Goal: Task Accomplishment & Management: Manage account settings

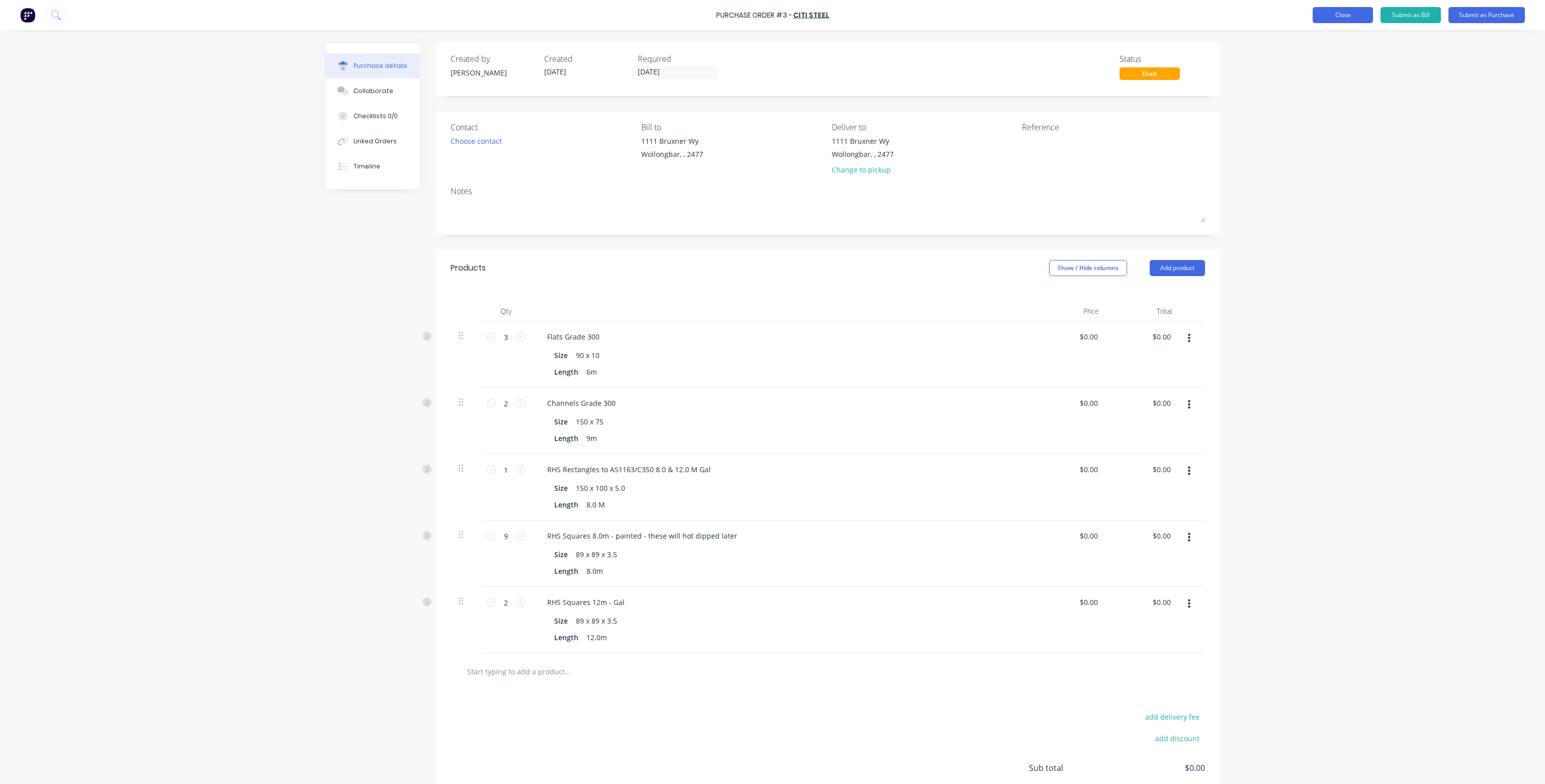
click at [1341, 16] on button "Close" at bounding box center [1343, 15] width 60 height 16
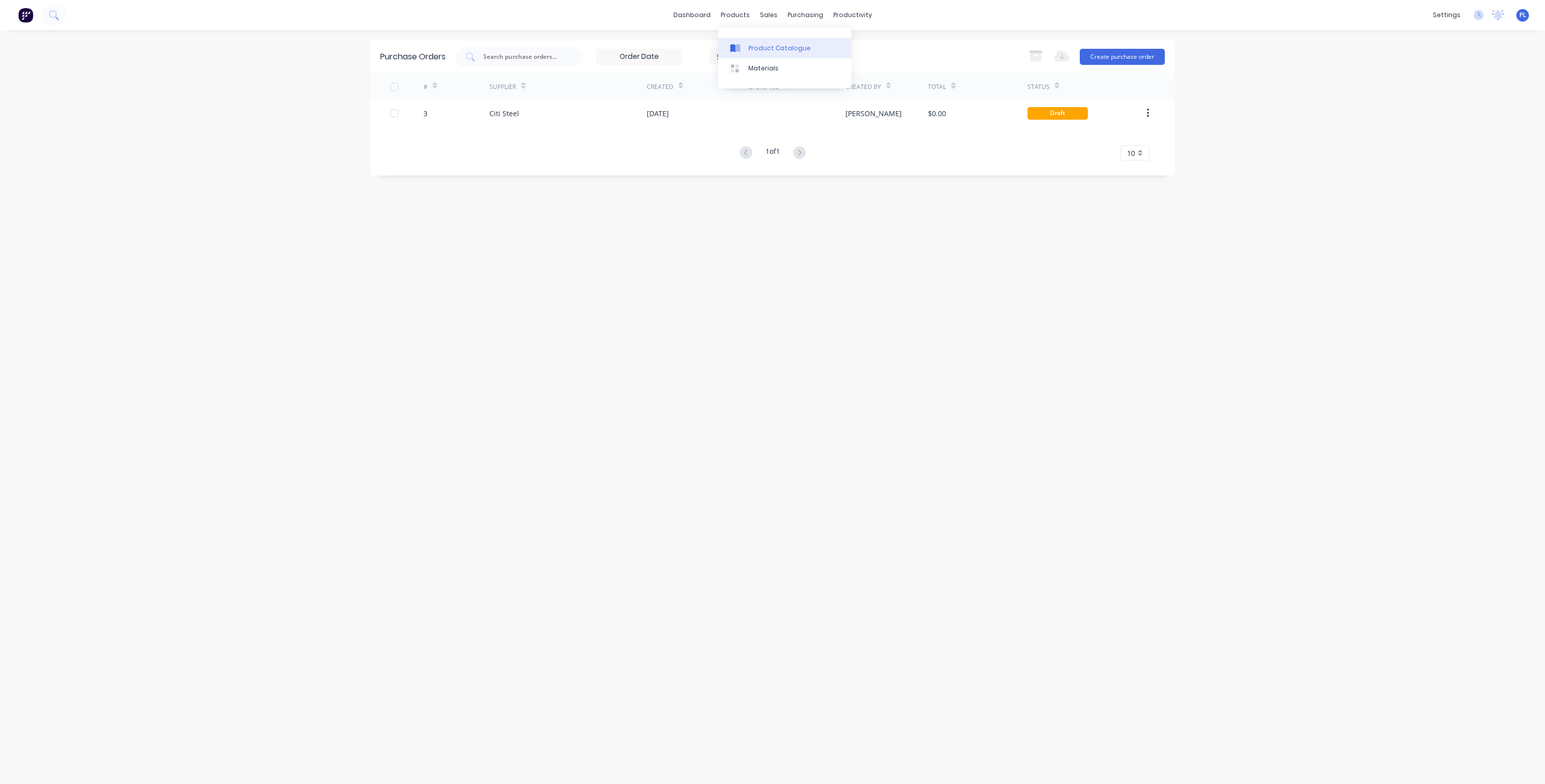
click at [761, 45] on div "Product Catalogue" at bounding box center [780, 48] width 62 height 9
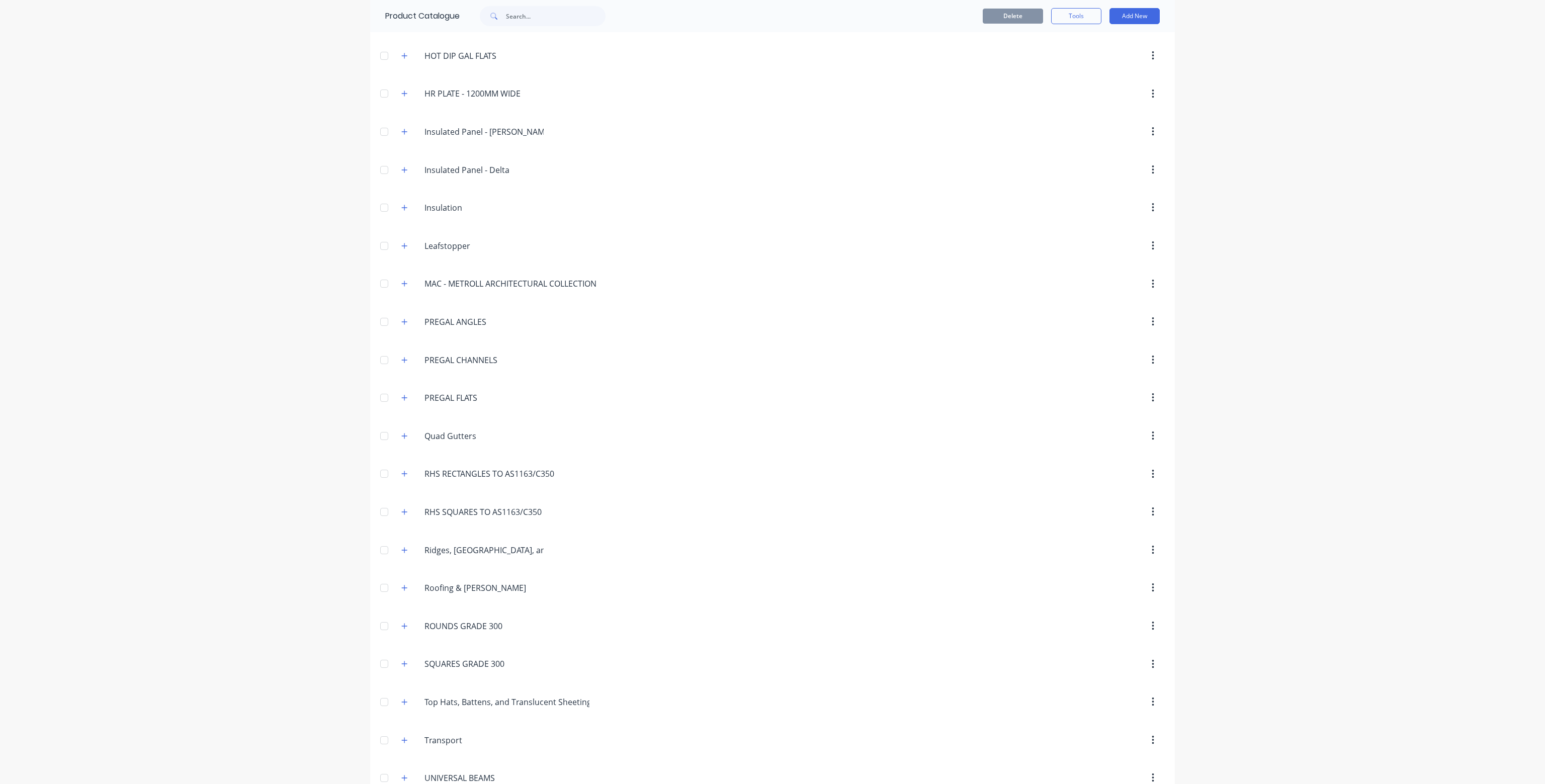
scroll to position [905, 0]
click at [398, 467] on button "button" at bounding box center [404, 473] width 13 height 13
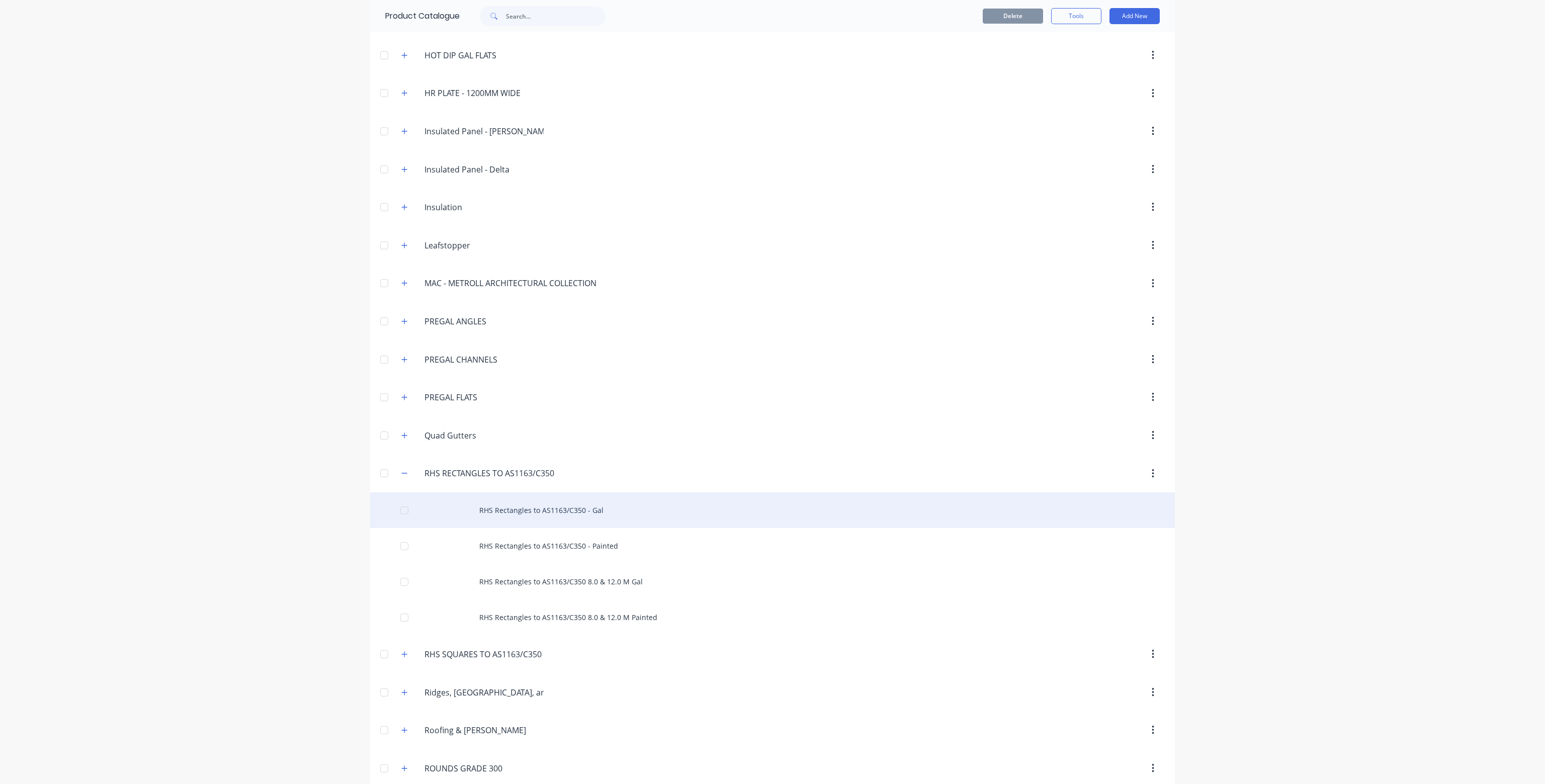
click at [540, 504] on div "RHS Rectangles to AS1163/C350 - Gal" at bounding box center [773, 510] width 805 height 36
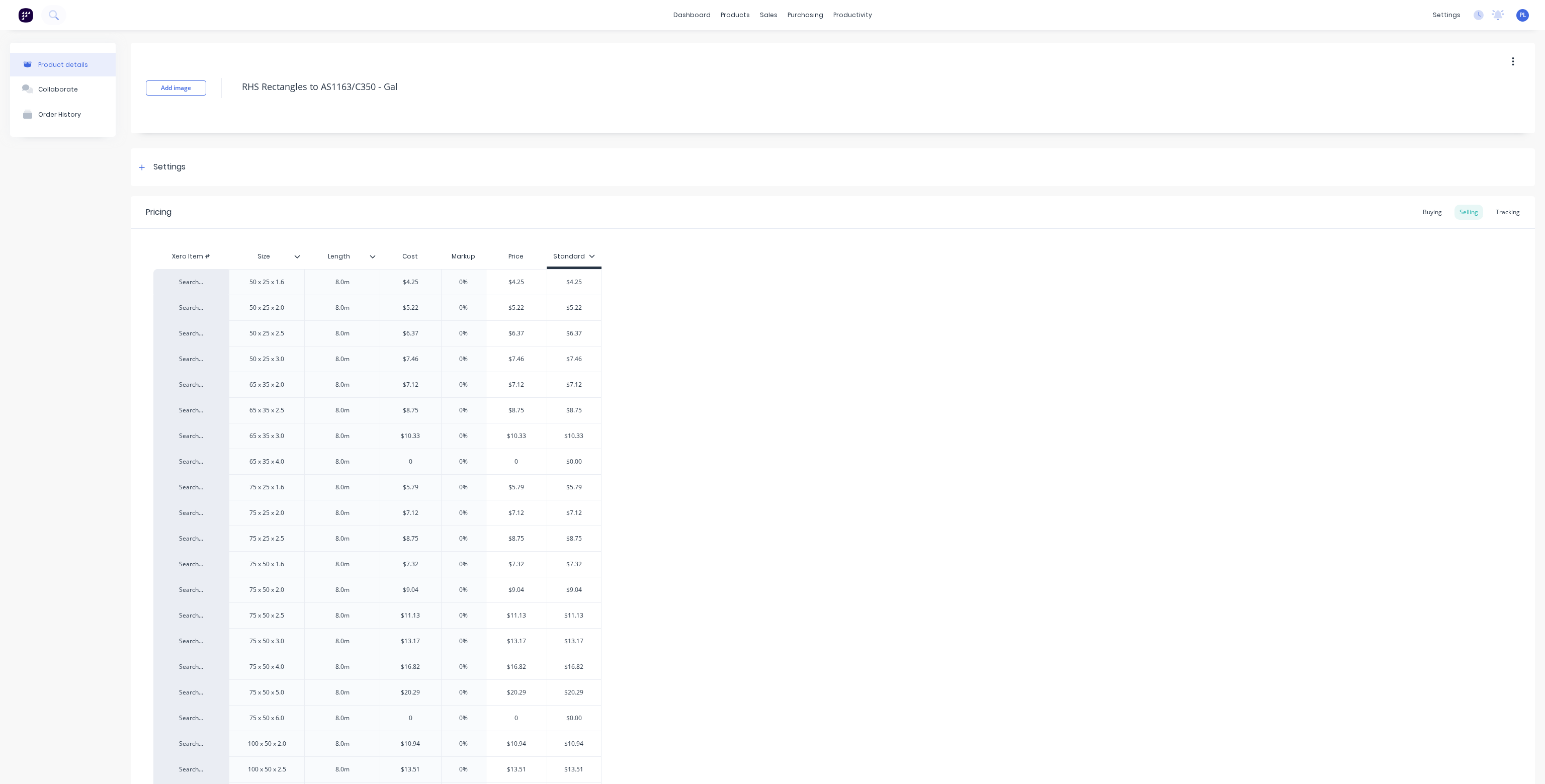
type textarea "x"
click at [853, 44] on div "Workflow" at bounding box center [867, 48] width 30 height 9
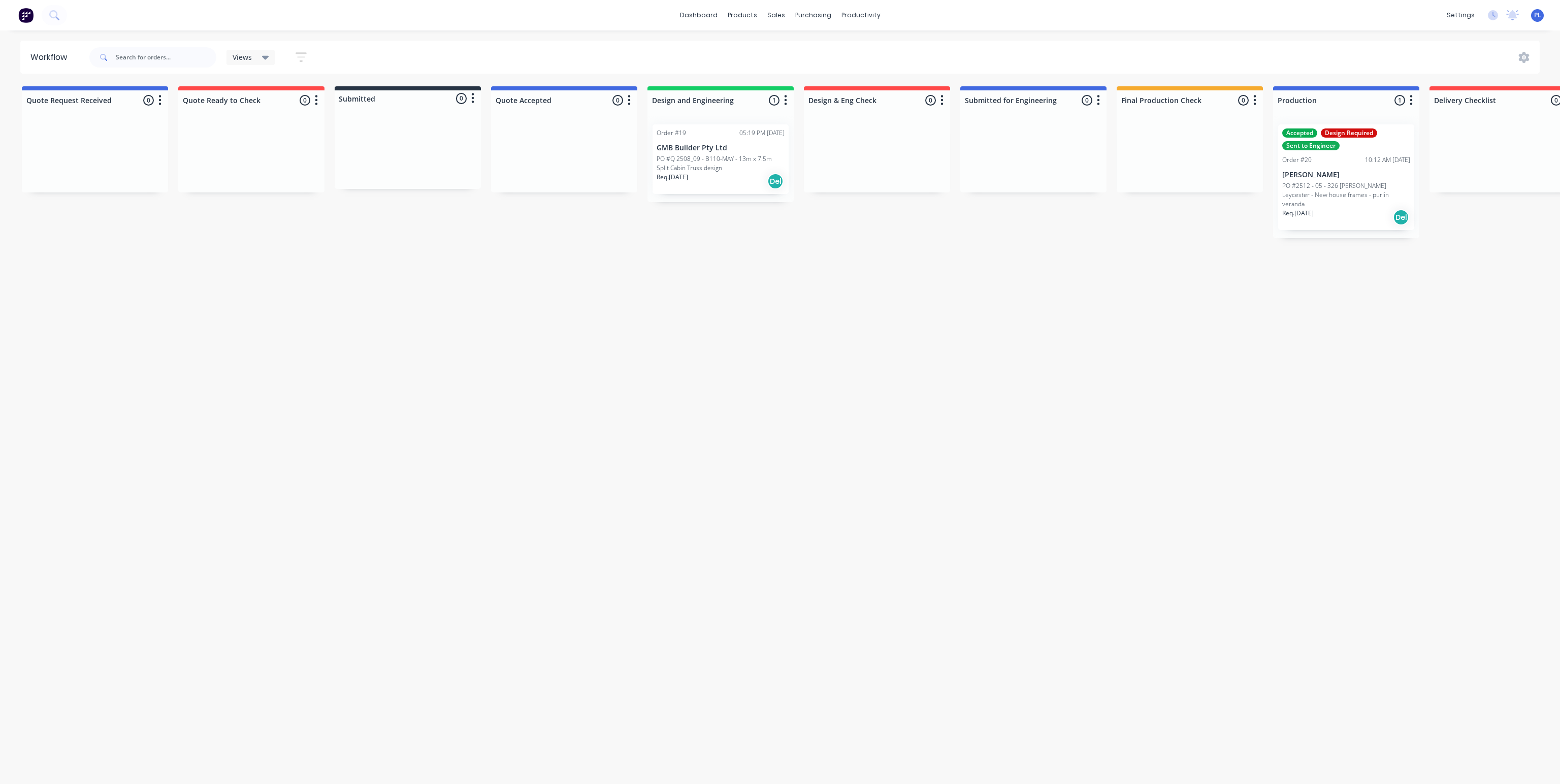
click at [1337, 175] on p "[PERSON_NAME]" at bounding box center [1346, 175] width 128 height 9
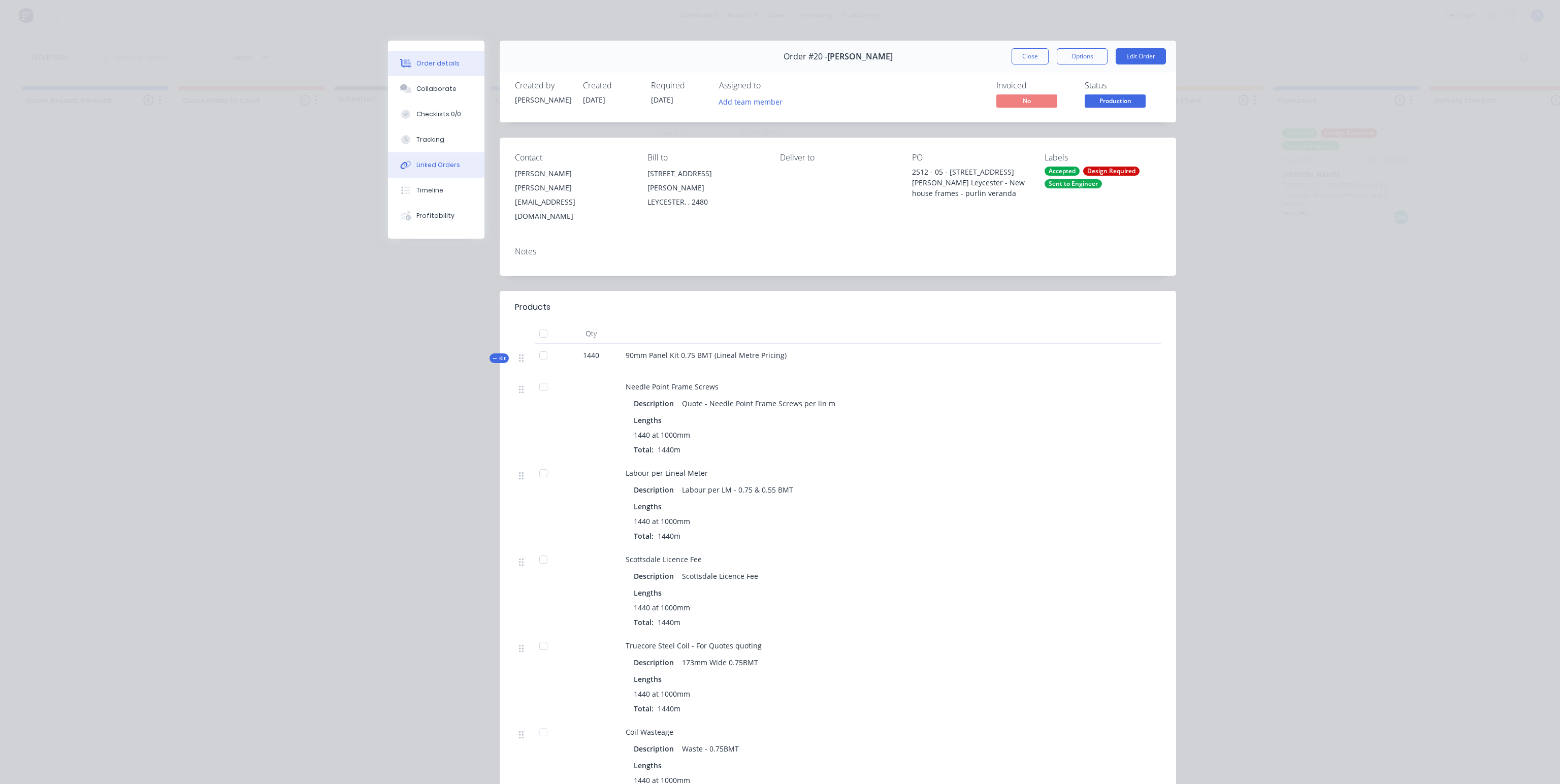
click at [439, 162] on div "Linked Orders" at bounding box center [438, 164] width 44 height 9
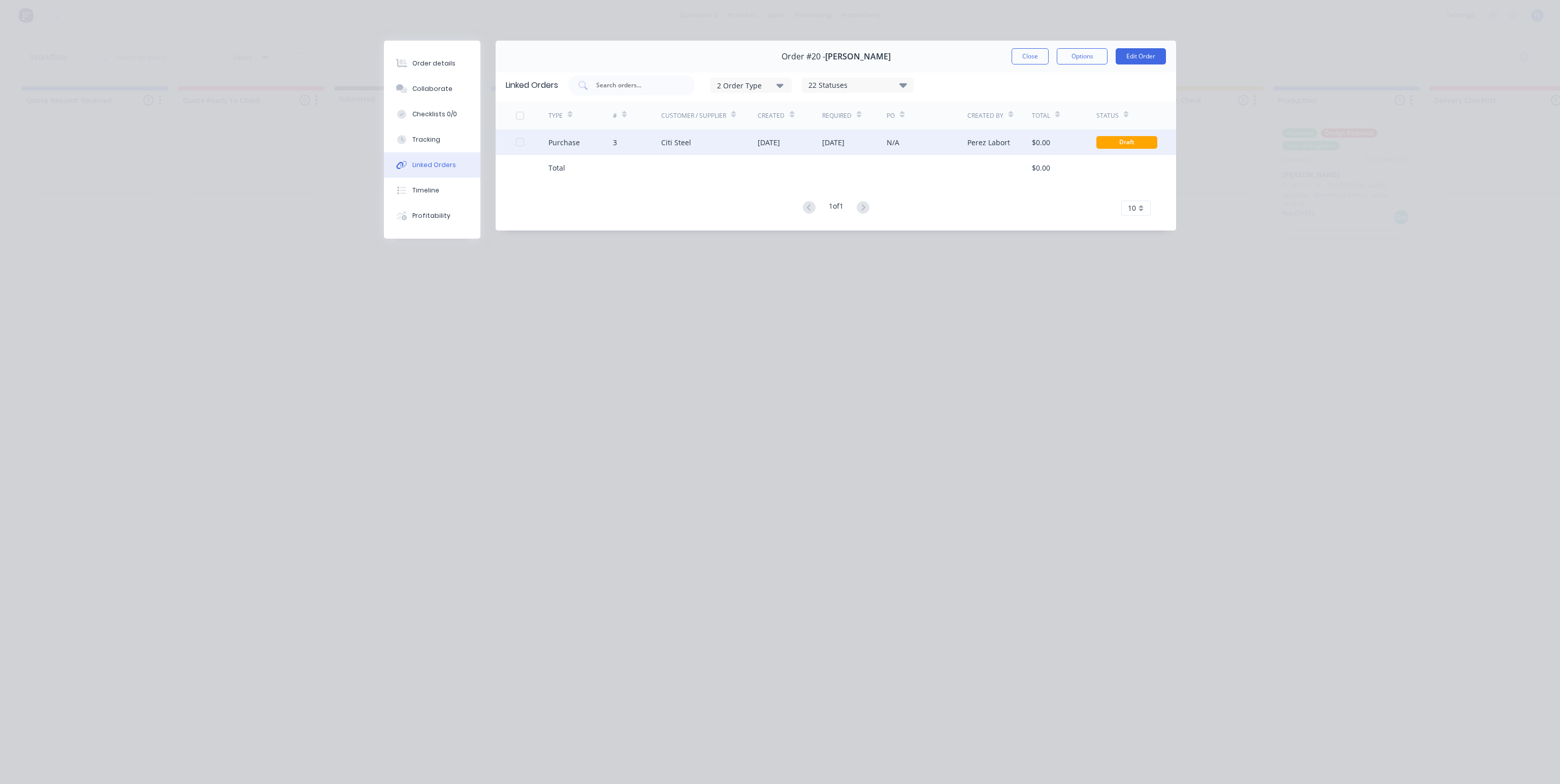
click at [677, 144] on div "Citi Steel" at bounding box center [677, 143] width 30 height 11
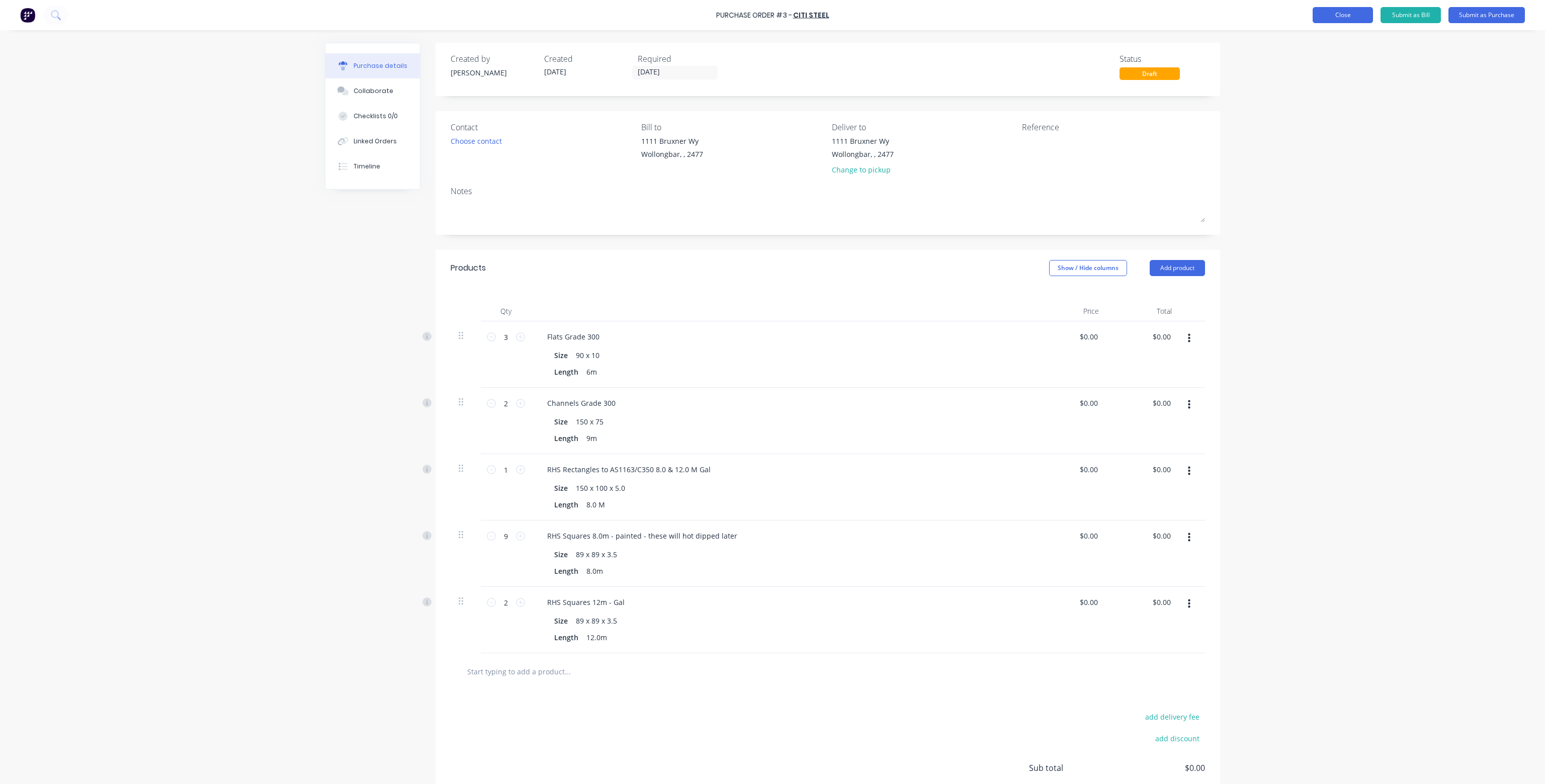
click at [1352, 17] on button "Close" at bounding box center [1343, 15] width 60 height 16
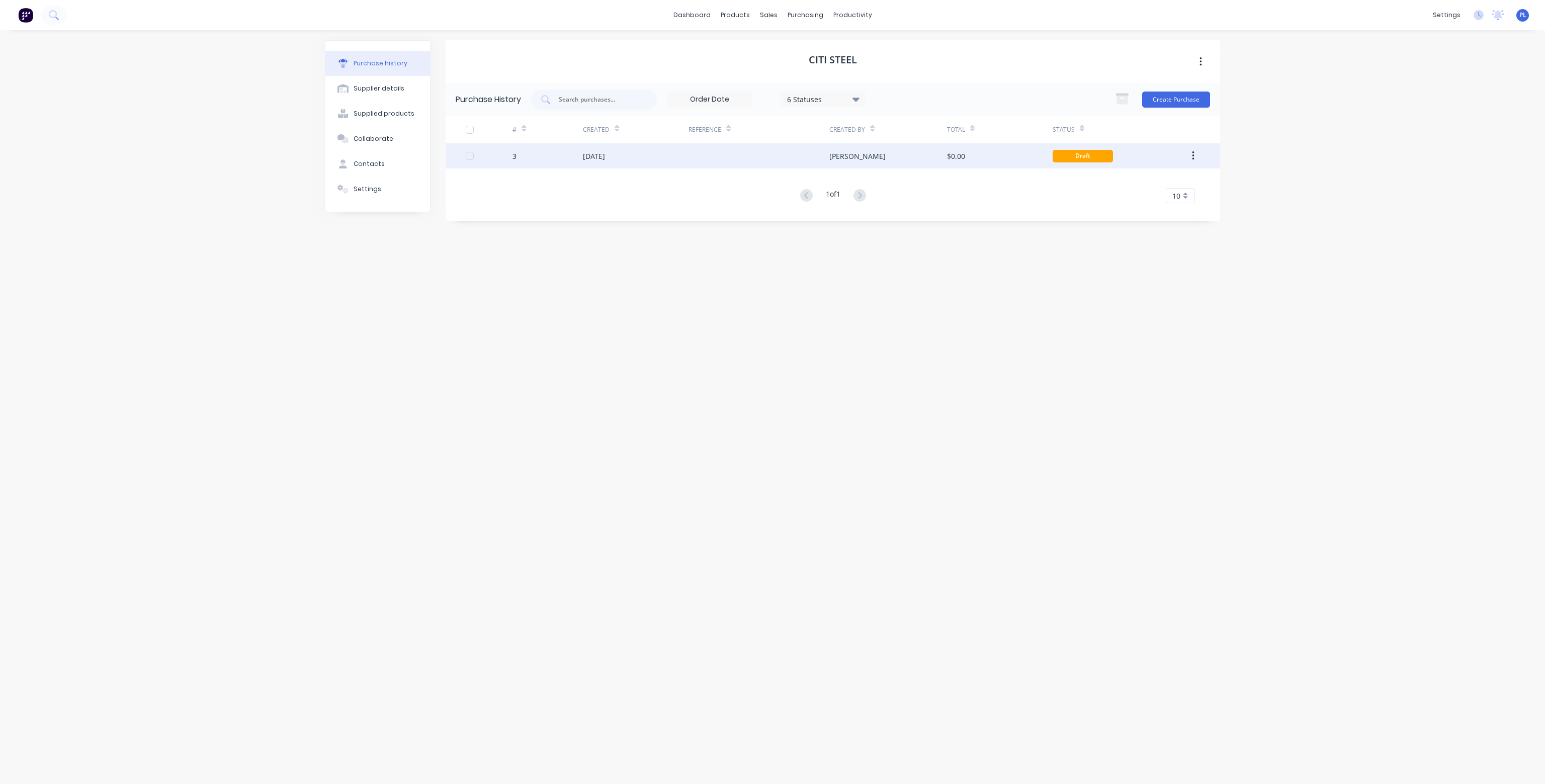
click at [846, 153] on div "[PERSON_NAME]" at bounding box center [857, 156] width 56 height 11
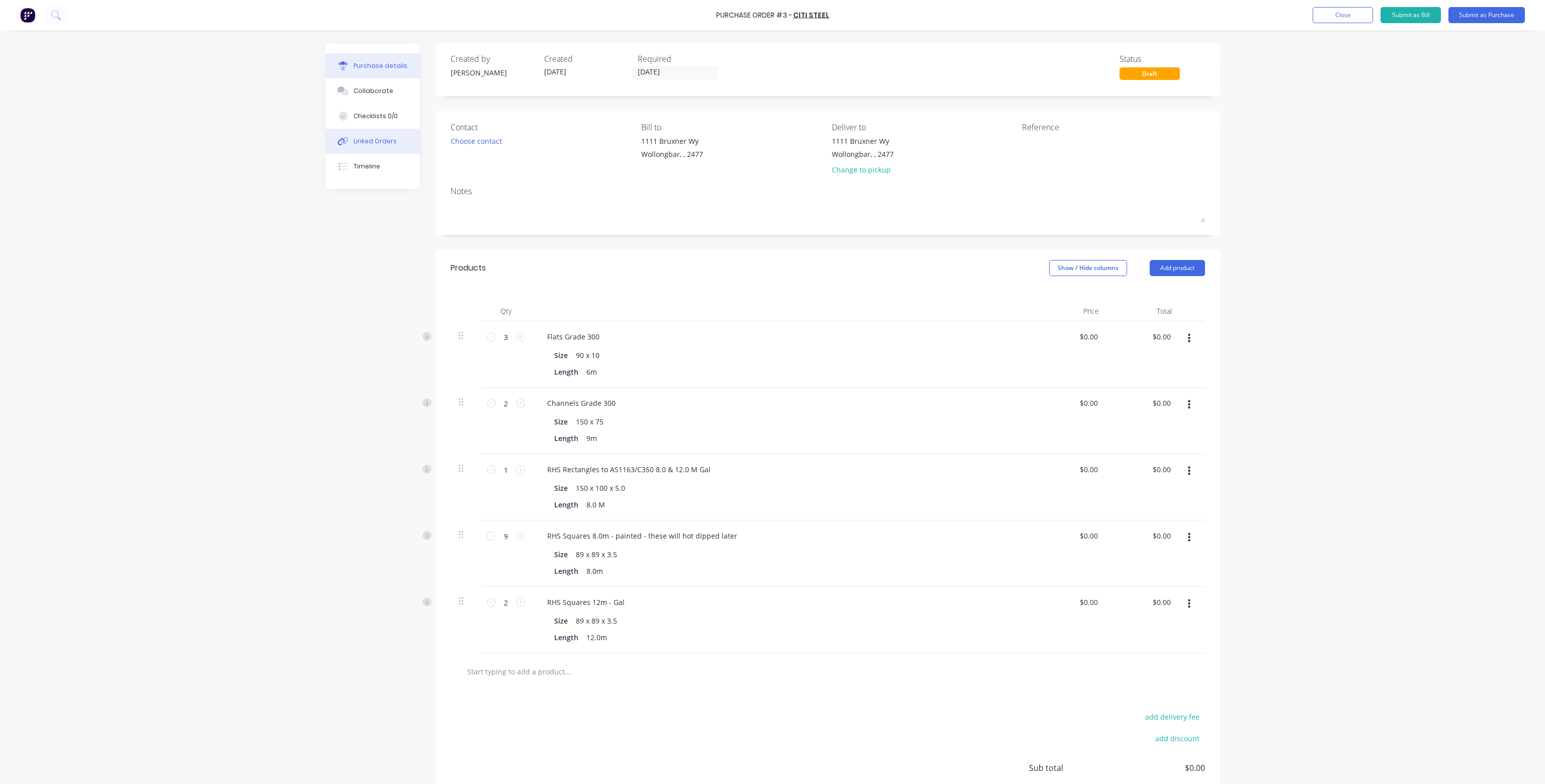
click at [373, 139] on div "Linked Orders" at bounding box center [375, 141] width 43 height 9
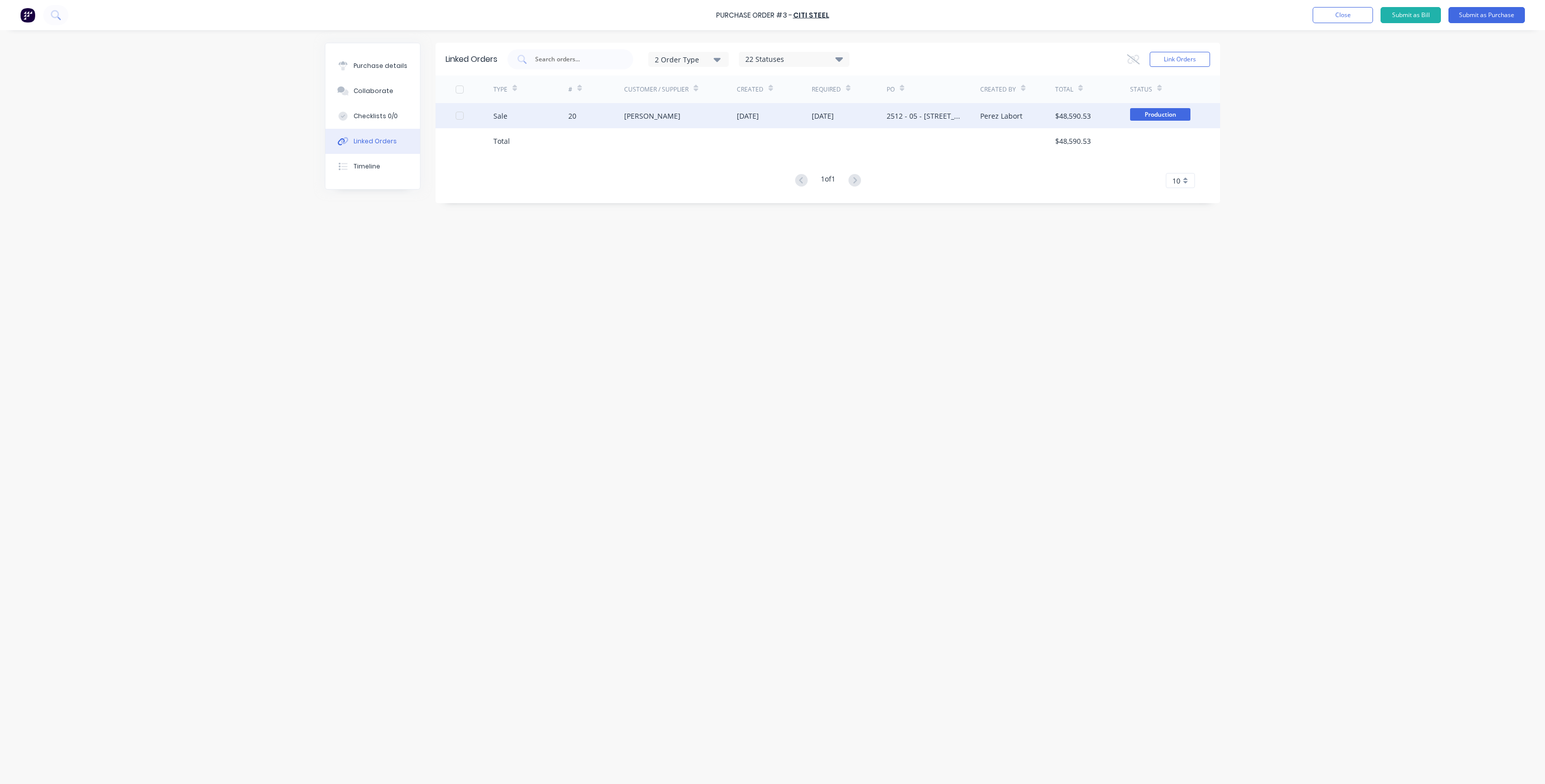
click at [685, 117] on div "[PERSON_NAME]" at bounding box center [680, 116] width 113 height 25
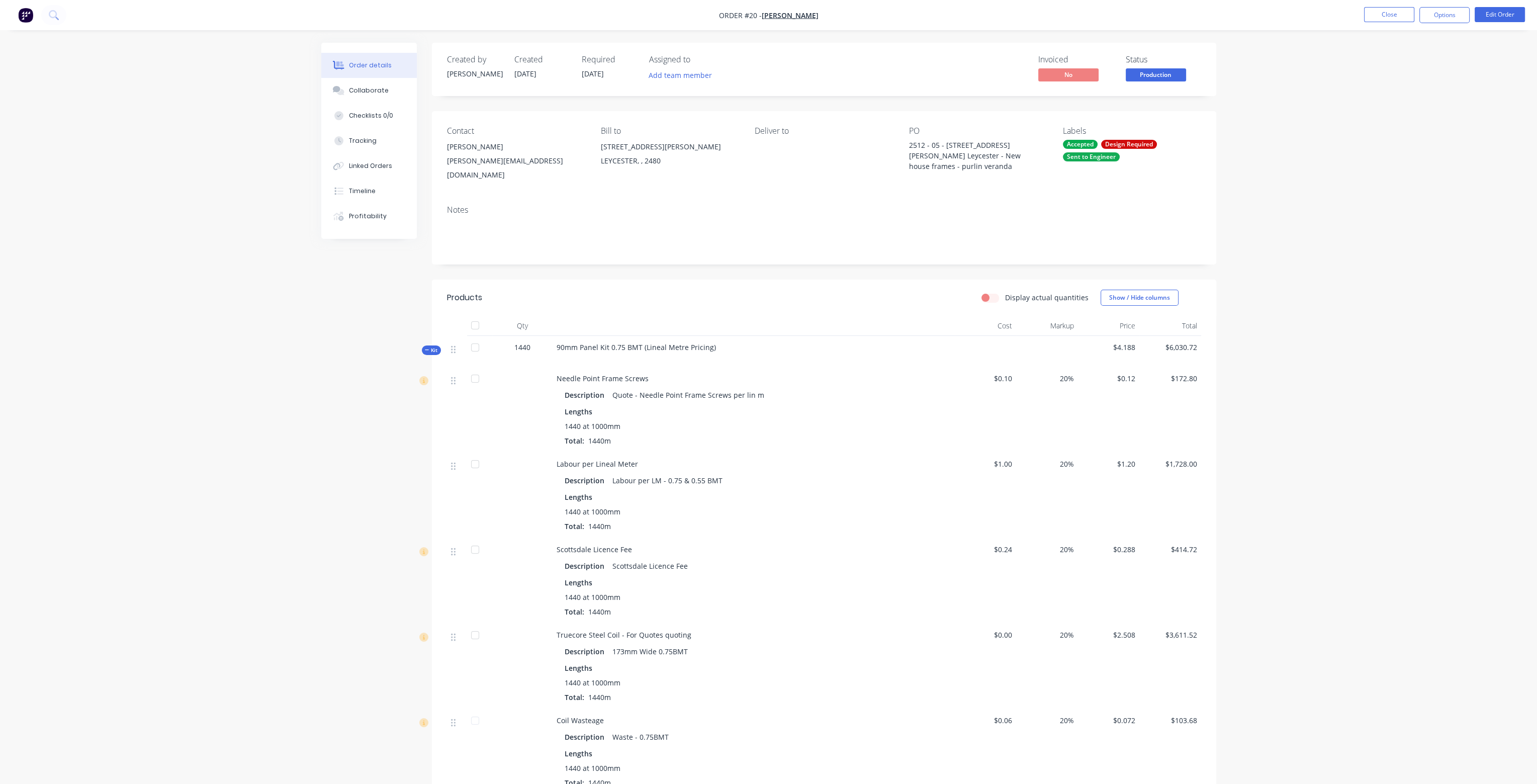
click at [1005, 292] on label "Display actual quantities" at bounding box center [1047, 297] width 84 height 11
click at [990, 292] on input "Display actual quantities" at bounding box center [985, 297] width 8 height 9
click at [1005, 292] on label "Display actual quantities" at bounding box center [1047, 297] width 84 height 11
click at [989, 292] on input "Display actual quantities" at bounding box center [985, 297] width 8 height 9
checkbox input "false"
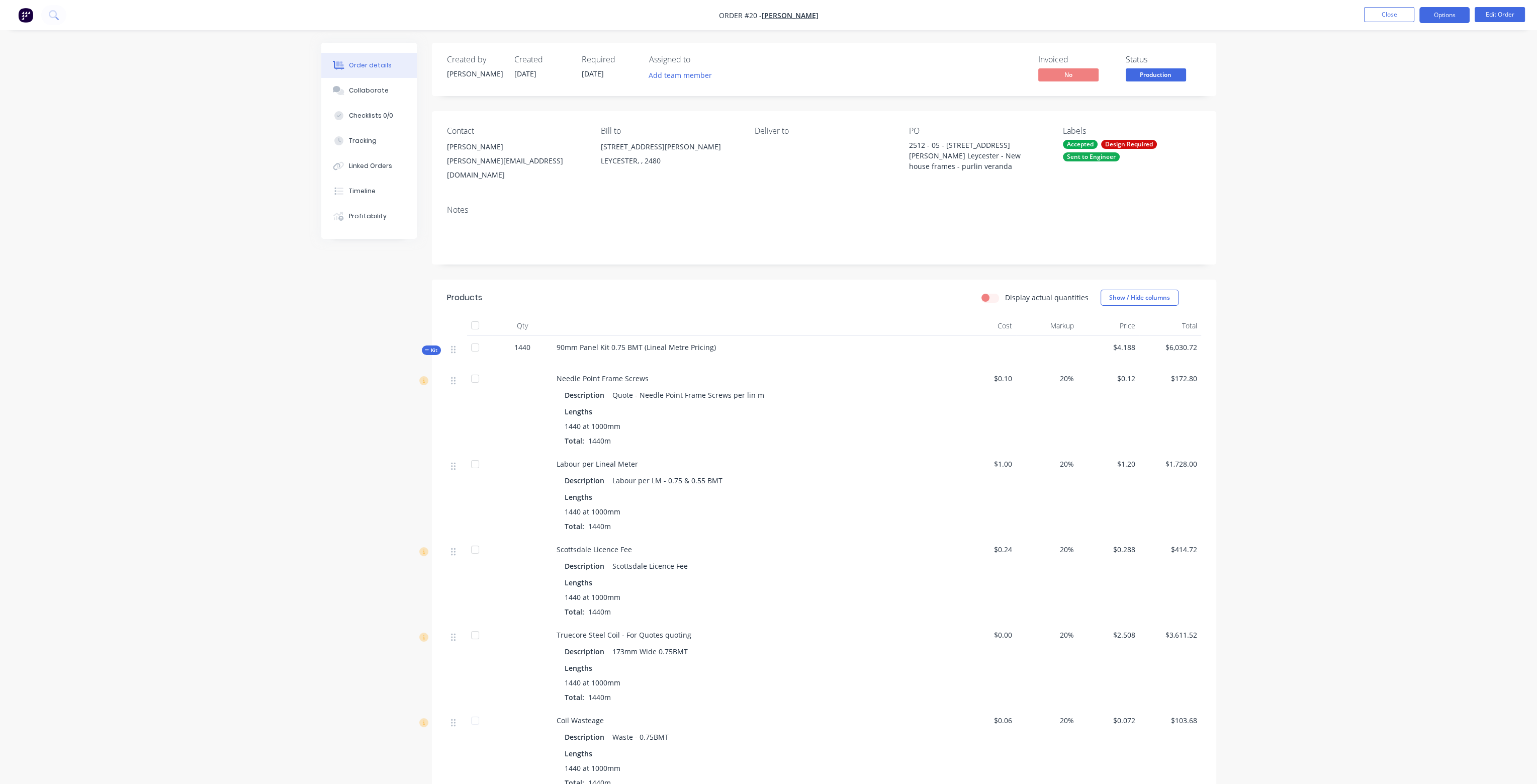
click at [1445, 16] on button "Options" at bounding box center [1444, 15] width 50 height 16
click at [1411, 82] on div "Partial Invoice" at bounding box center [1414, 81] width 93 height 15
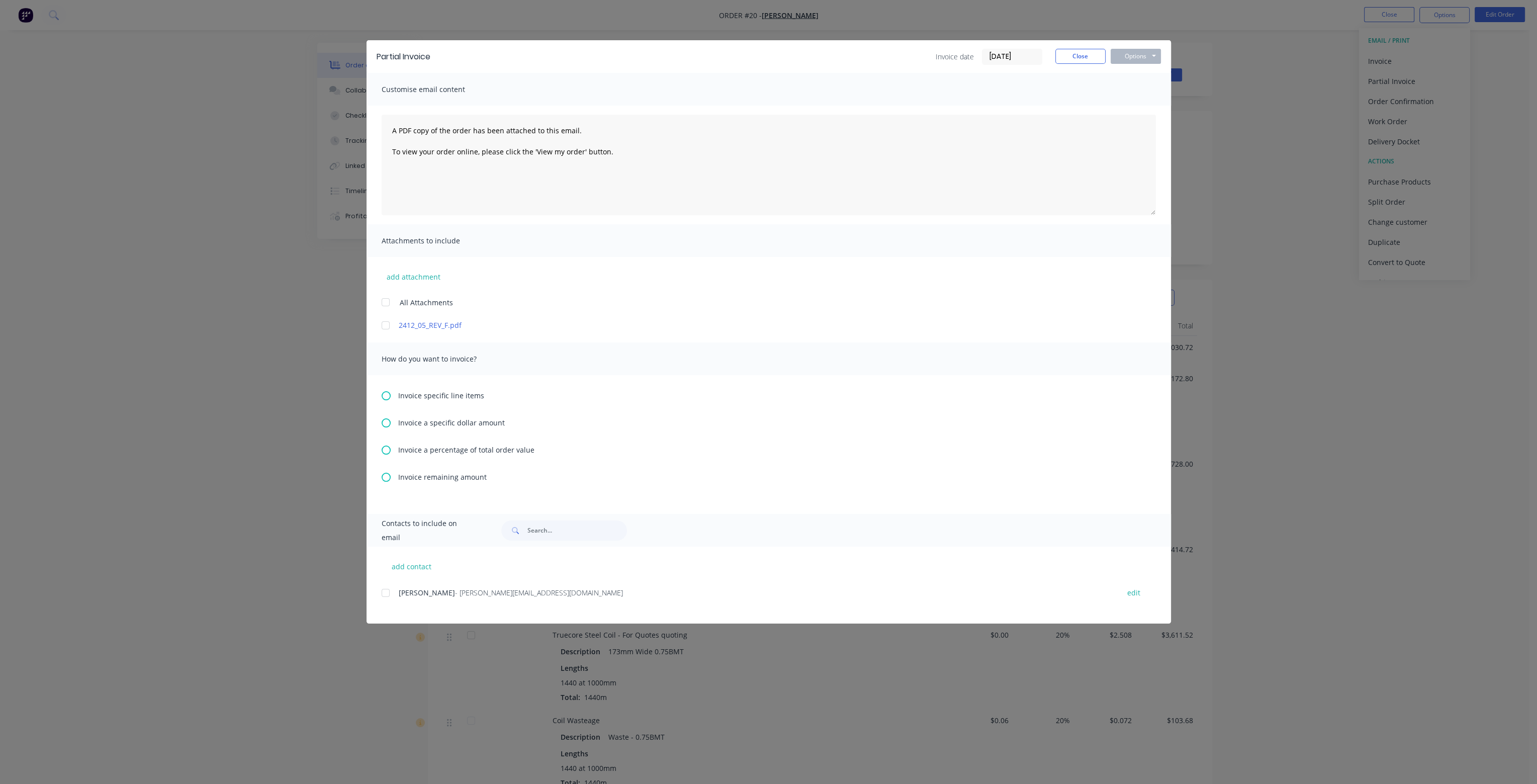
click at [386, 448] on icon at bounding box center [386, 449] width 9 height 9
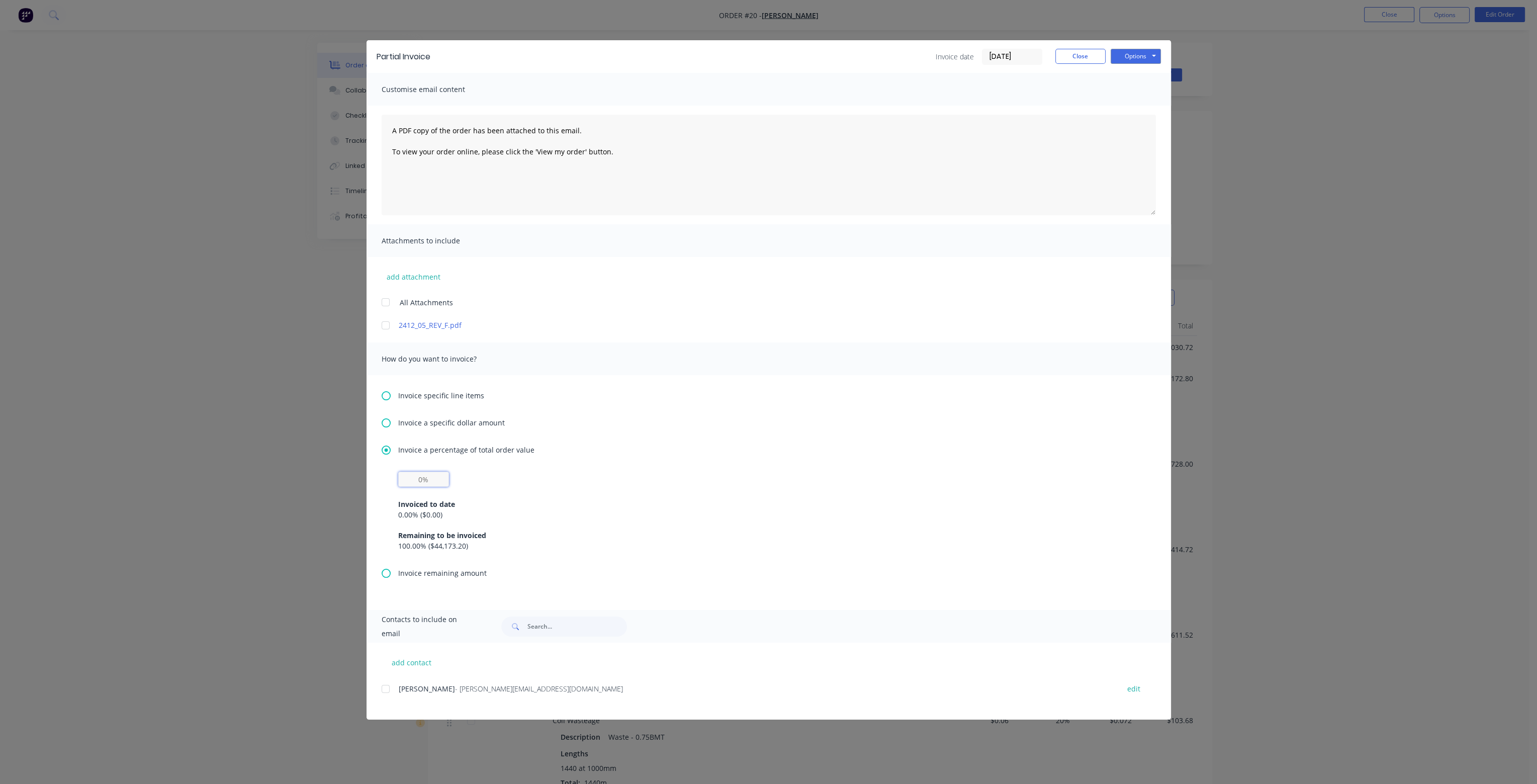
click at [420, 477] on input "text" at bounding box center [423, 479] width 51 height 15
type input "25%"
click at [518, 494] on div "Invoiced to date 0.00 % ( $0.00 ) Remaining to be invoiced 100.00 % ( $44,173.2…" at bounding box center [768, 518] width 741 height 64
click at [387, 689] on div at bounding box center [386, 689] width 20 height 20
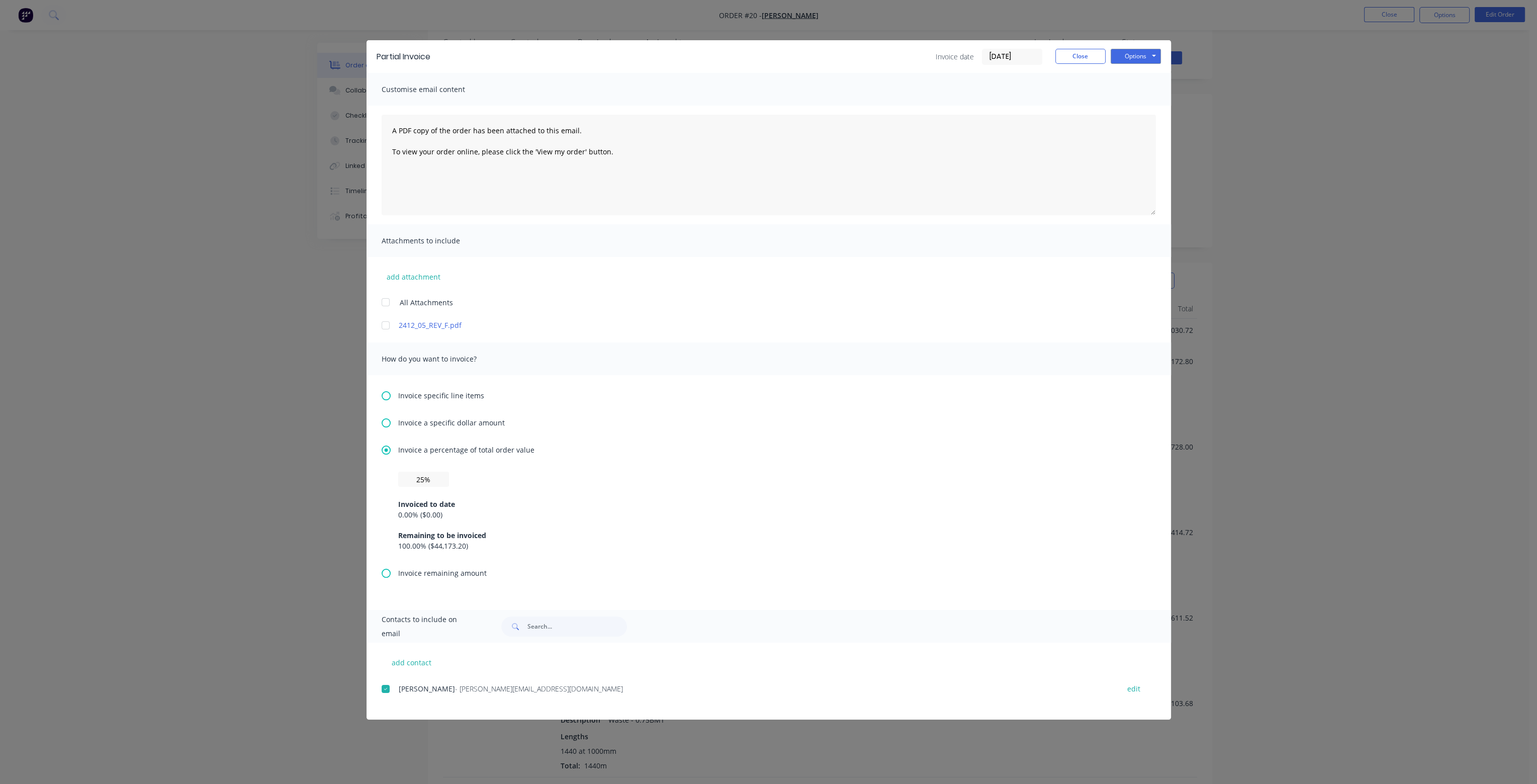
scroll to position [0, 0]
click at [1153, 57] on button "Options" at bounding box center [1136, 56] width 50 height 15
click at [826, 61] on div "Invoice date 09/09/25 Close Options Preview Print Email" at bounding box center [801, 57] width 721 height 16
click at [1015, 56] on input "09/09/25" at bounding box center [1013, 57] width 59 height 15
click at [845, 55] on div "Invoice date 09/09/25 Close Options Preview Print Email" at bounding box center [801, 57] width 721 height 16
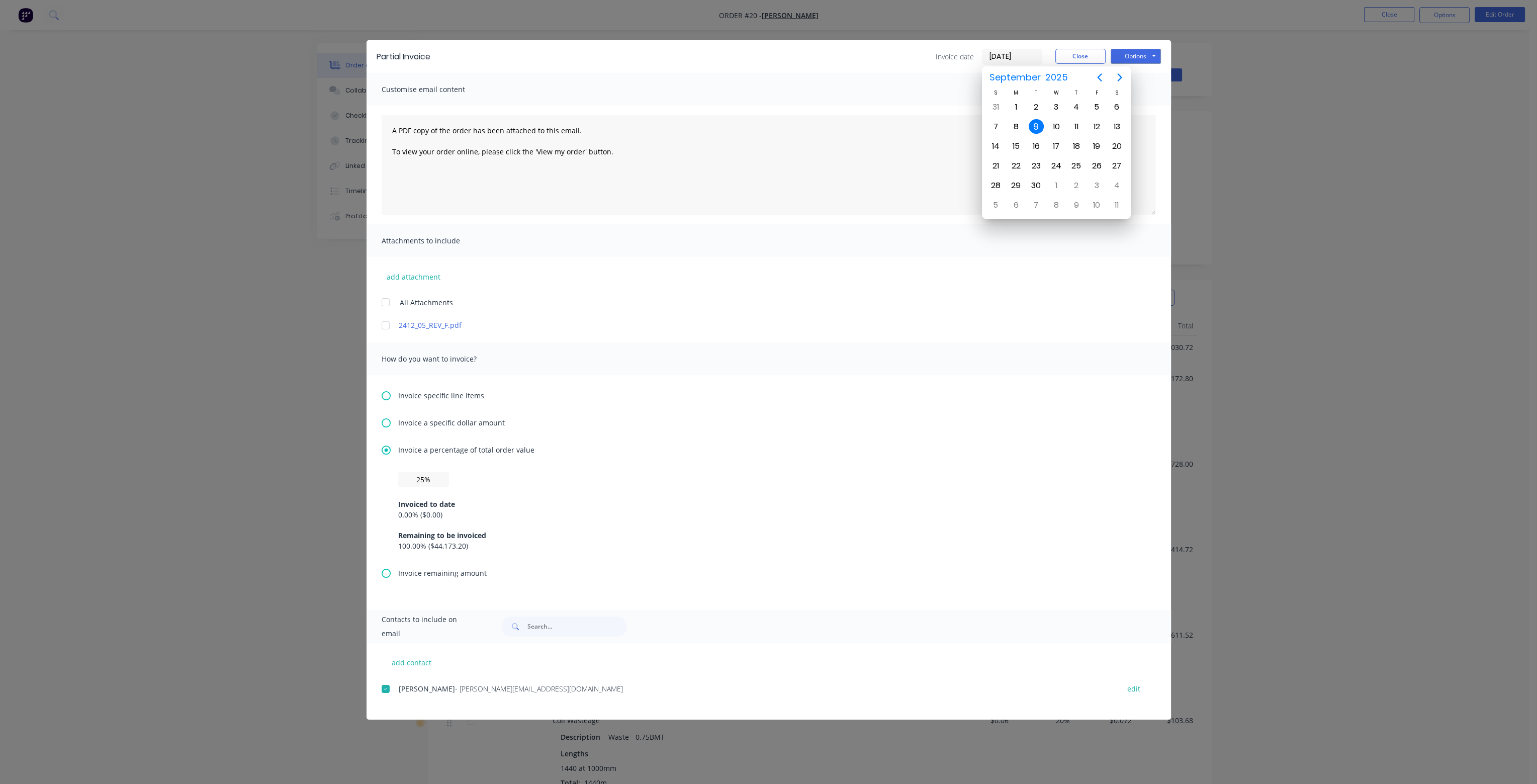
click at [908, 64] on div "Invoice date 09/09/25 Close Options Preview Print Email" at bounding box center [801, 57] width 721 height 16
click at [689, 281] on div "add attachment All Attachments 2412_05_REV_F.pdf" at bounding box center [768, 293] width 804 height 74
click at [830, 70] on div "Partial Invoice Invoice date 09/09/25 Close Options Preview Print Email" at bounding box center [768, 57] width 804 height 32
click at [1158, 55] on button "Options" at bounding box center [1136, 56] width 50 height 15
click at [913, 64] on div "Partial Invoice Invoice date 09/09/25 Close Options Preview Print Email" at bounding box center [768, 57] width 804 height 32
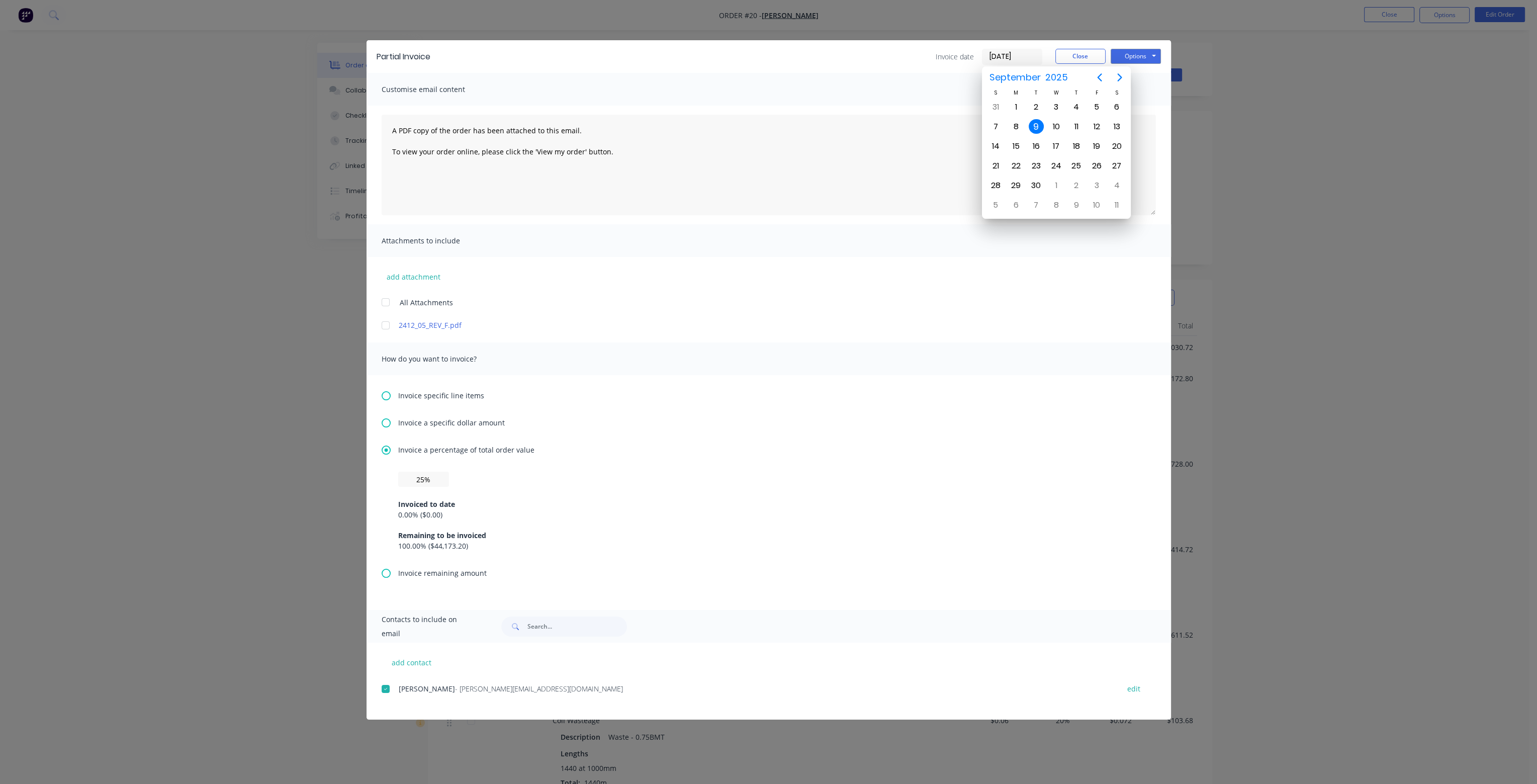
click at [1028, 55] on input "09/09/25" at bounding box center [1013, 57] width 59 height 15
click at [1036, 124] on div "9" at bounding box center [1036, 126] width 15 height 15
click at [1154, 58] on button "Options" at bounding box center [1136, 56] width 50 height 15
click at [1145, 72] on button "Preview" at bounding box center [1142, 74] width 64 height 17
click at [1082, 55] on button "Close" at bounding box center [1081, 56] width 50 height 15
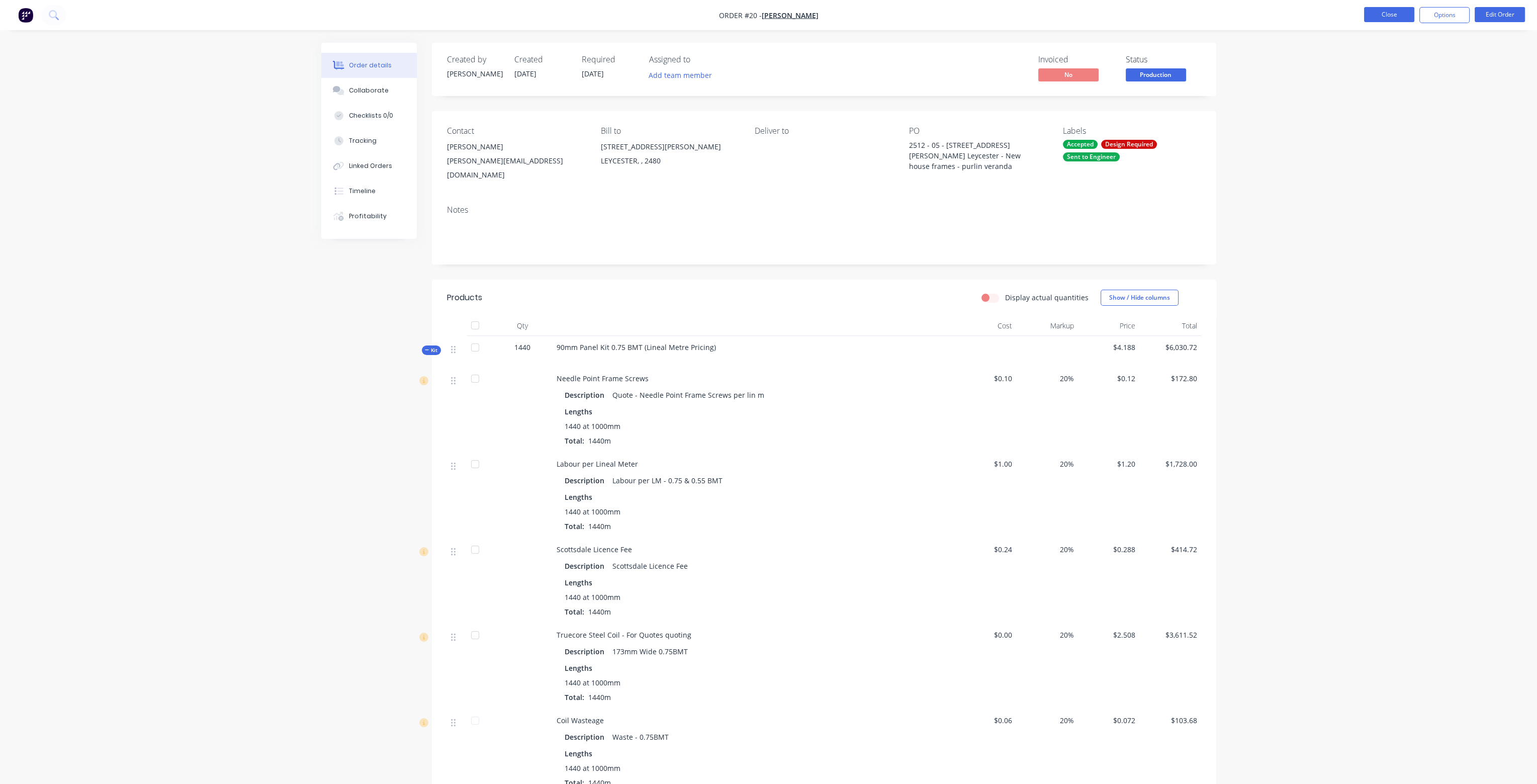
click at [1386, 14] on button "Close" at bounding box center [1389, 14] width 50 height 15
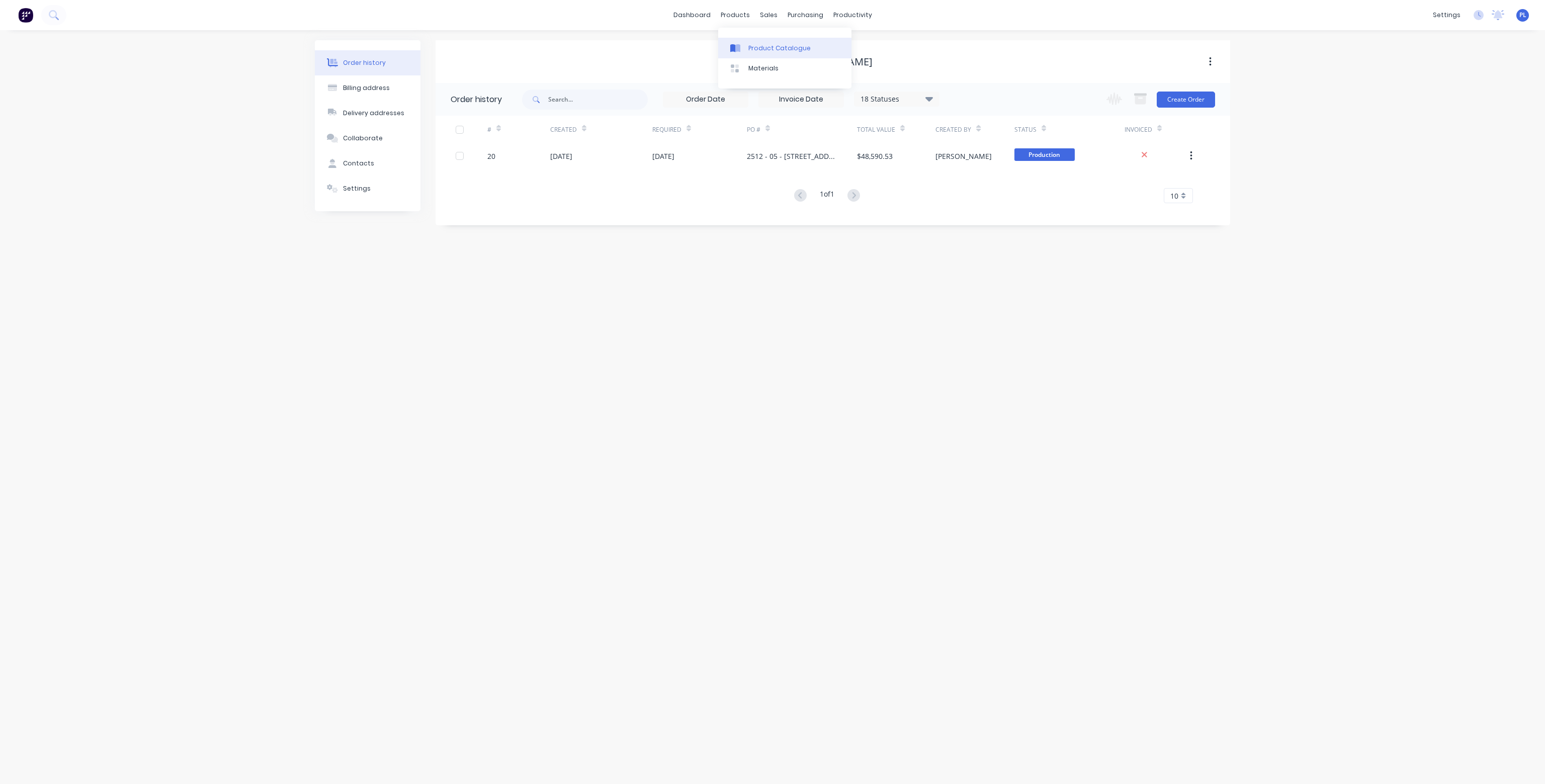
click at [759, 43] on link "Product Catalogue" at bounding box center [784, 48] width 133 height 20
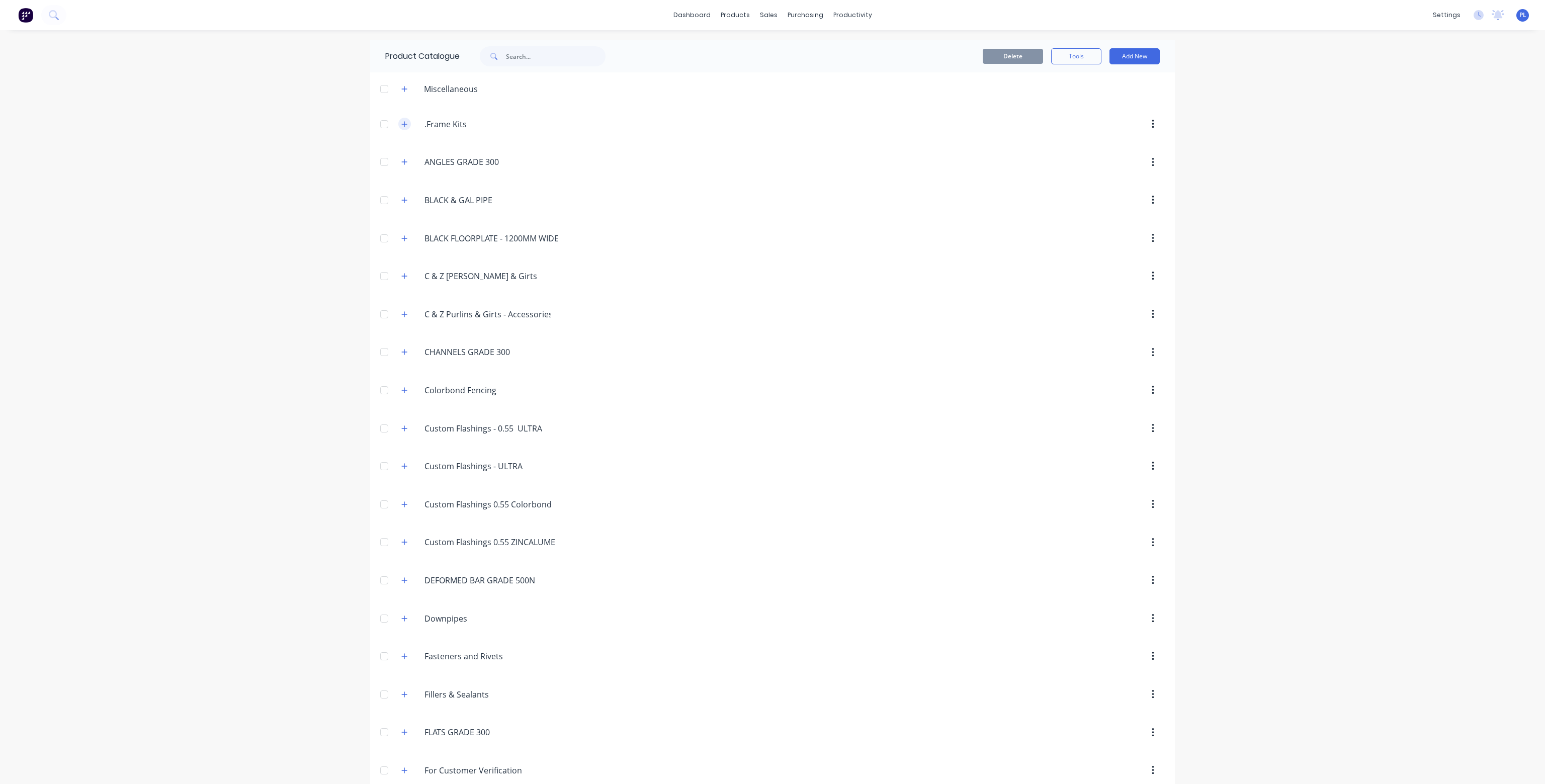
click at [402, 122] on icon "button" at bounding box center [404, 124] width 6 height 7
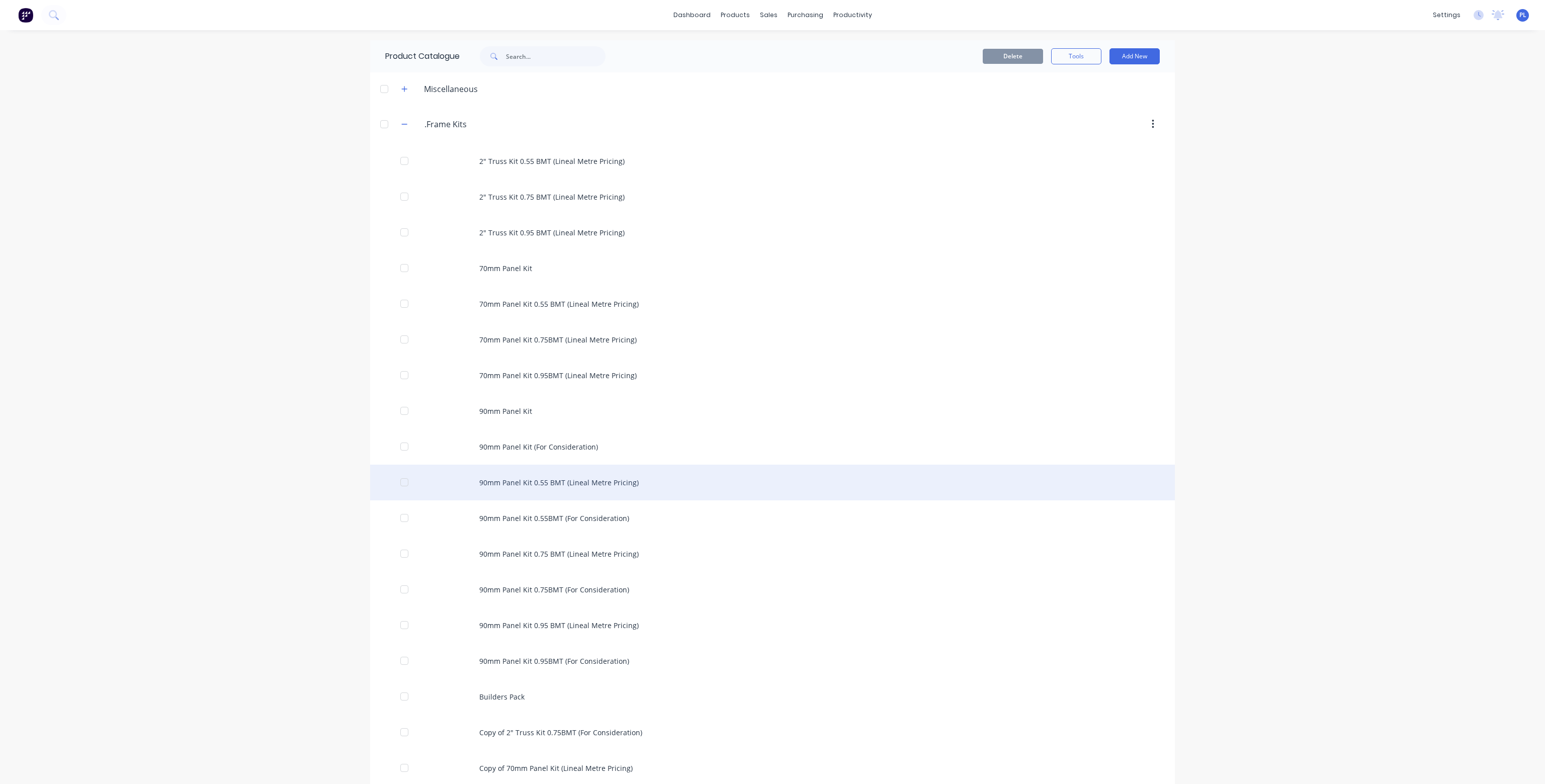
scroll to position [50, 0]
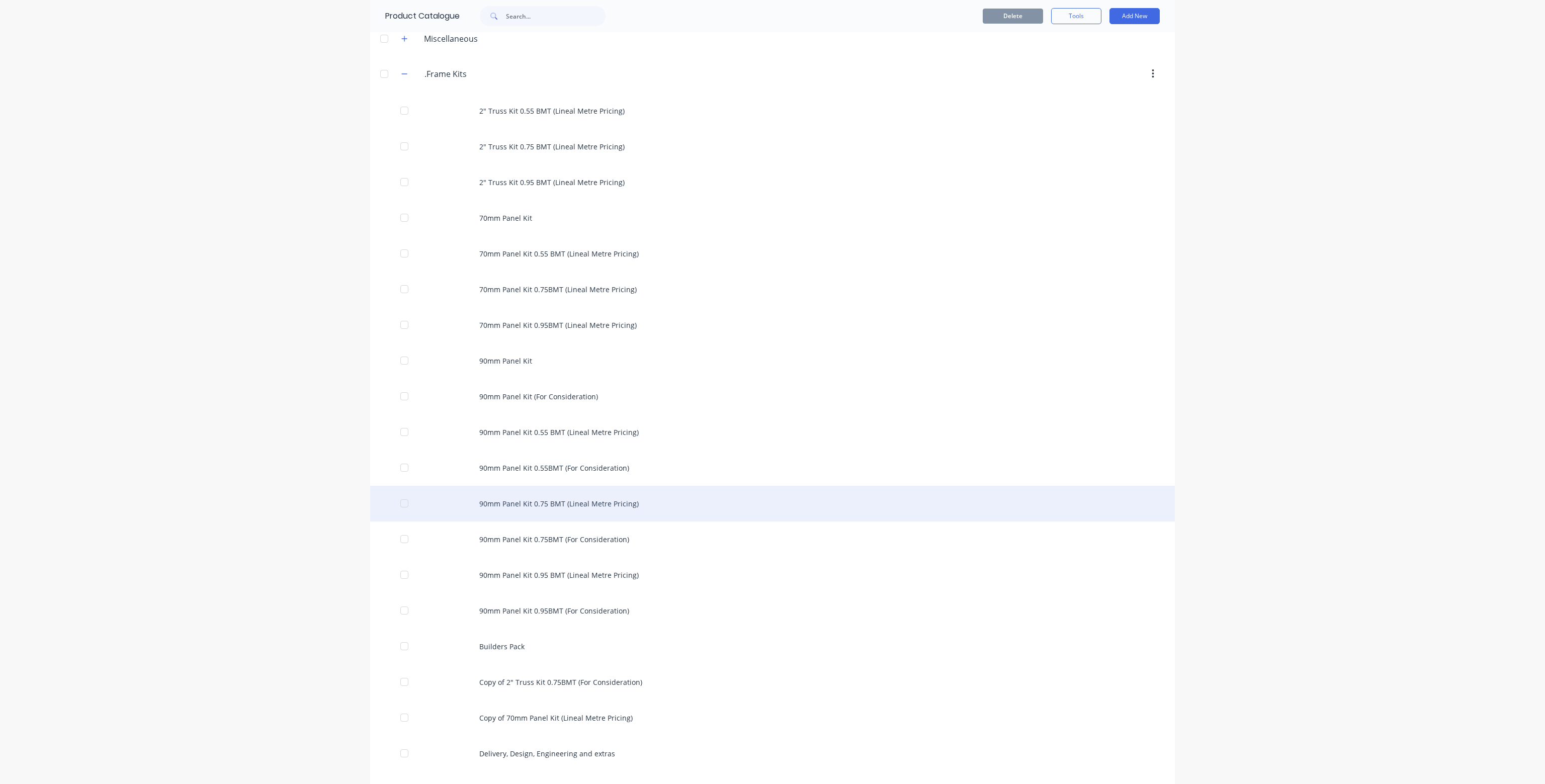
click at [508, 502] on div "90mm Panel Kit 0.75 BMT (Lineal Metre Pricing)" at bounding box center [773, 504] width 805 height 36
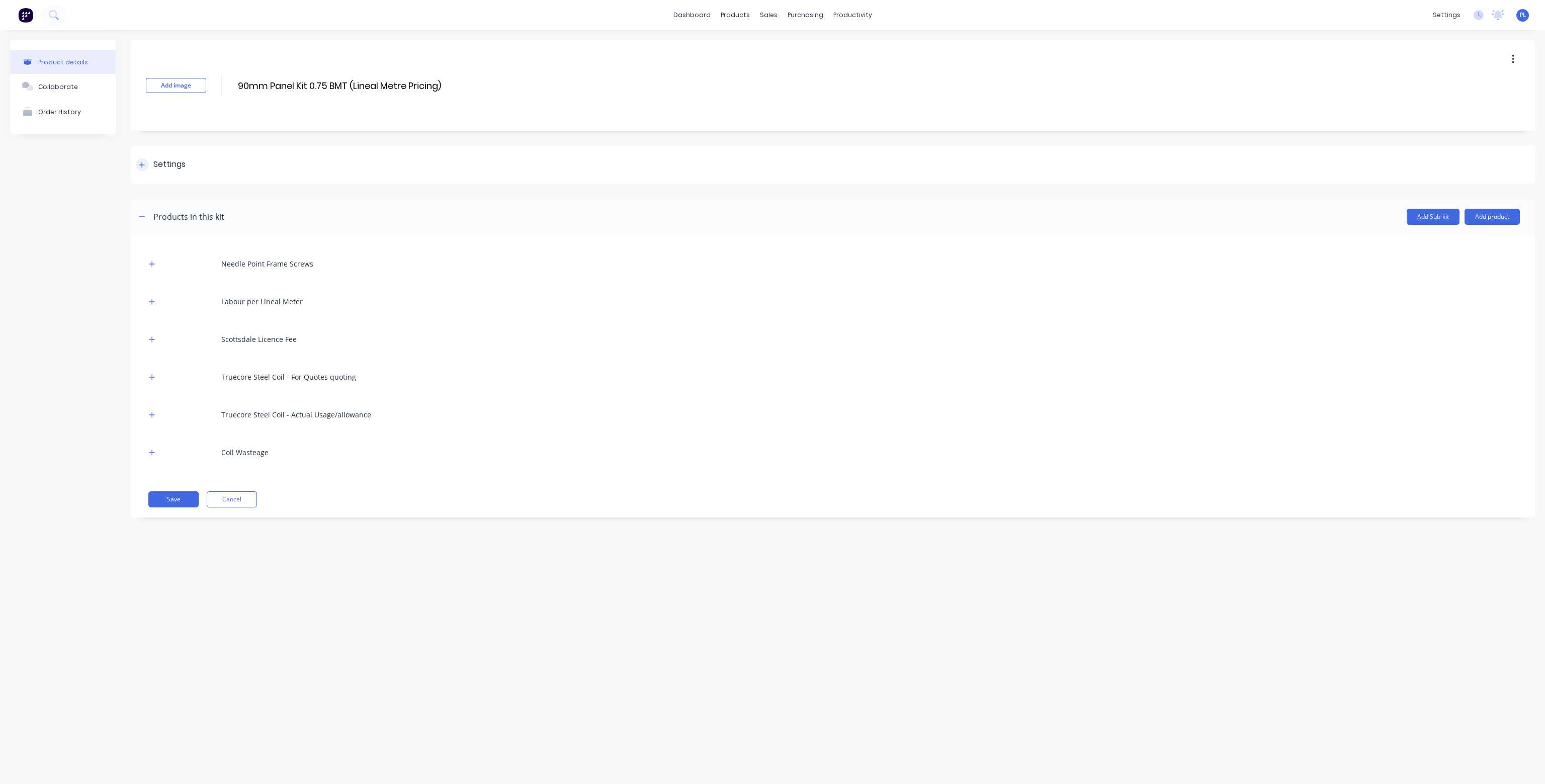
click at [161, 160] on div "Settings" at bounding box center [170, 164] width 32 height 13
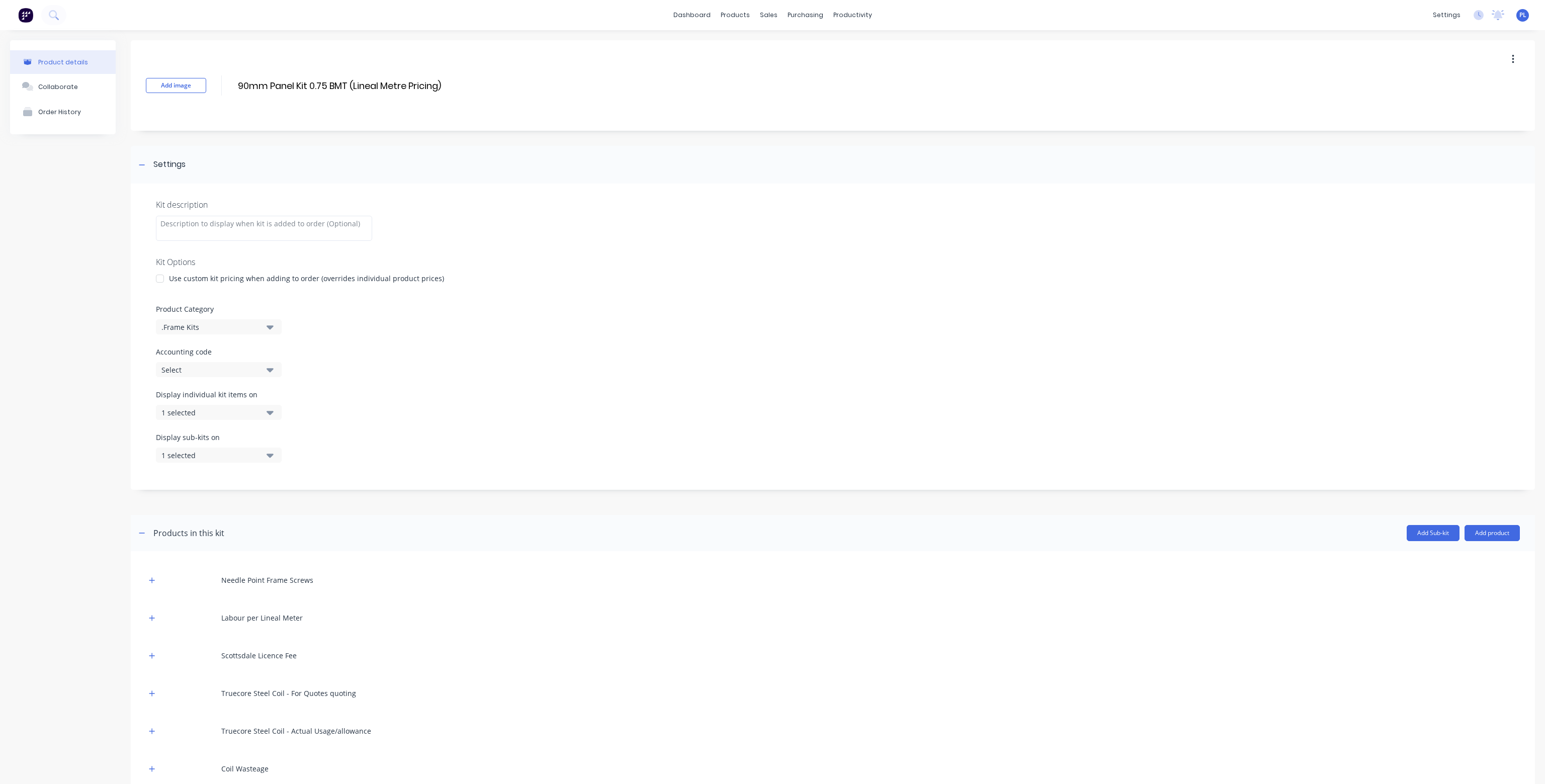
click at [268, 410] on icon "button" at bounding box center [270, 412] width 7 height 11
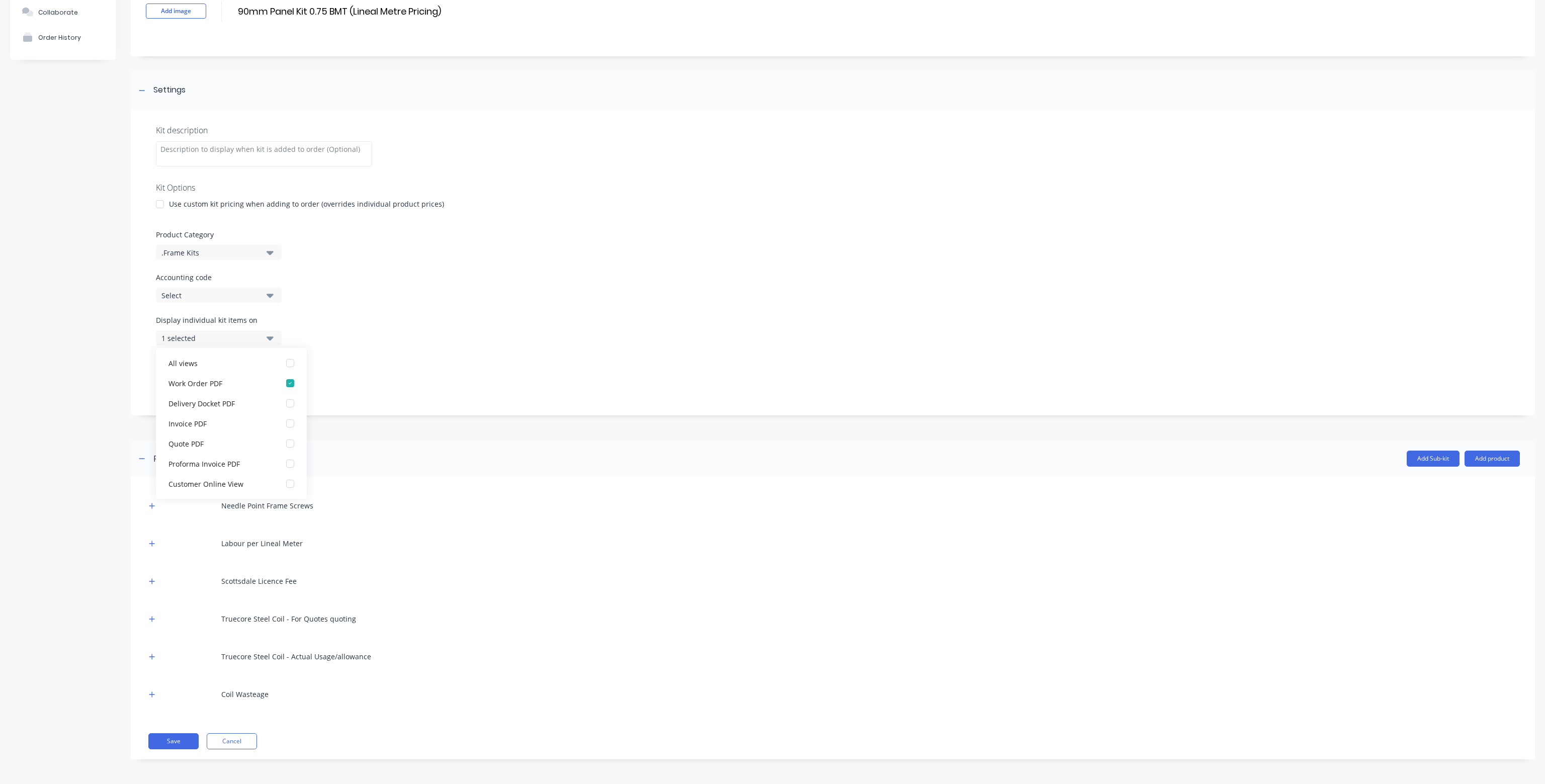
click at [364, 339] on div "Display individual kit items on 1 selected" at bounding box center [833, 336] width 1354 height 43
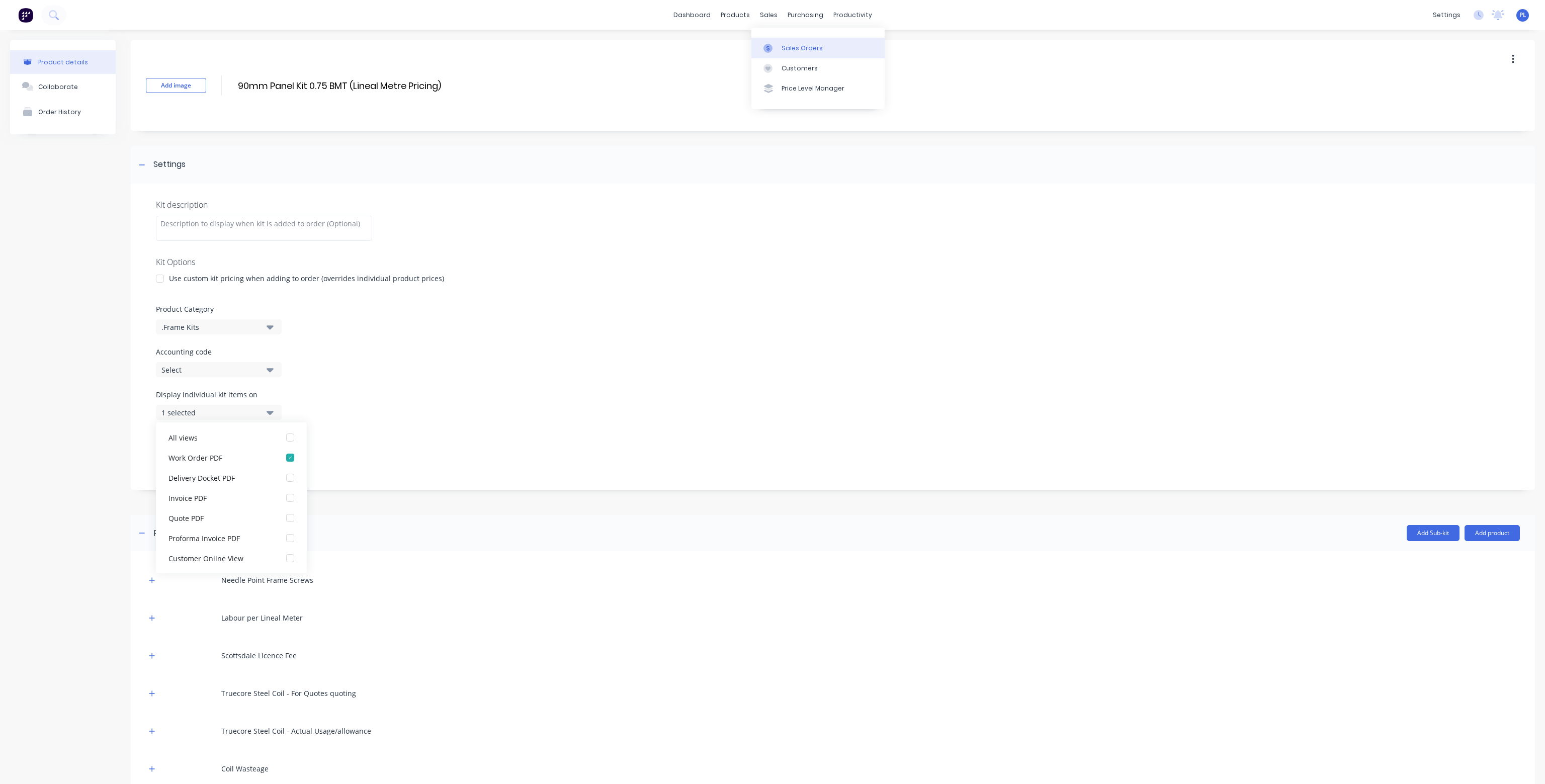
click at [783, 42] on link "Sales Orders" at bounding box center [818, 48] width 133 height 20
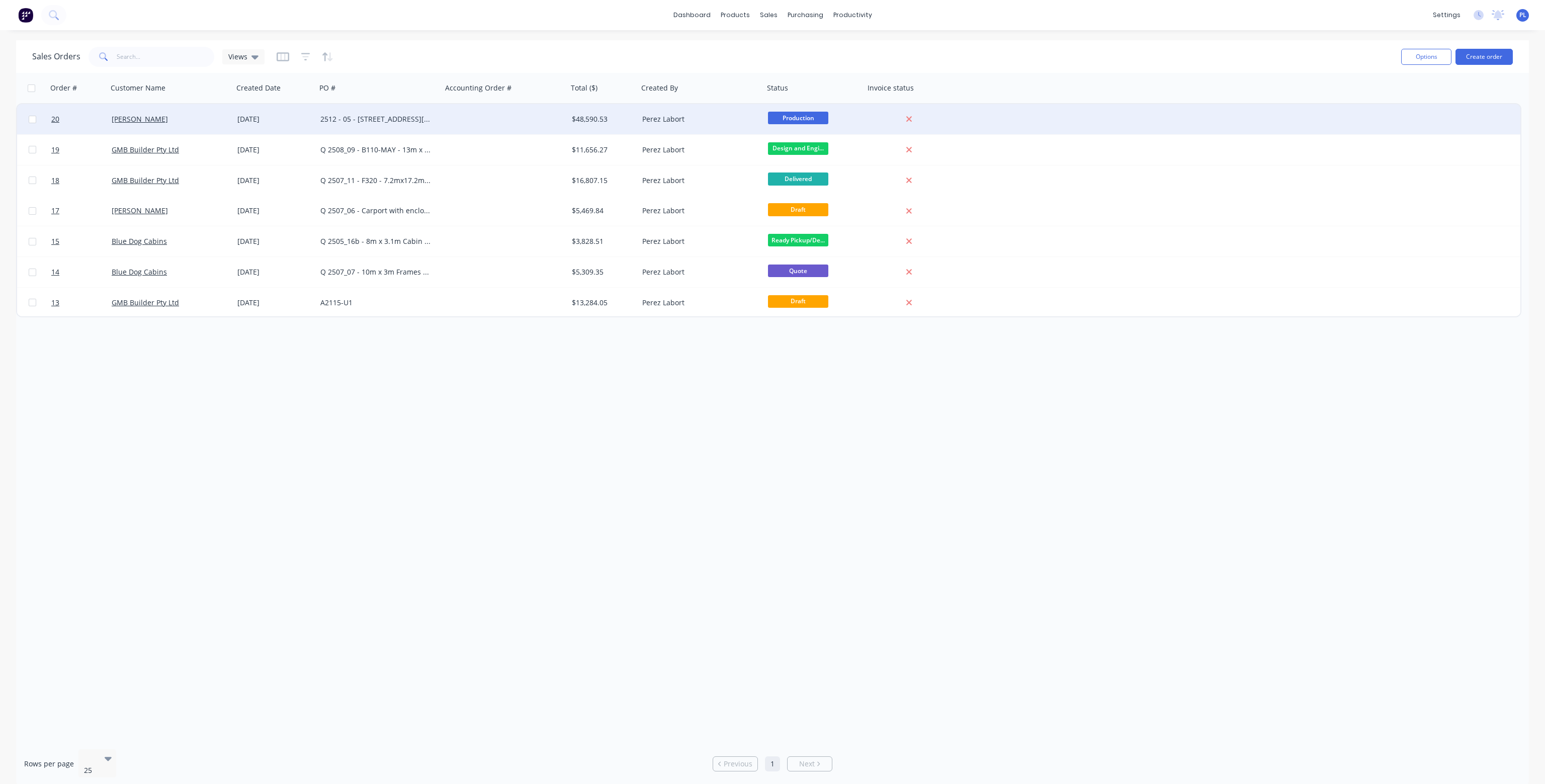
click at [452, 120] on div at bounding box center [505, 119] width 126 height 30
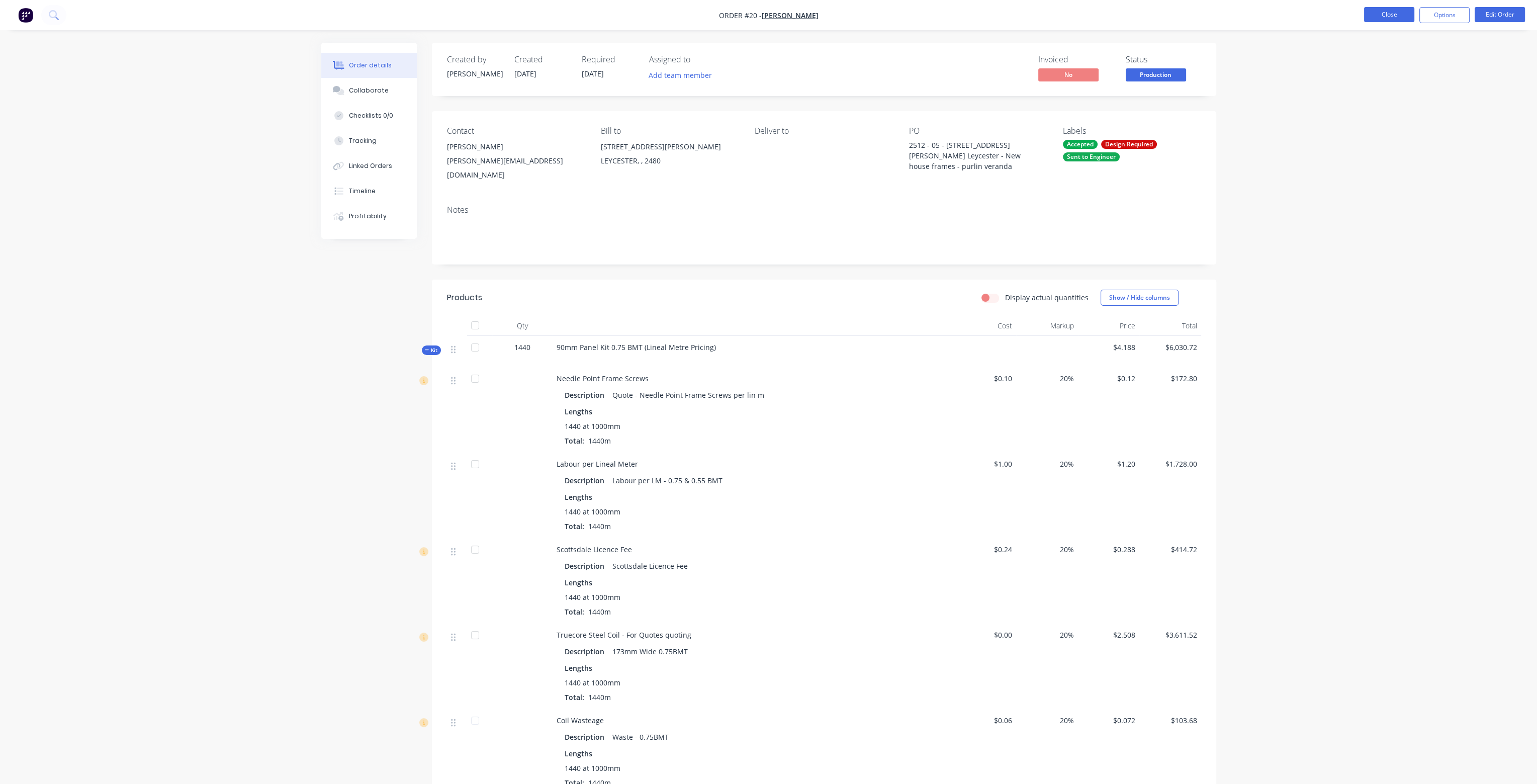
click at [1398, 14] on button "Close" at bounding box center [1389, 14] width 50 height 15
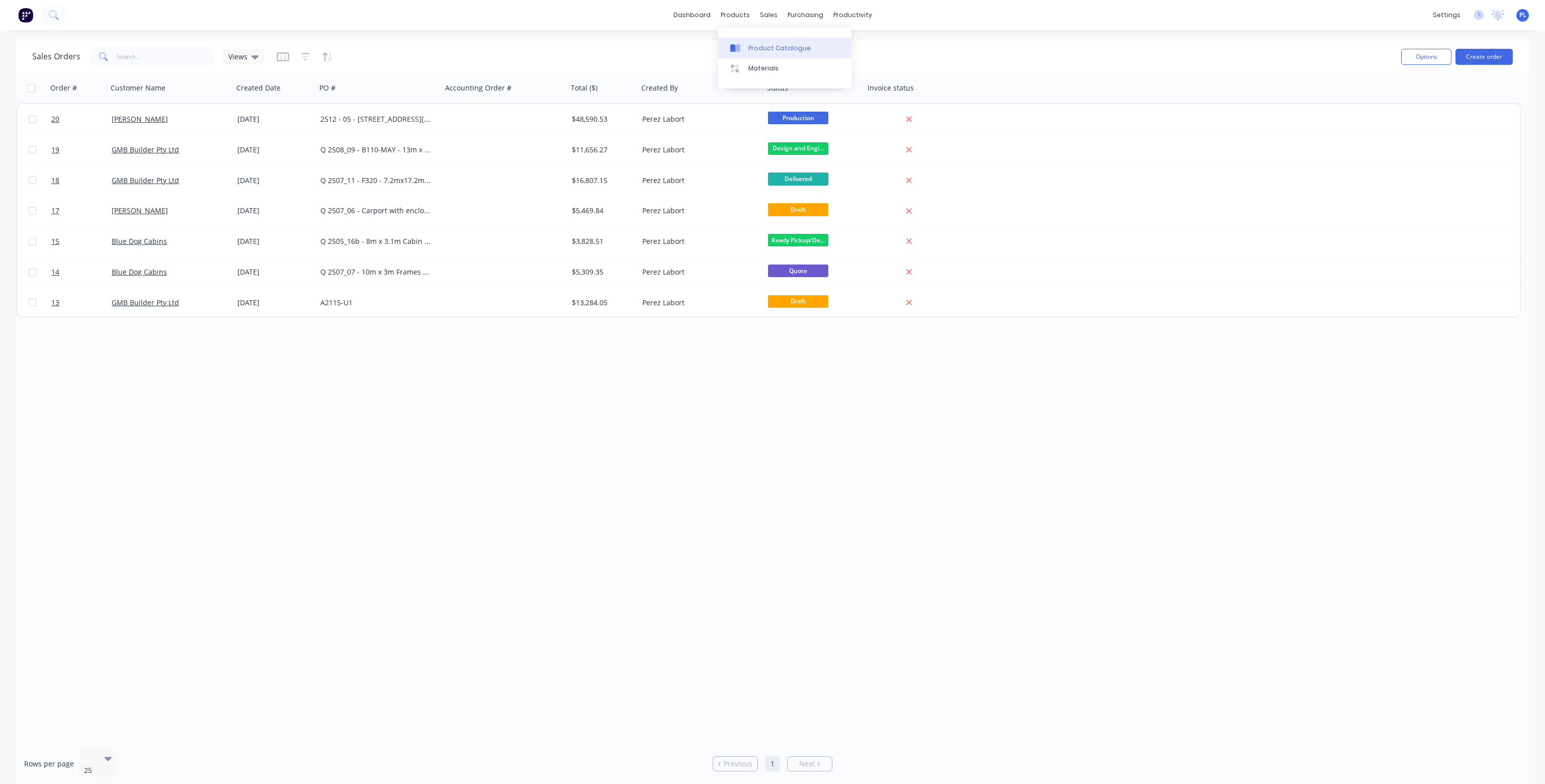
click at [756, 46] on div "Product Catalogue" at bounding box center [780, 48] width 62 height 9
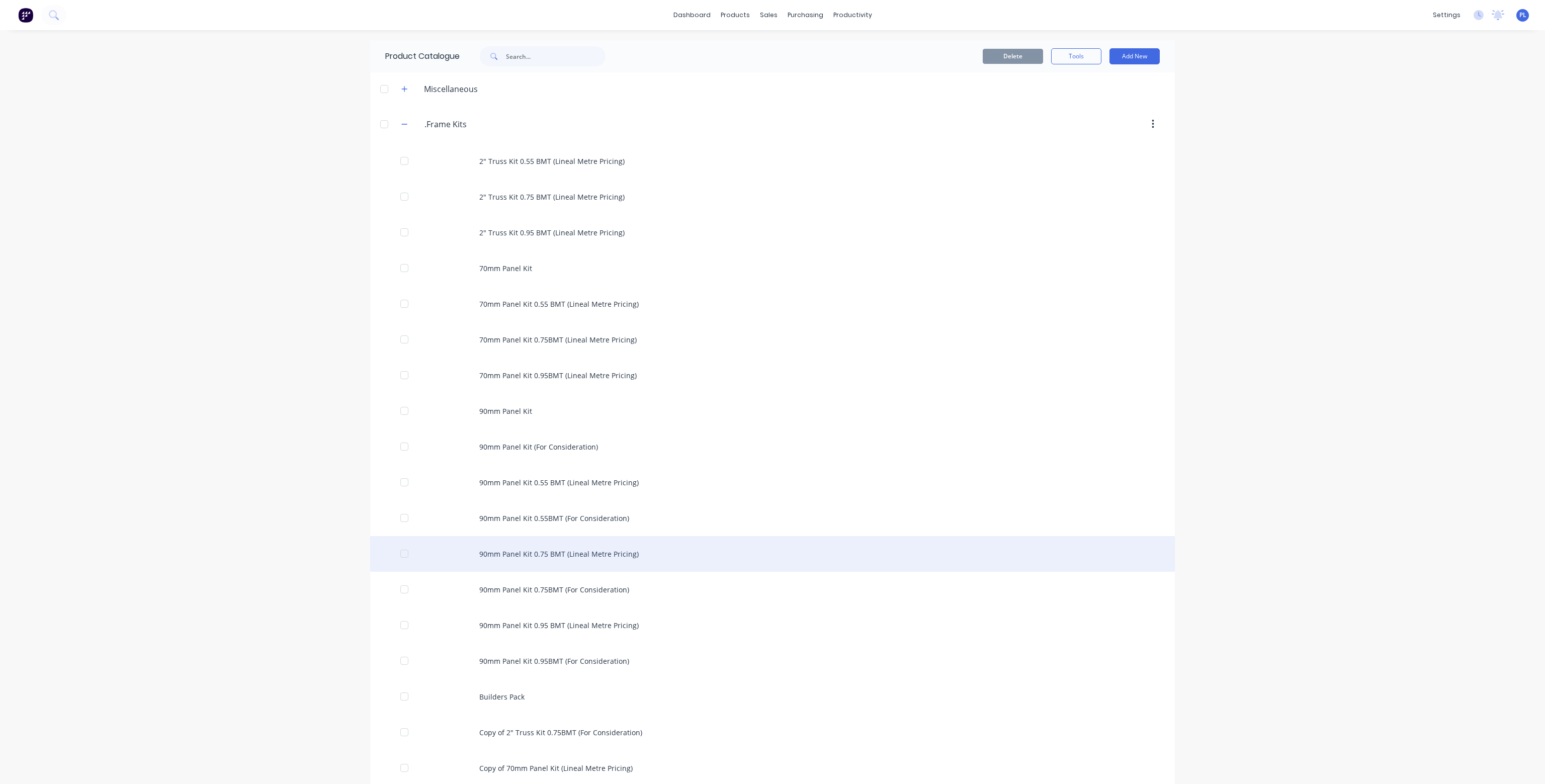
click at [573, 557] on div "90mm Panel Kit 0.75 BMT (Lineal Metre Pricing)" at bounding box center [773, 554] width 805 height 36
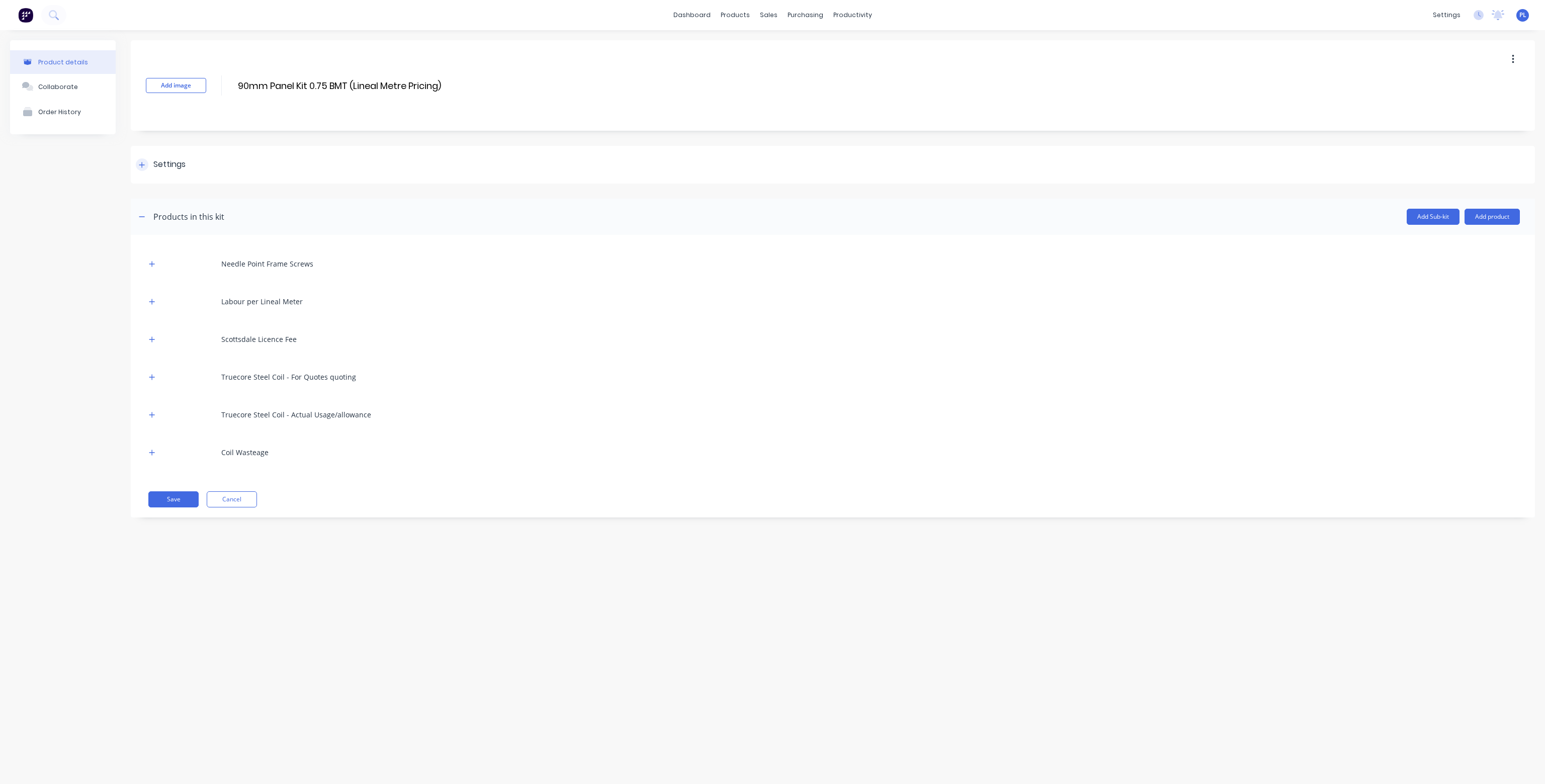
click at [170, 160] on div "Settings" at bounding box center [170, 164] width 32 height 13
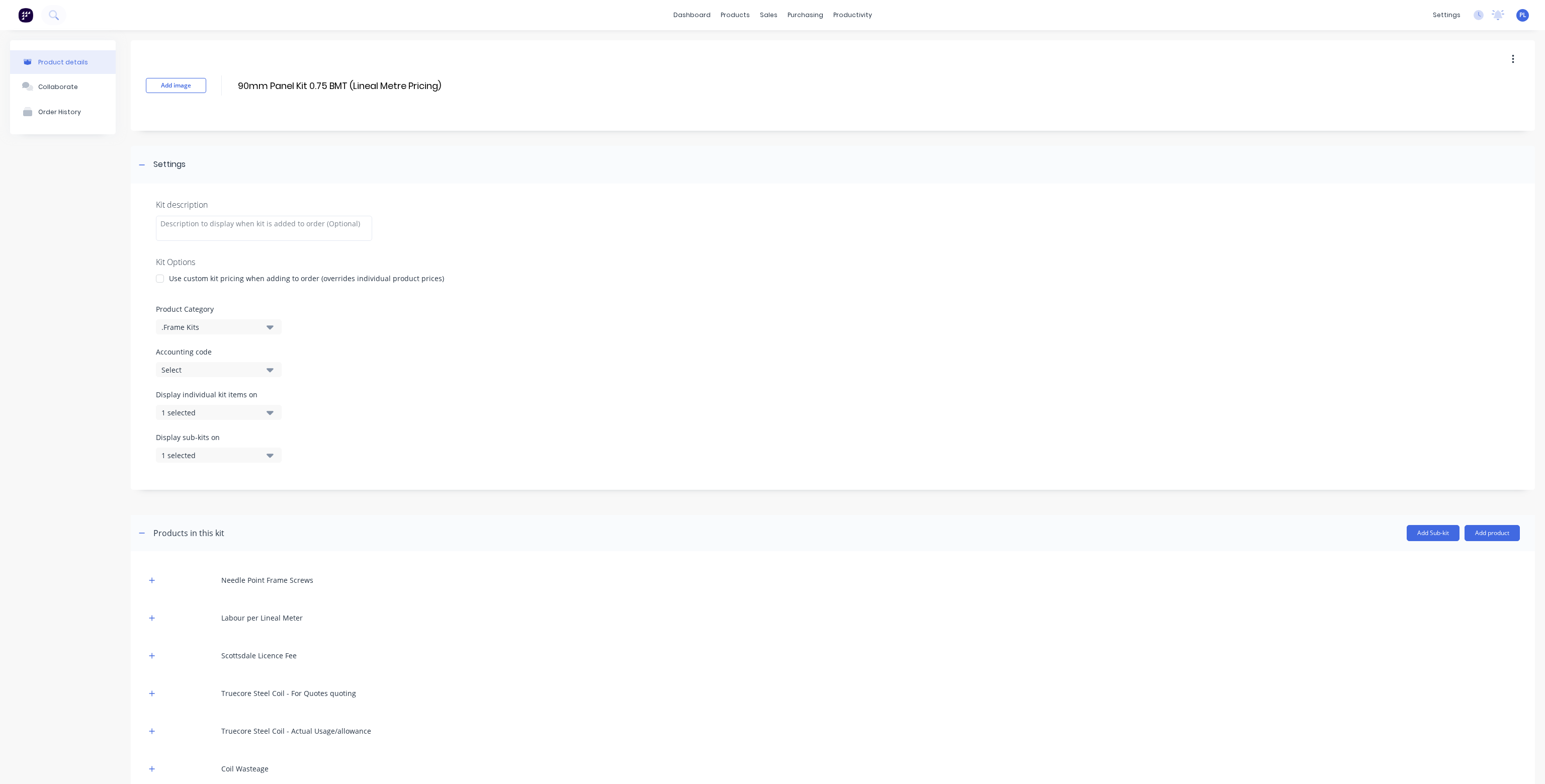
click at [272, 409] on icon "button" at bounding box center [270, 412] width 7 height 11
click at [273, 453] on icon "button" at bounding box center [270, 455] width 7 height 11
click at [792, 43] on link "Sales Orders" at bounding box center [818, 48] width 133 height 20
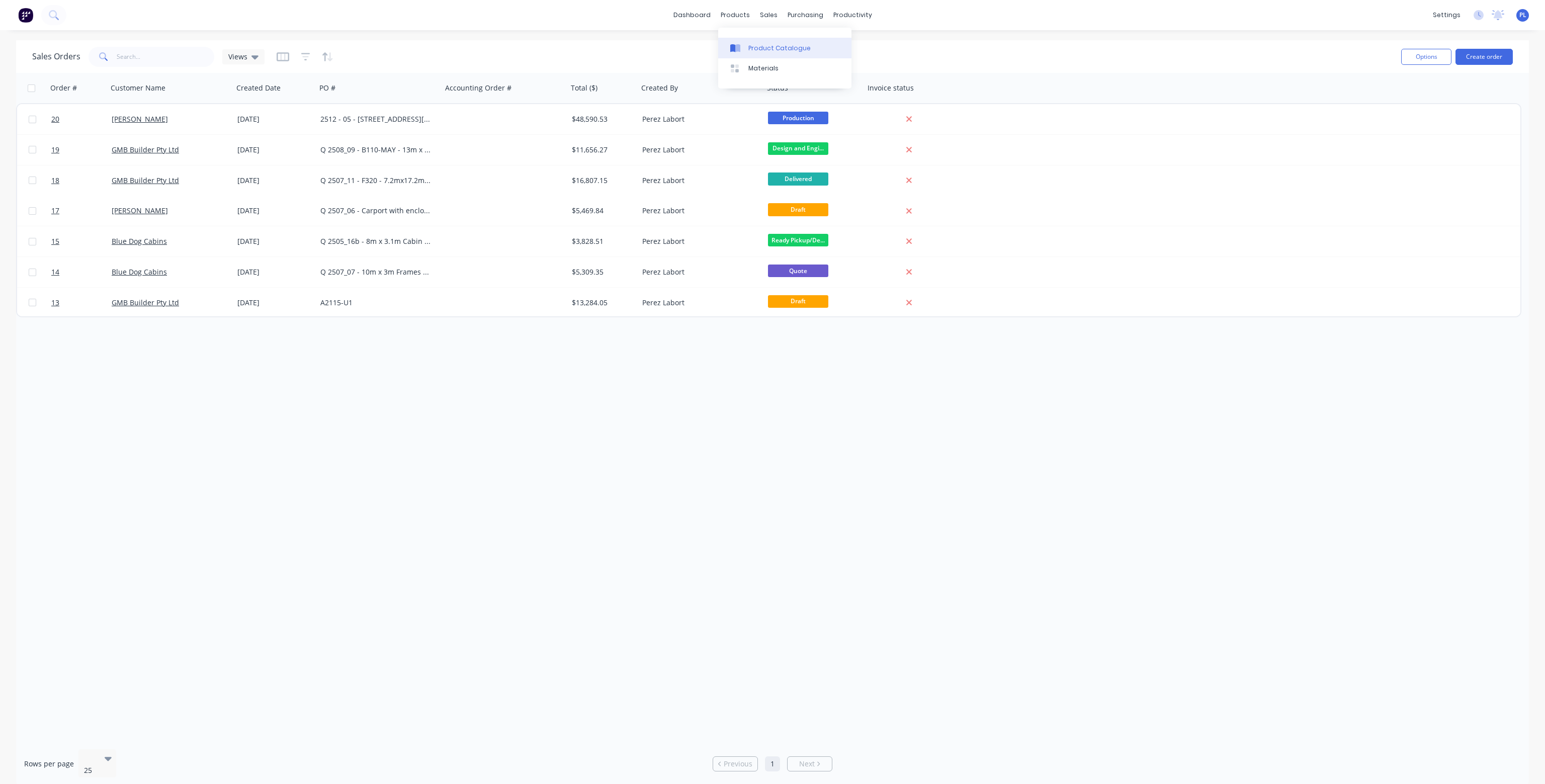
click at [764, 48] on div "Product Catalogue" at bounding box center [780, 48] width 62 height 9
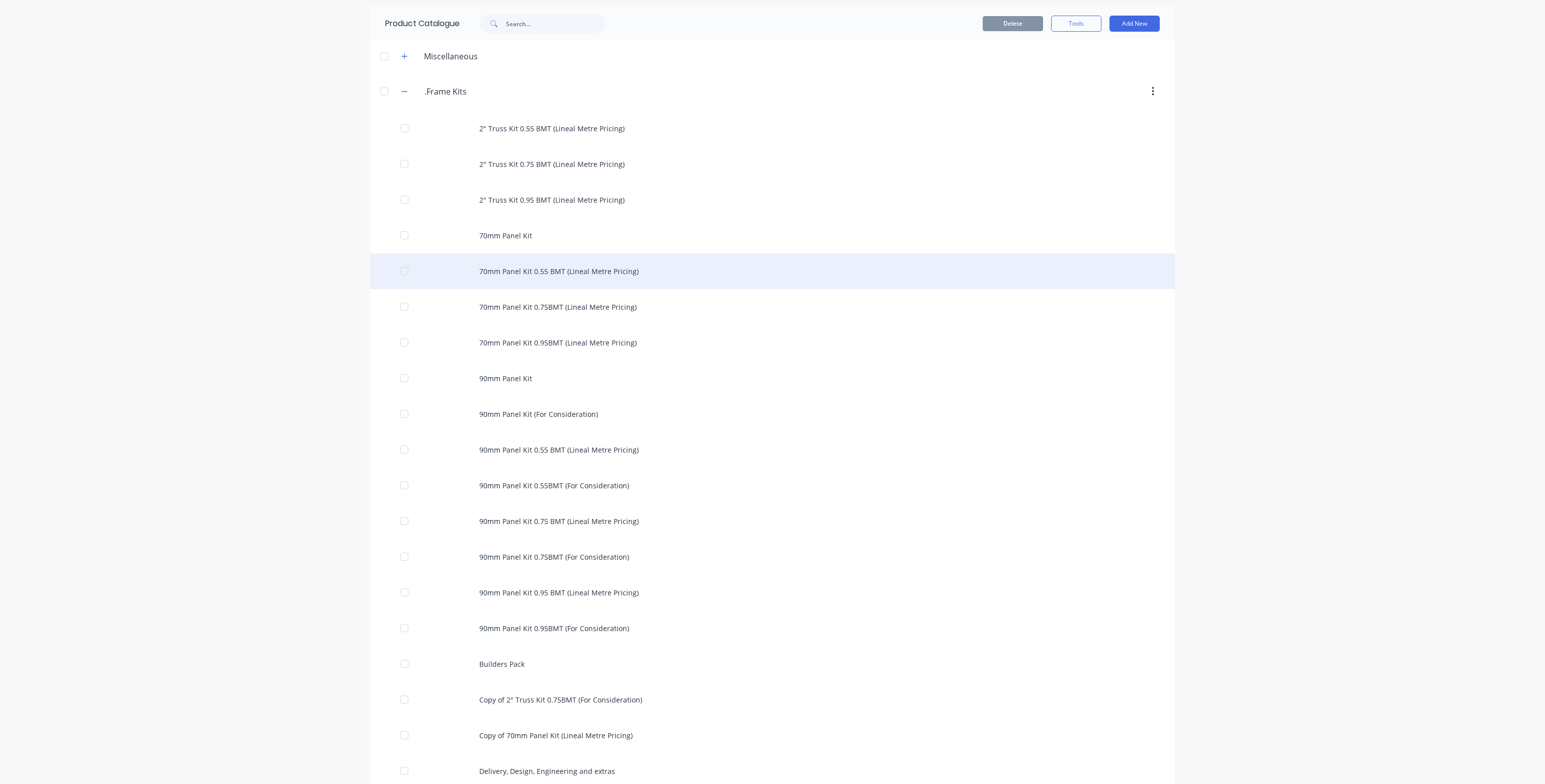
scroll to position [50, 0]
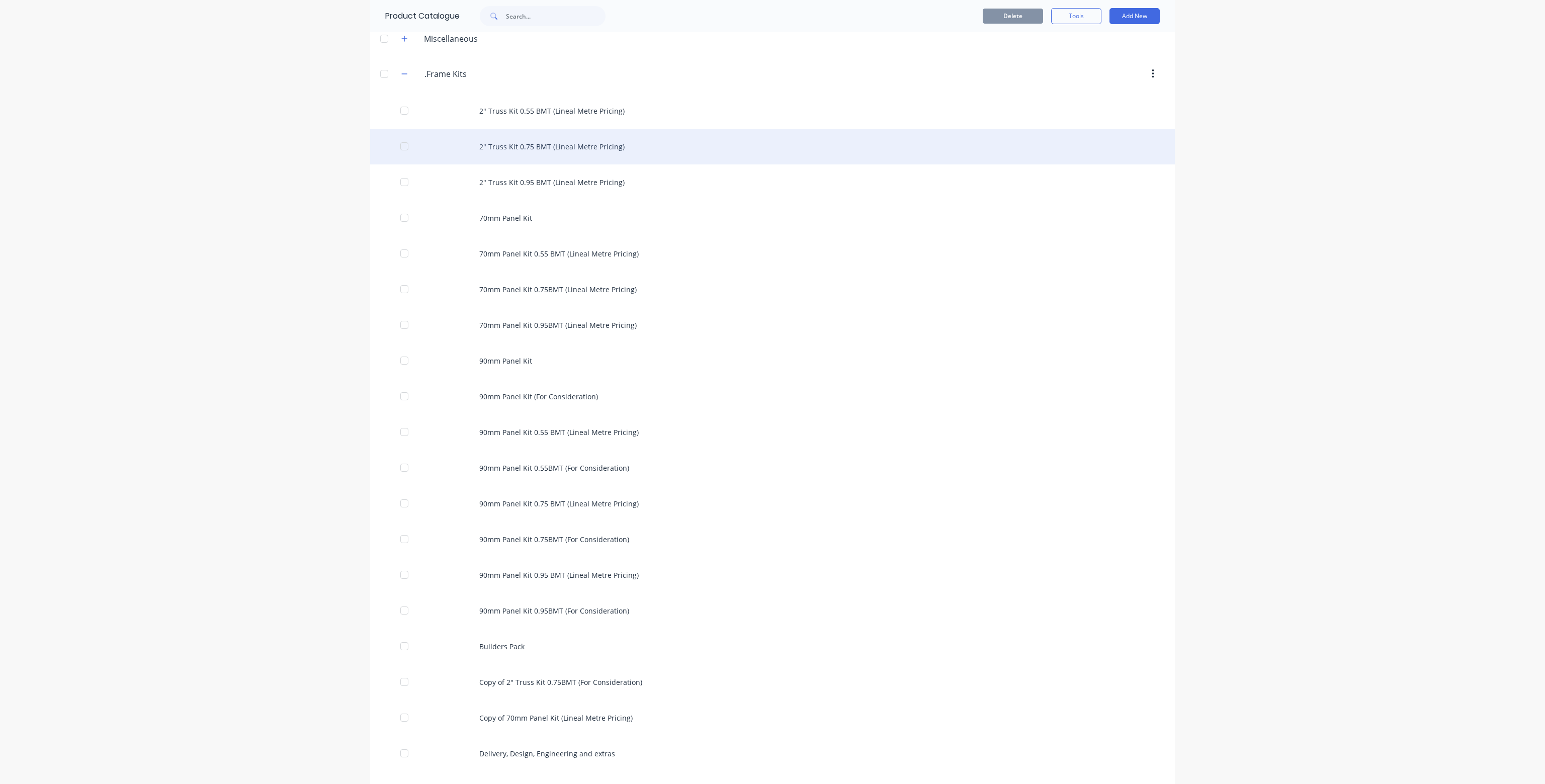
click at [563, 146] on div "2" Truss Kit 0.75 BMT (Lineal Metre Pricing)" at bounding box center [773, 146] width 805 height 36
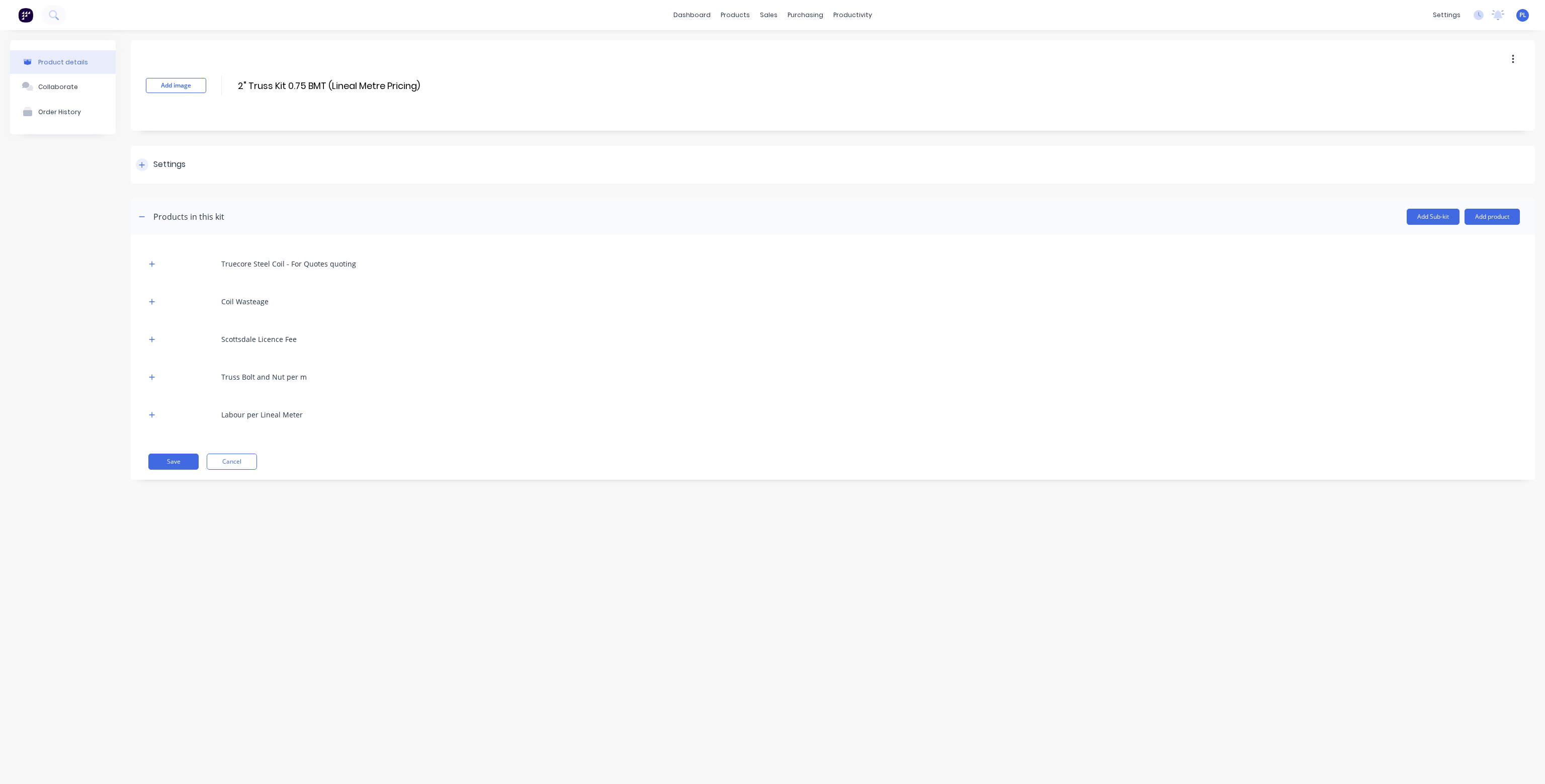
click at [176, 162] on div "Settings" at bounding box center [170, 164] width 32 height 13
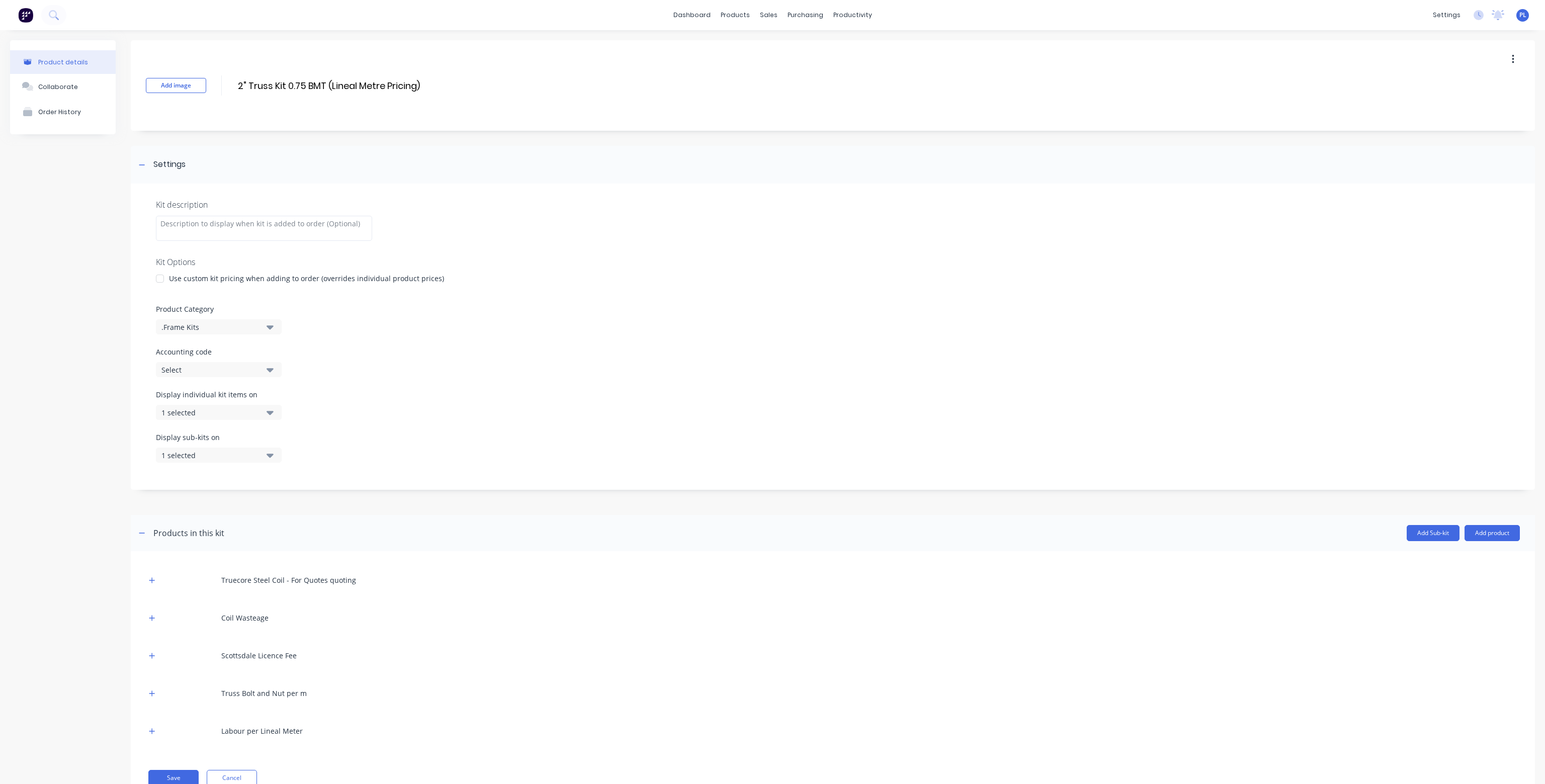
click at [199, 410] on div "1 selected" at bounding box center [210, 413] width 97 height 11
click at [199, 410] on div "1 selected" at bounding box center [210, 413] width 97 height 11
click at [198, 456] on div "1 selected" at bounding box center [210, 456] width 97 height 11
click at [198, 454] on div "1 selected" at bounding box center [210, 456] width 97 height 11
click at [412, 420] on div "Display individual kit items on 1 selected" at bounding box center [833, 410] width 1354 height 43
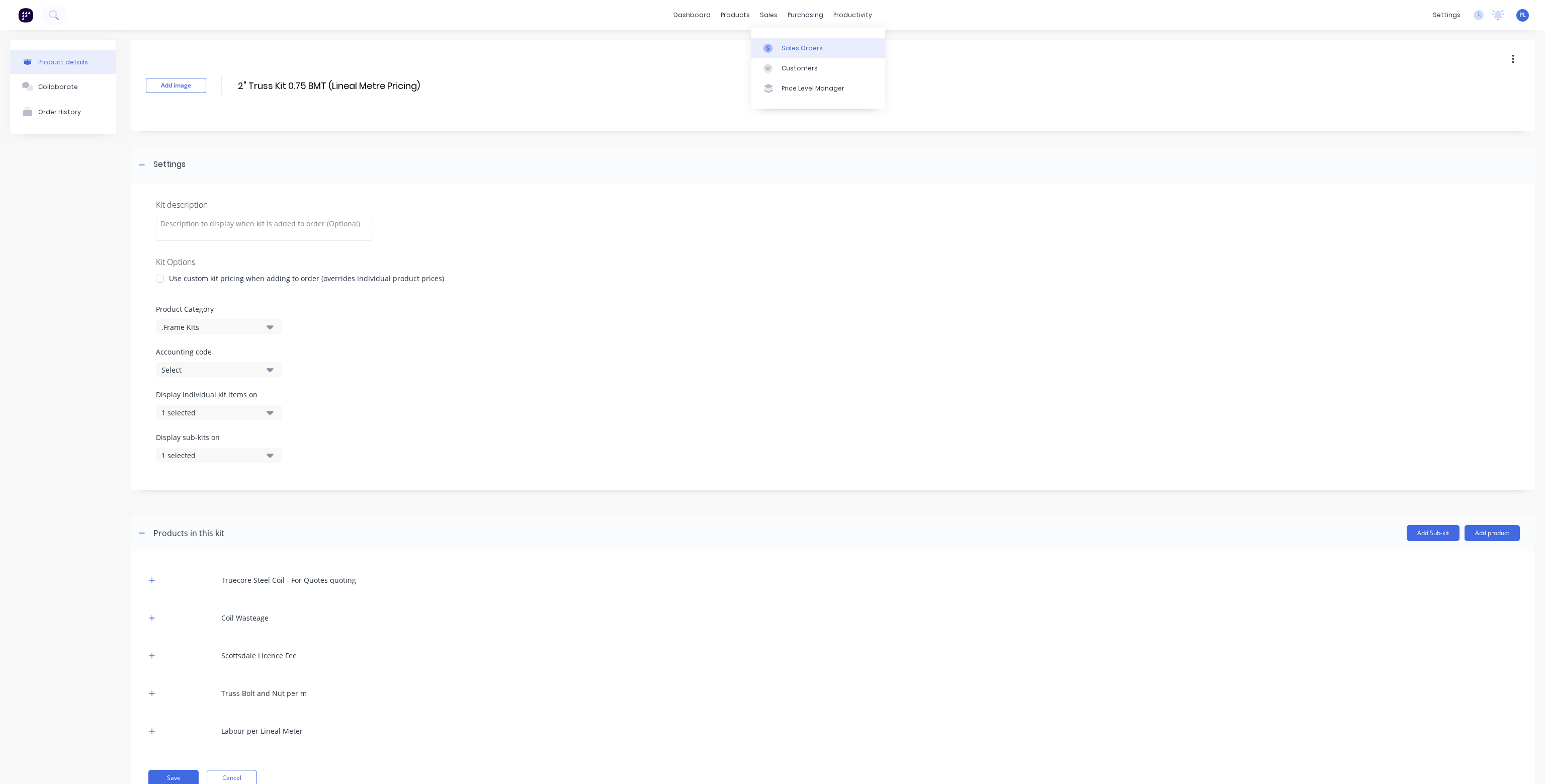
click at [785, 46] on div "Sales Orders" at bounding box center [802, 48] width 41 height 9
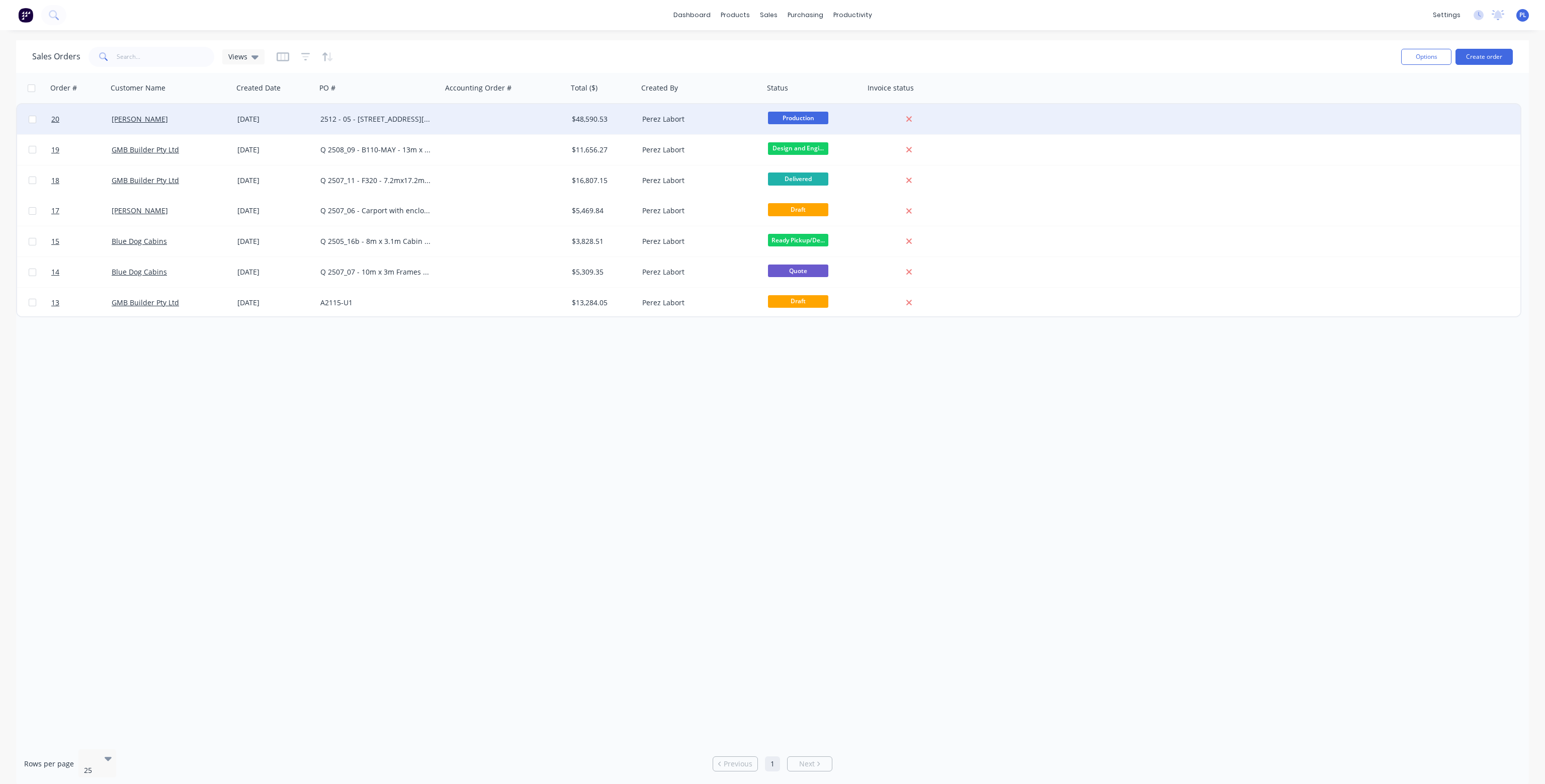
click at [594, 116] on div "$48,590.53" at bounding box center [602, 119] width 60 height 10
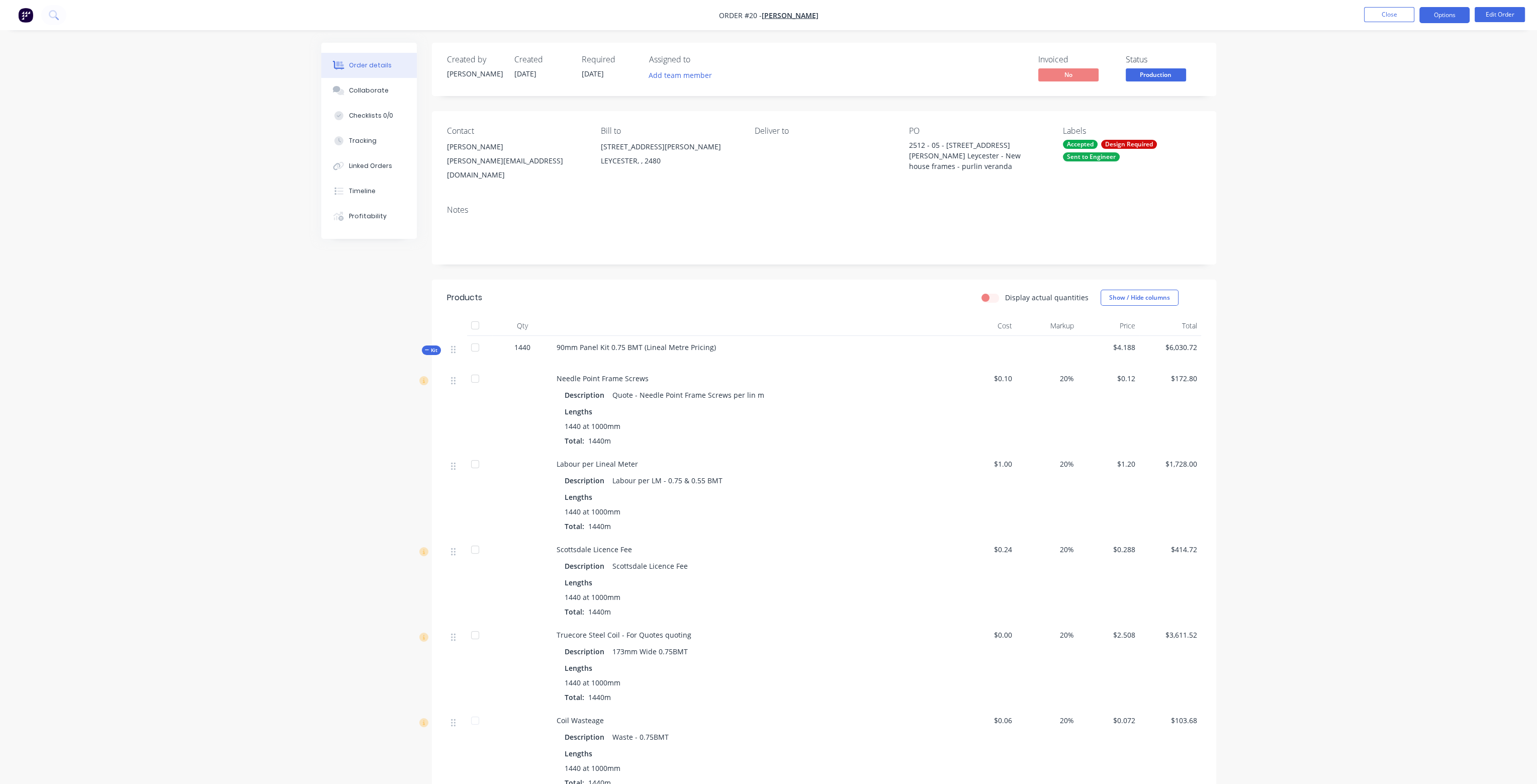
click at [1450, 18] on button "Options" at bounding box center [1444, 15] width 50 height 16
click at [426, 347] on icon at bounding box center [427, 349] width 5 height 5
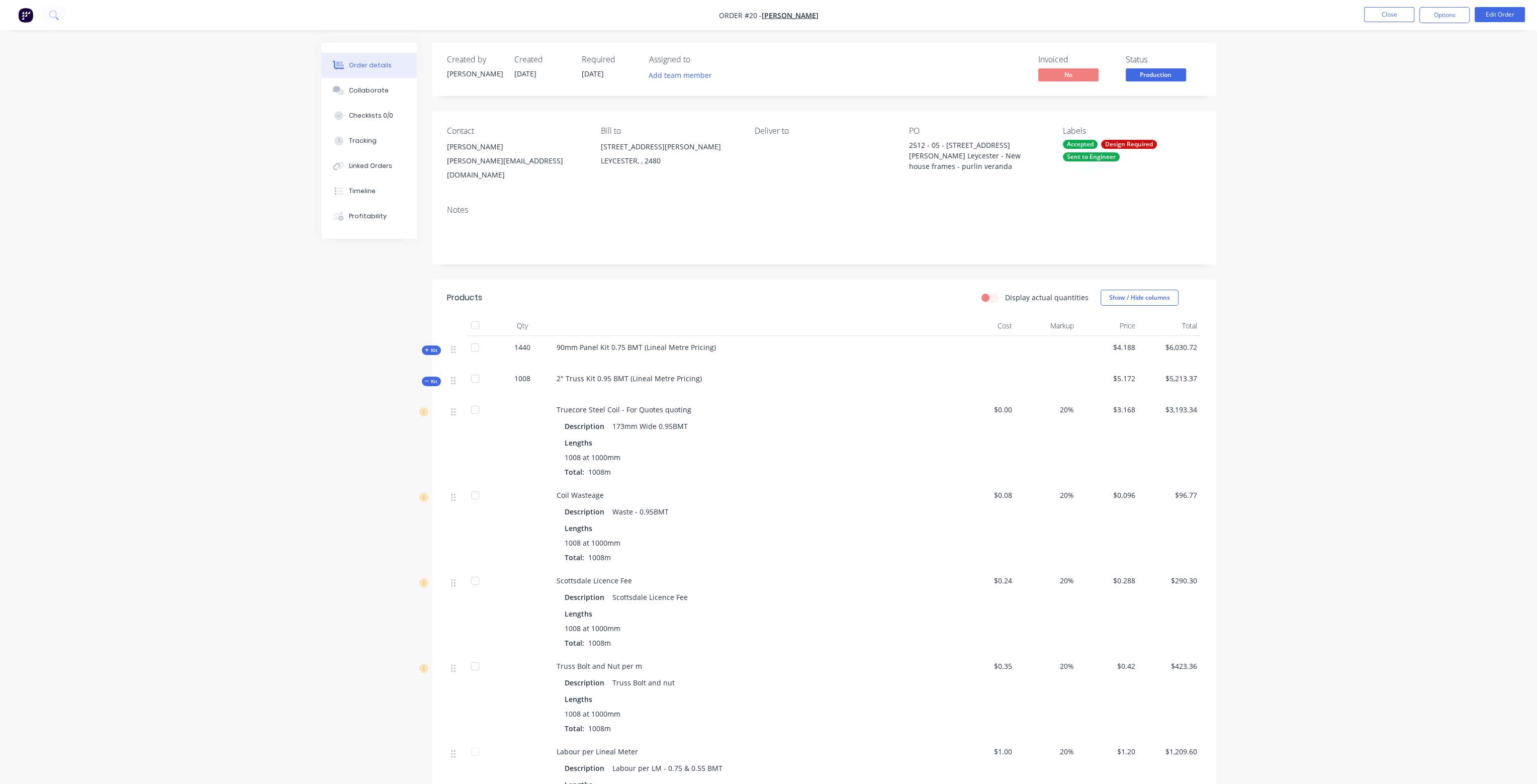
click at [426, 378] on icon at bounding box center [427, 381] width 5 height 5
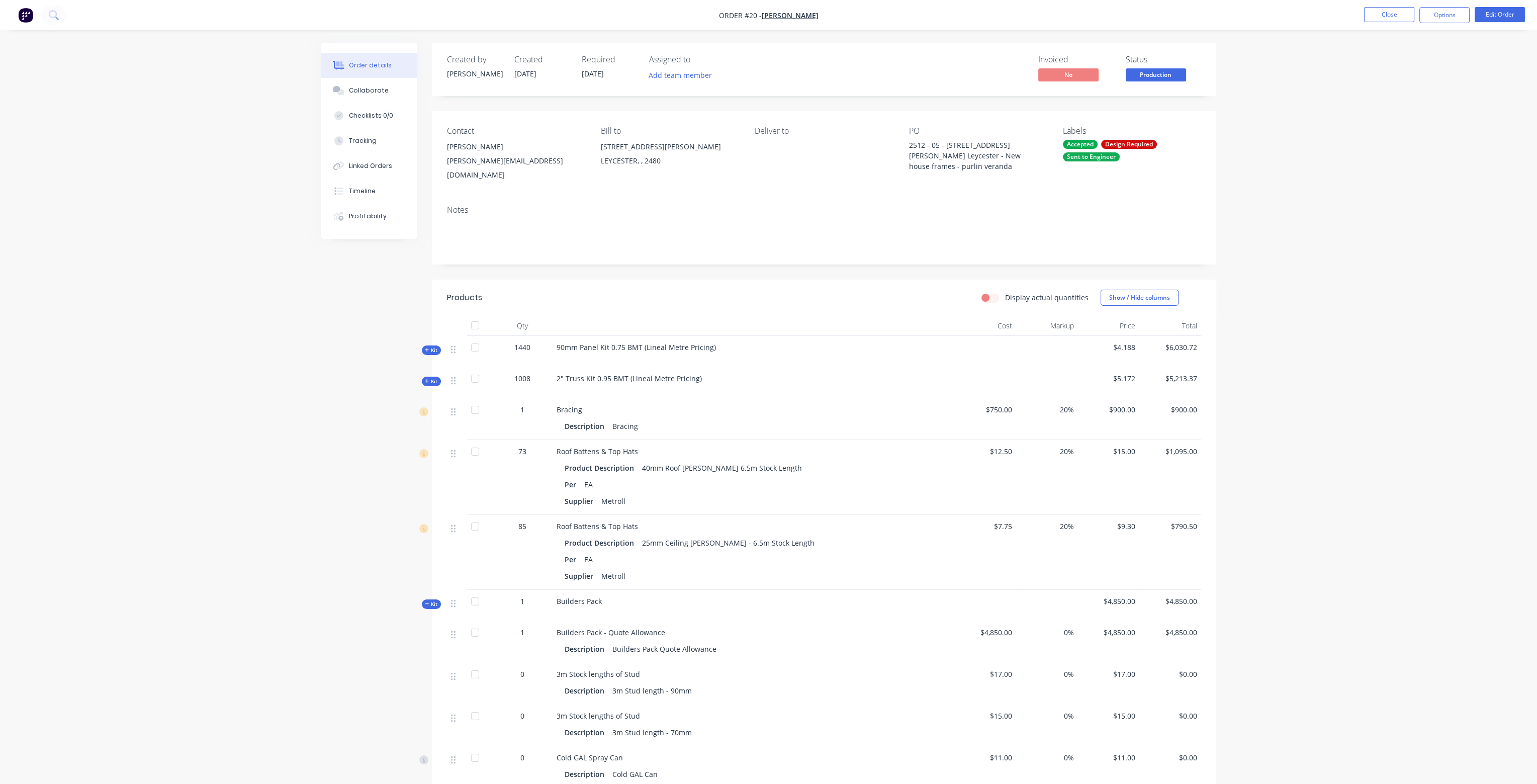
click at [425, 602] on icon at bounding box center [427, 604] width 5 height 5
click at [425, 675] on icon at bounding box center [427, 677] width 5 height 5
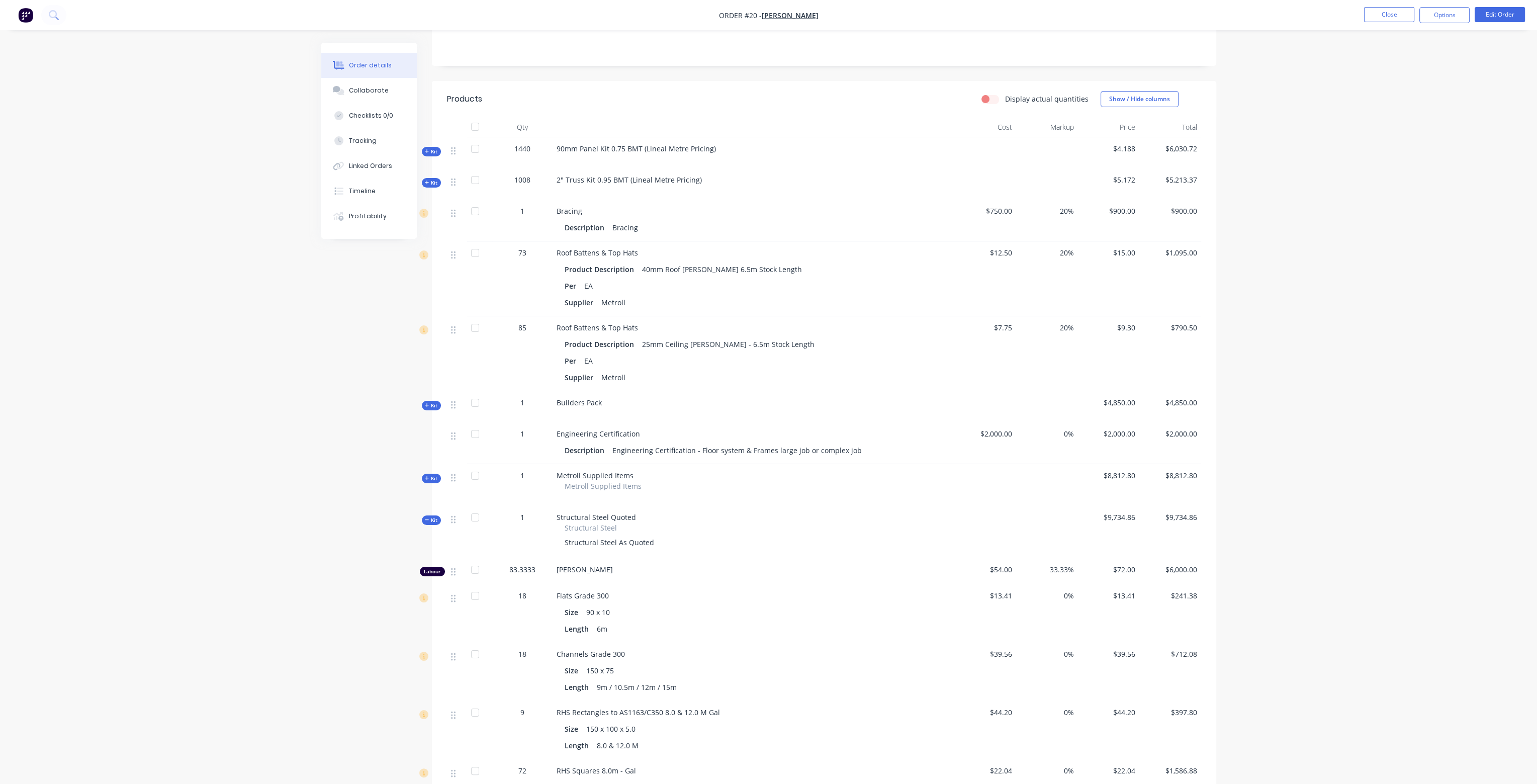
scroll to position [201, 0]
click at [427, 515] on icon at bounding box center [427, 517] width 5 height 5
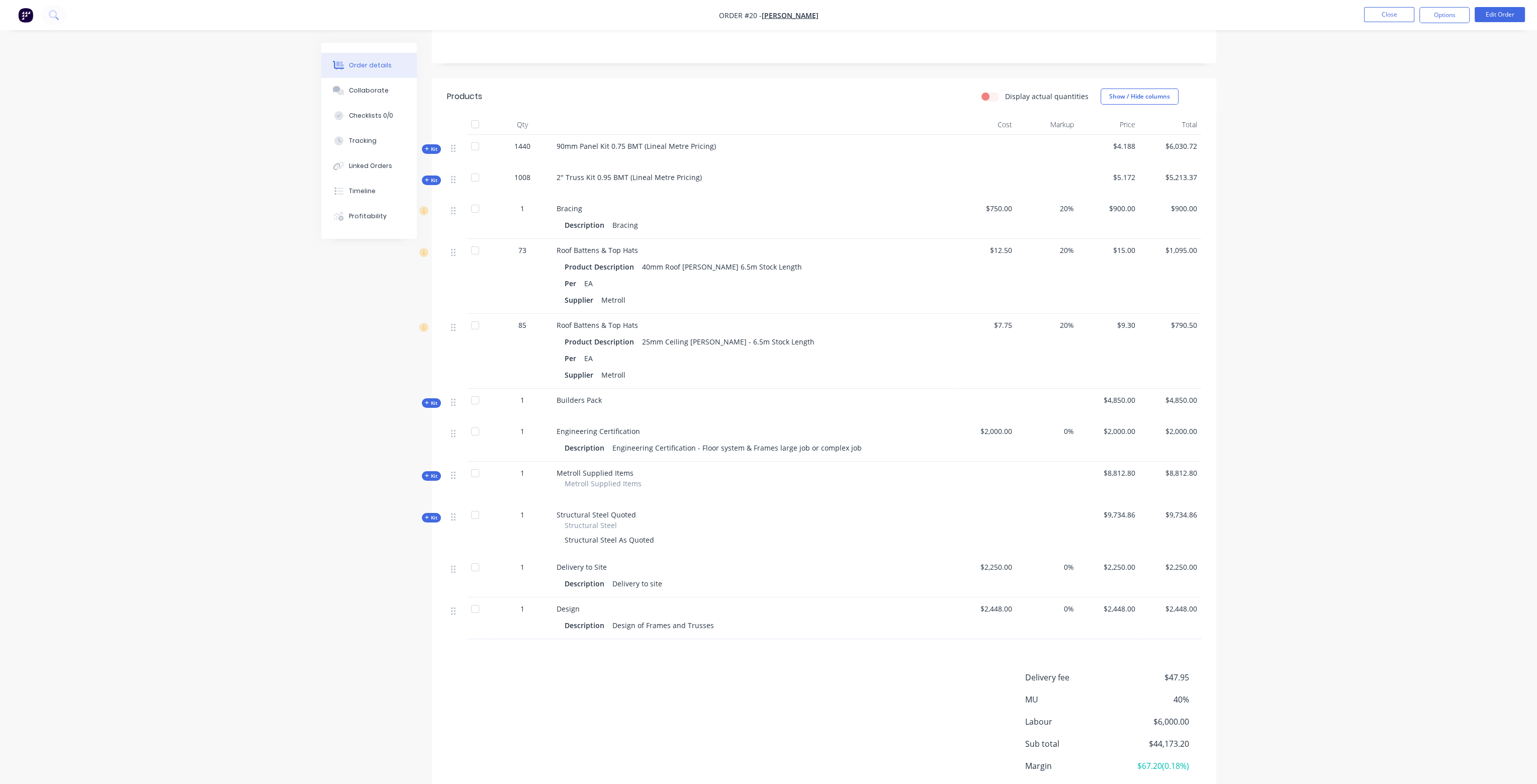
click at [428, 400] on icon at bounding box center [427, 402] width 5 height 5
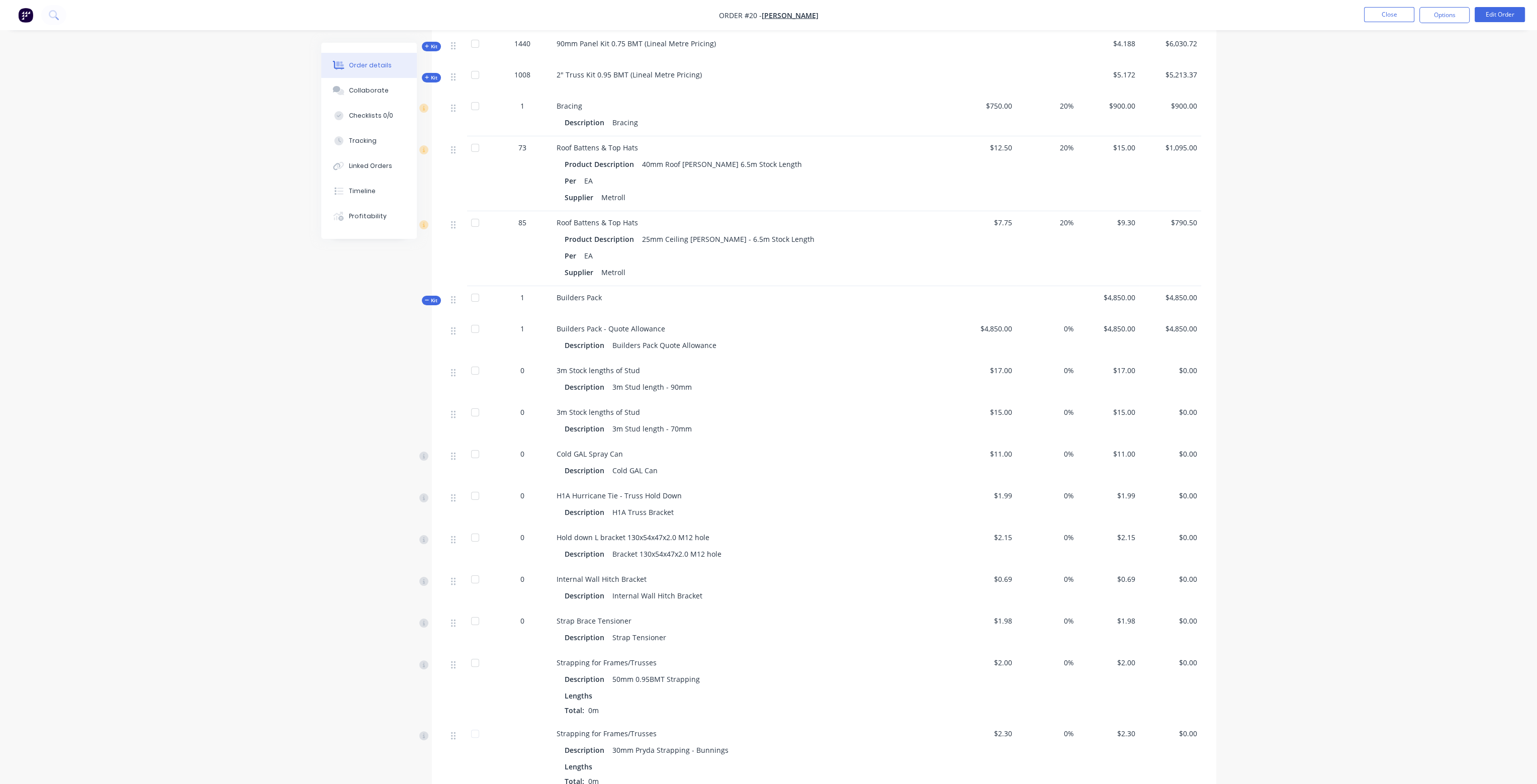
scroll to position [301, 0]
click at [425, 299] on icon at bounding box center [427, 301] width 5 height 5
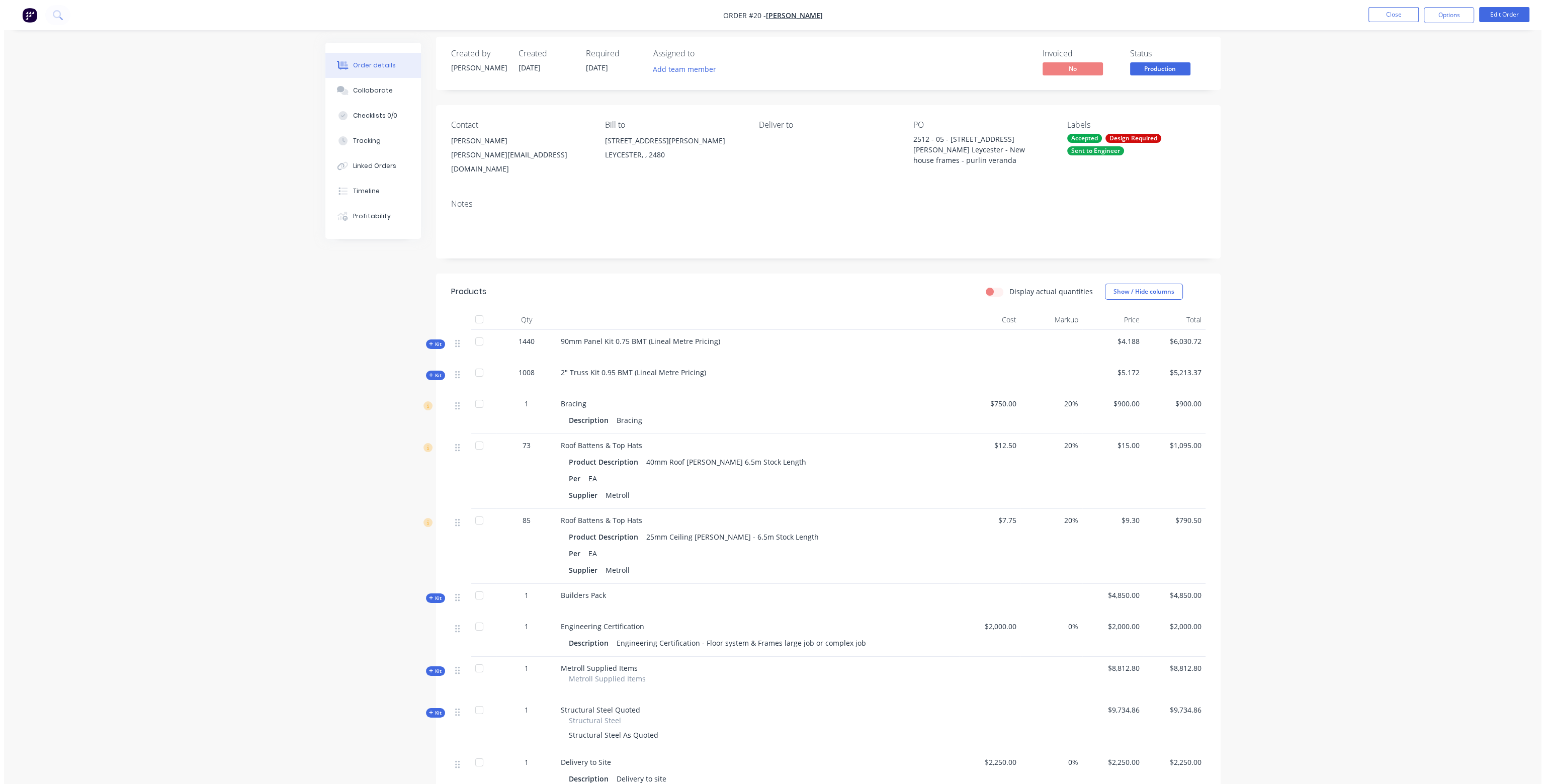
scroll to position [0, 0]
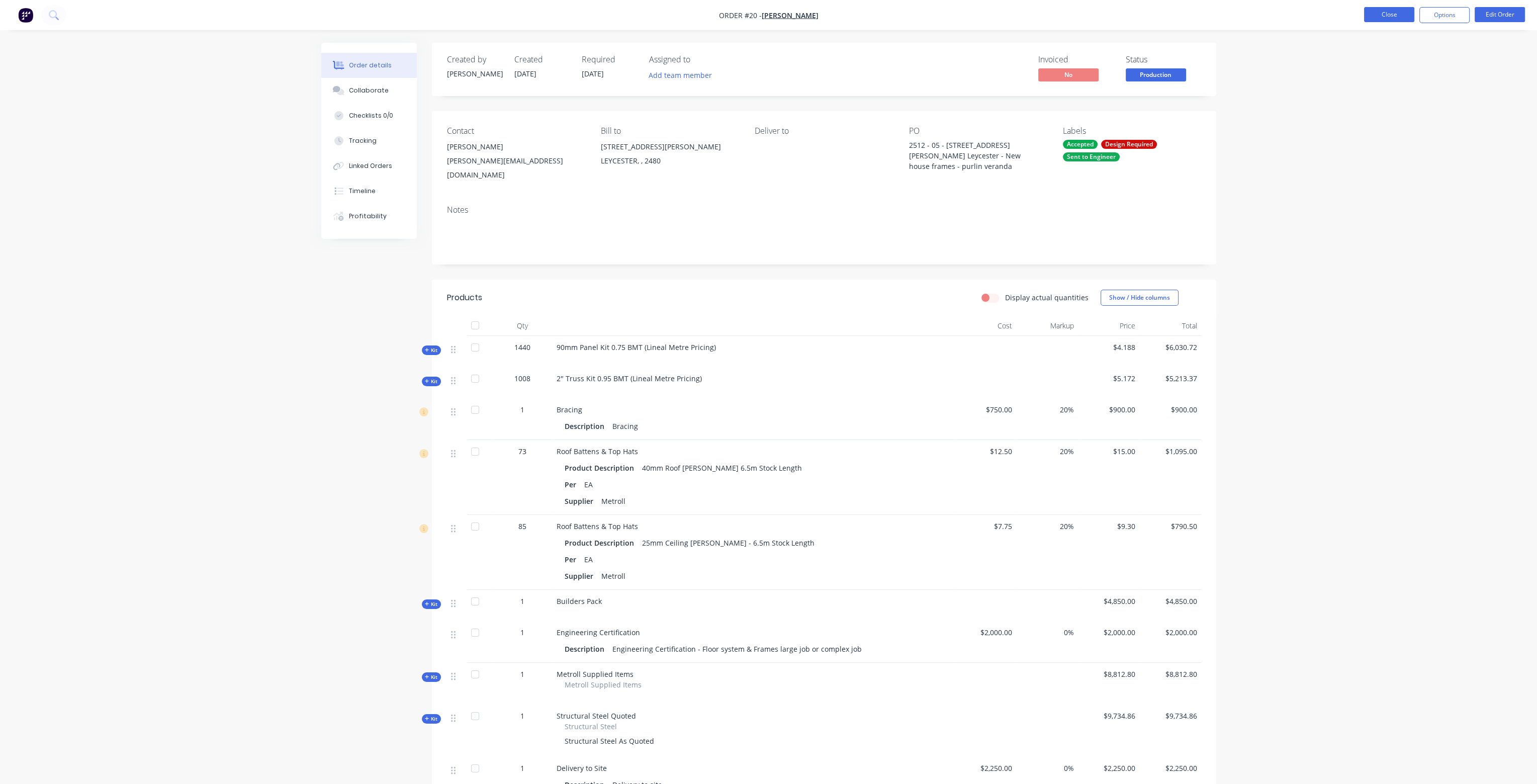
click at [1380, 12] on button "Close" at bounding box center [1389, 14] width 50 height 15
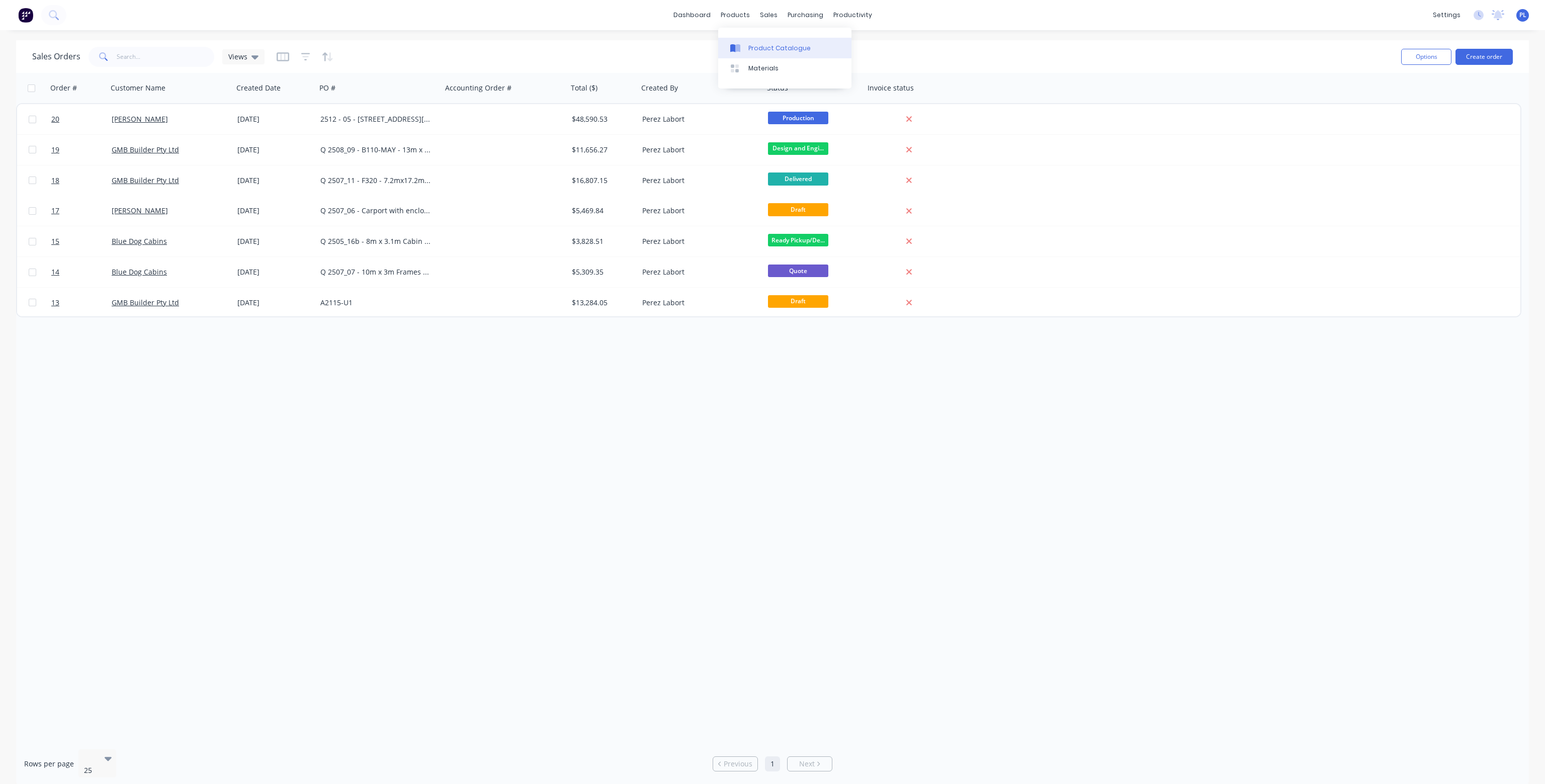
click at [769, 46] on div "Product Catalogue" at bounding box center [780, 48] width 62 height 9
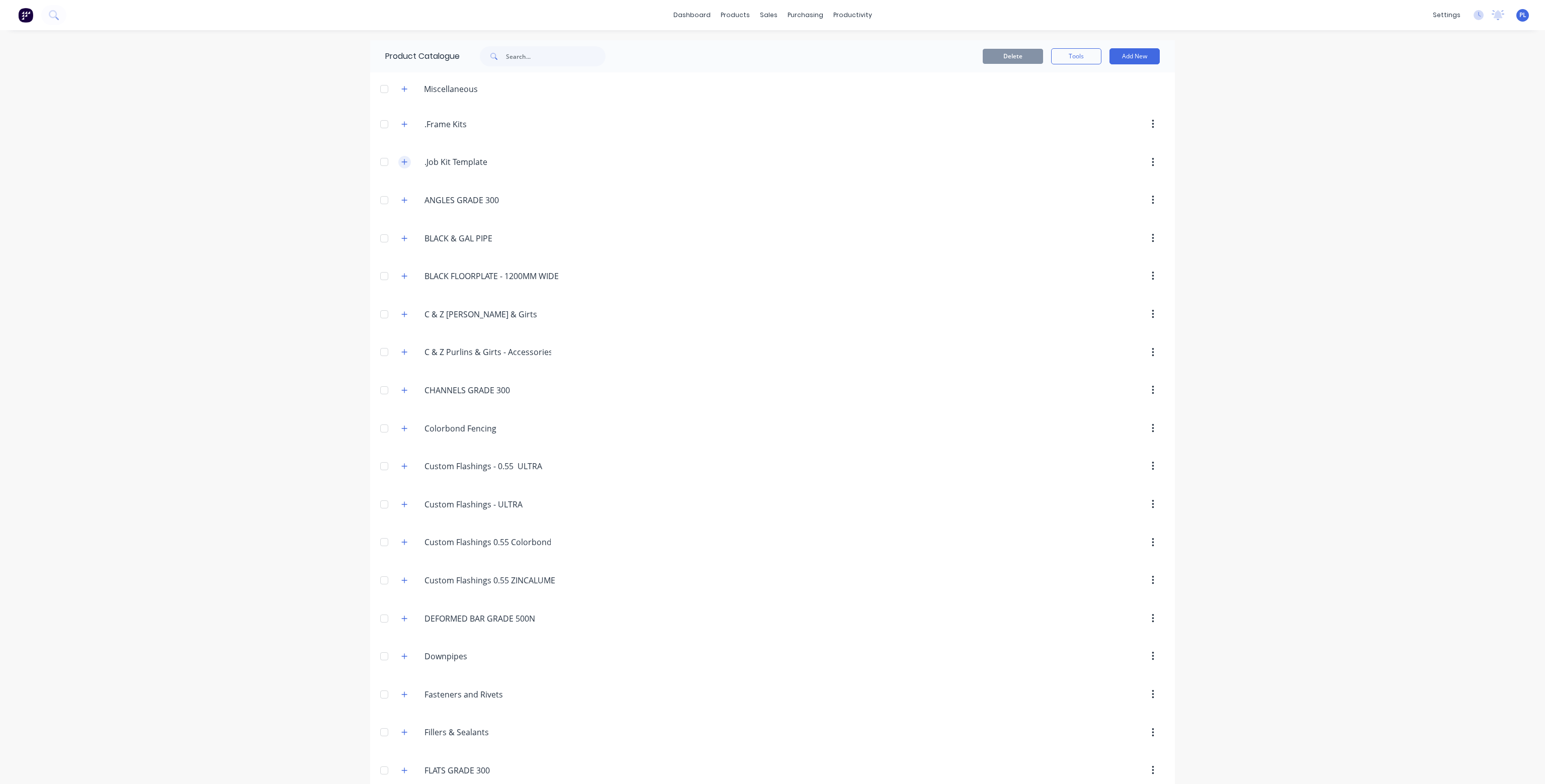
click at [402, 158] on icon "button" at bounding box center [404, 162] width 6 height 7
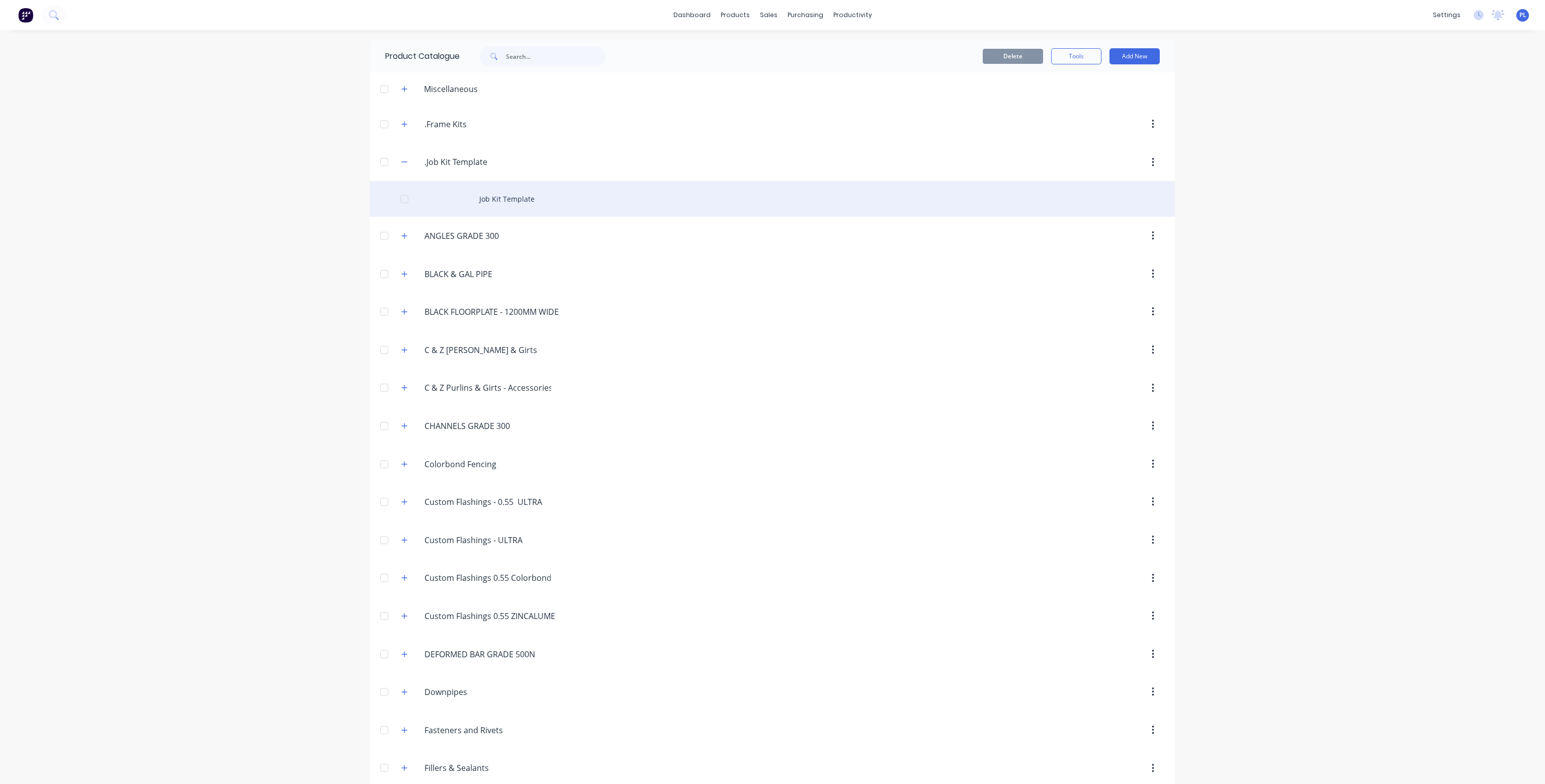
click at [501, 197] on div "Job Kit Template" at bounding box center [773, 199] width 805 height 36
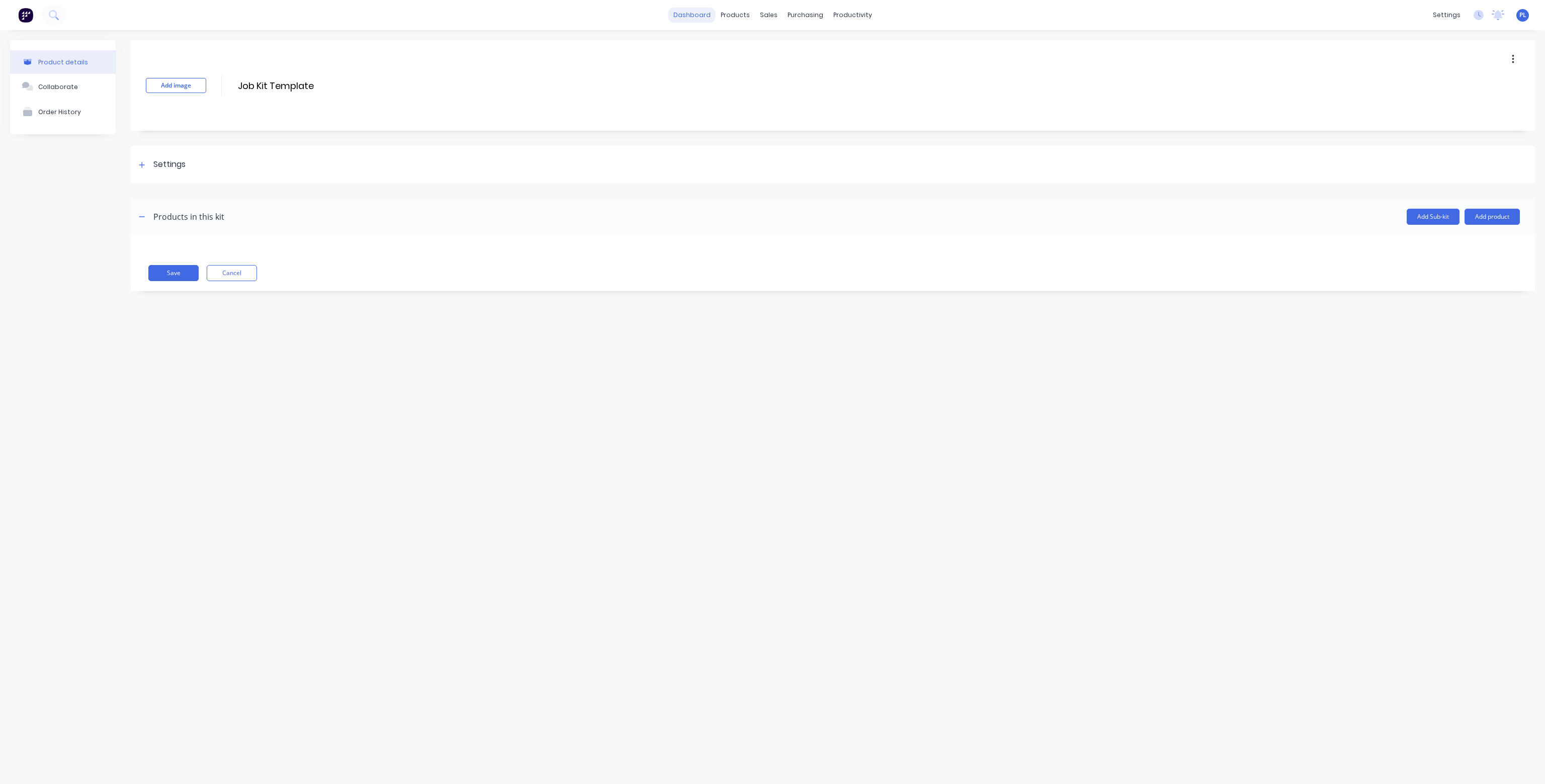
click at [694, 14] on link "dashboard" at bounding box center [692, 15] width 47 height 15
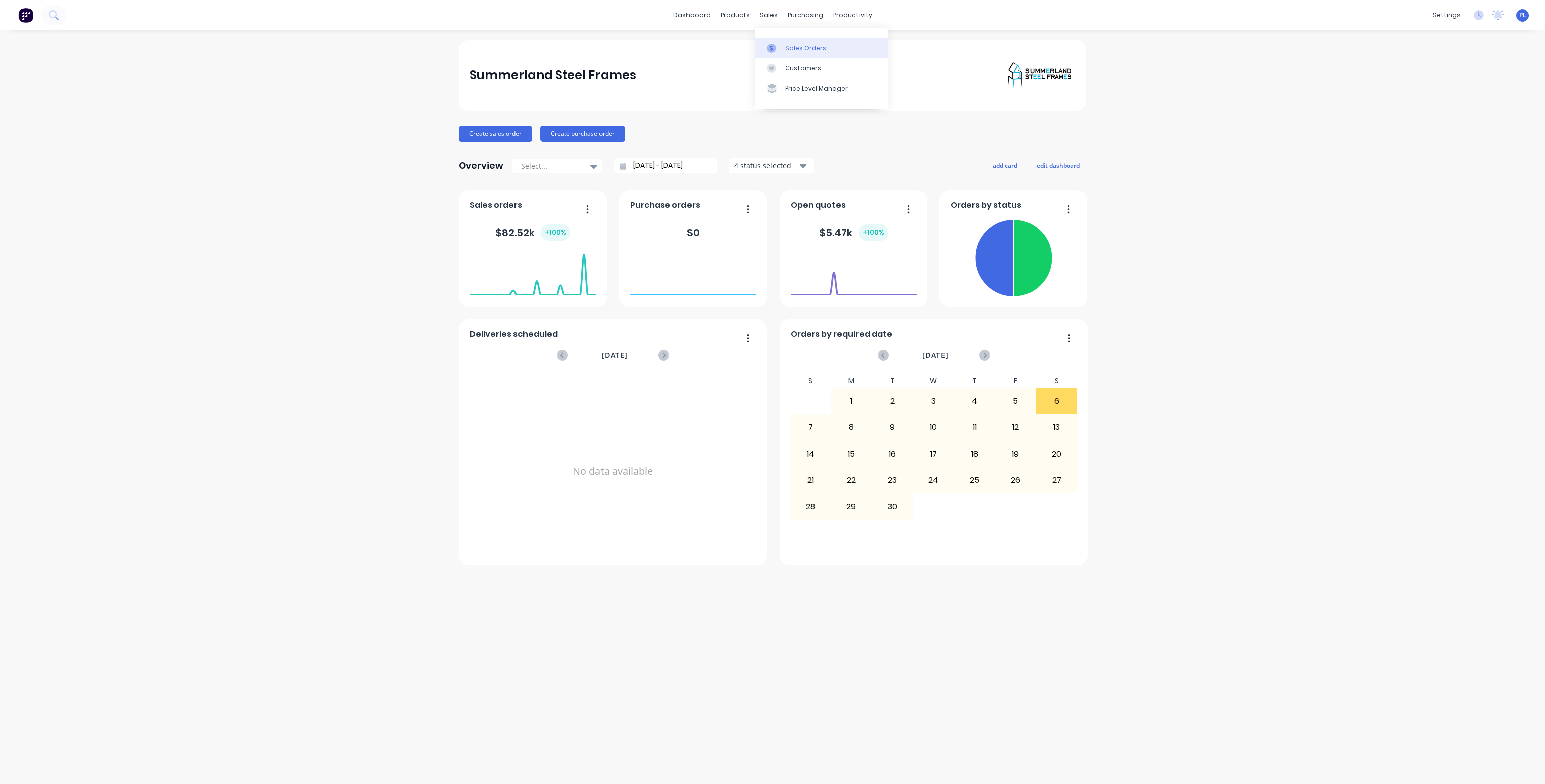
click at [795, 44] on div "Sales Orders" at bounding box center [805, 48] width 41 height 9
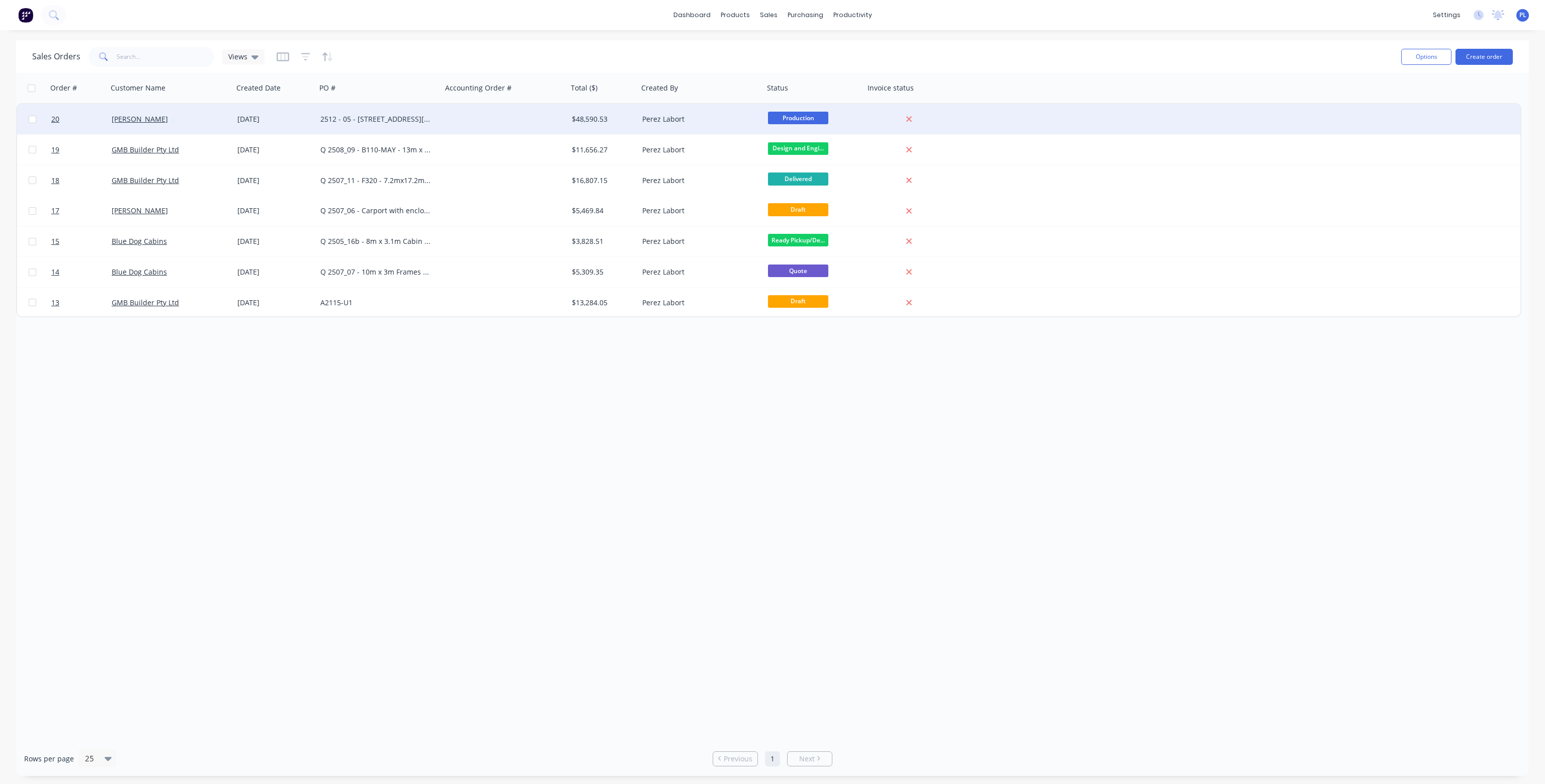
click at [586, 117] on div "$48,590.53" at bounding box center [602, 119] width 60 height 10
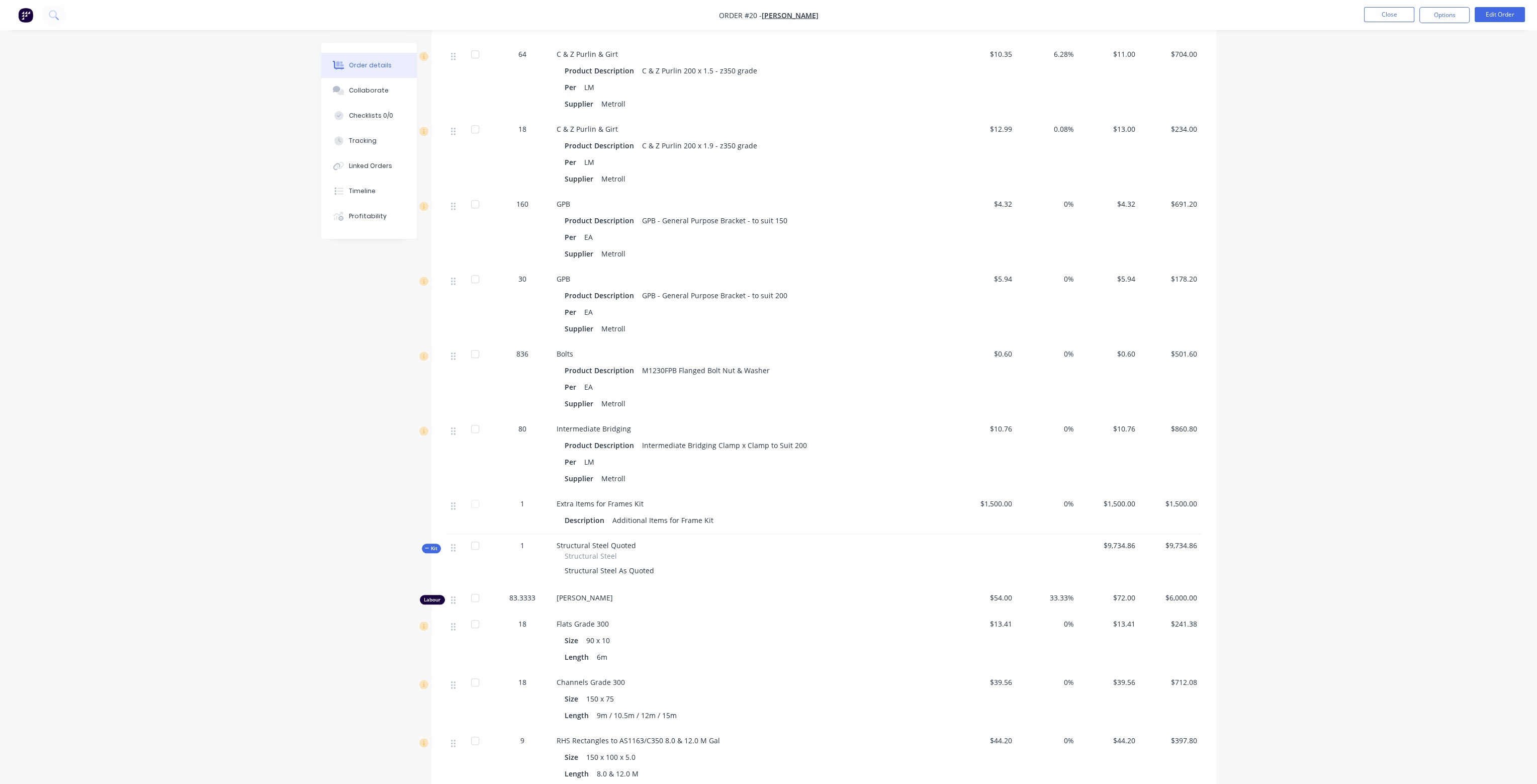
scroll to position [2263, 0]
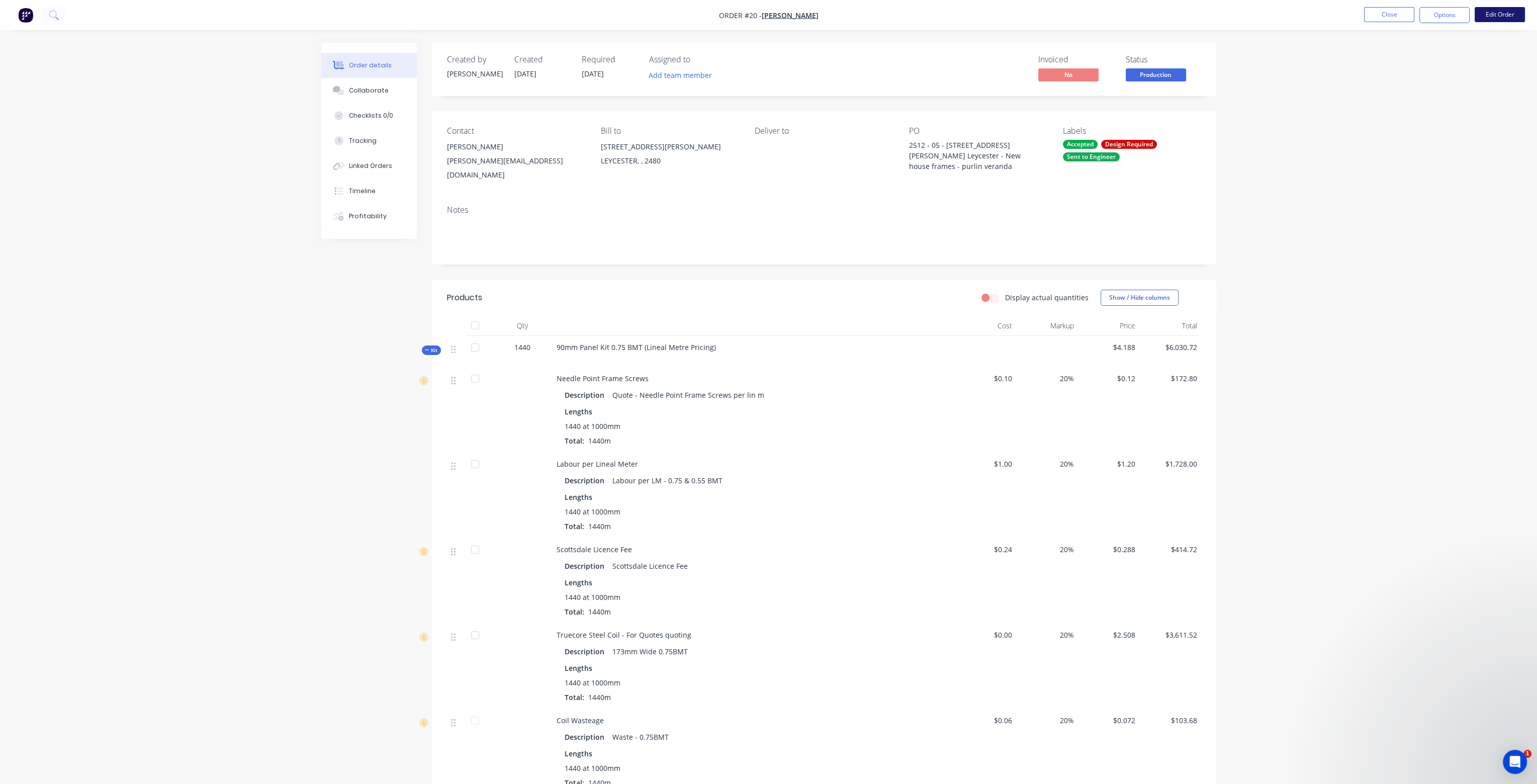
click at [1499, 13] on button "Edit Order" at bounding box center [1500, 14] width 50 height 15
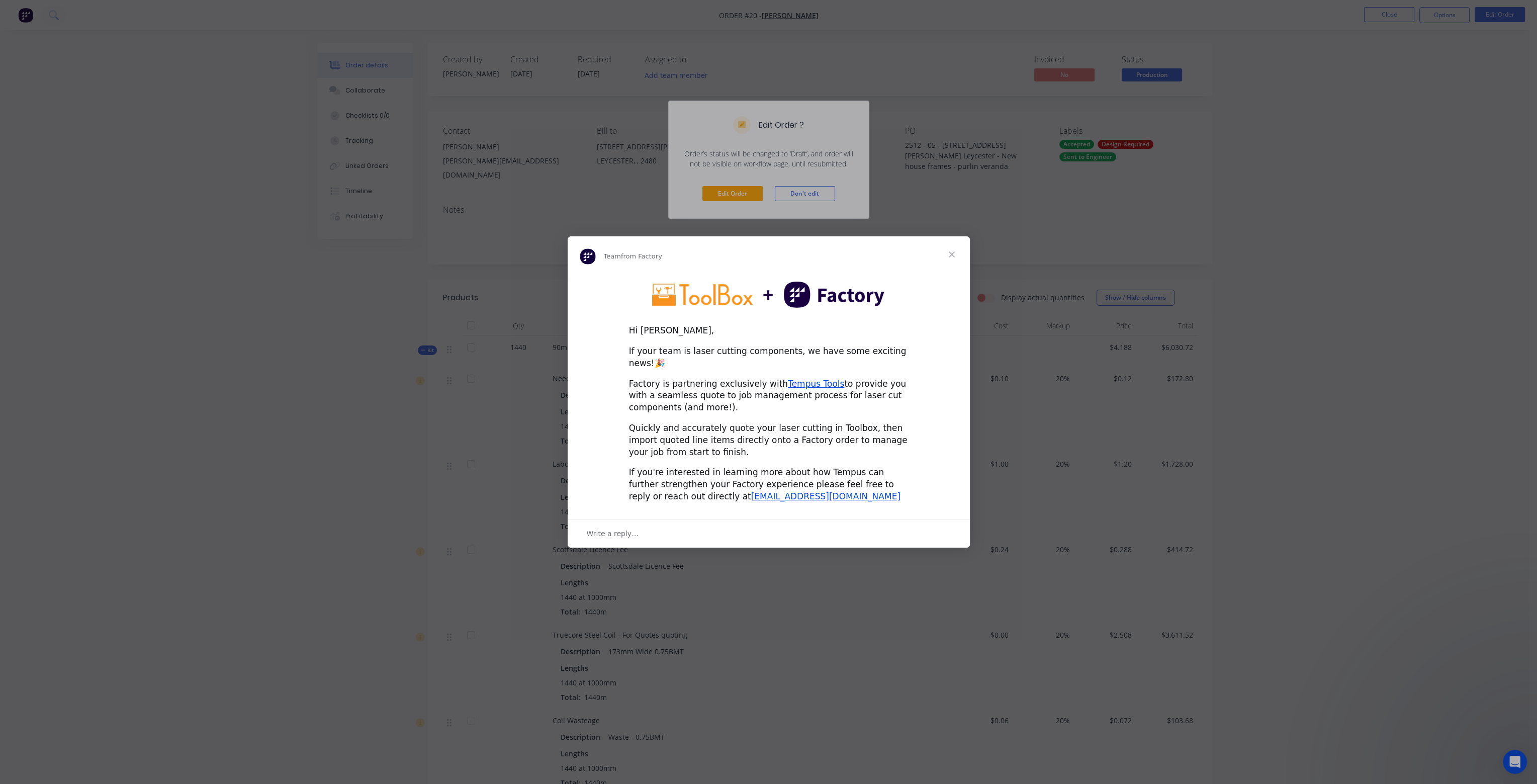
click at [952, 259] on span "Close" at bounding box center [952, 255] width 36 height 36
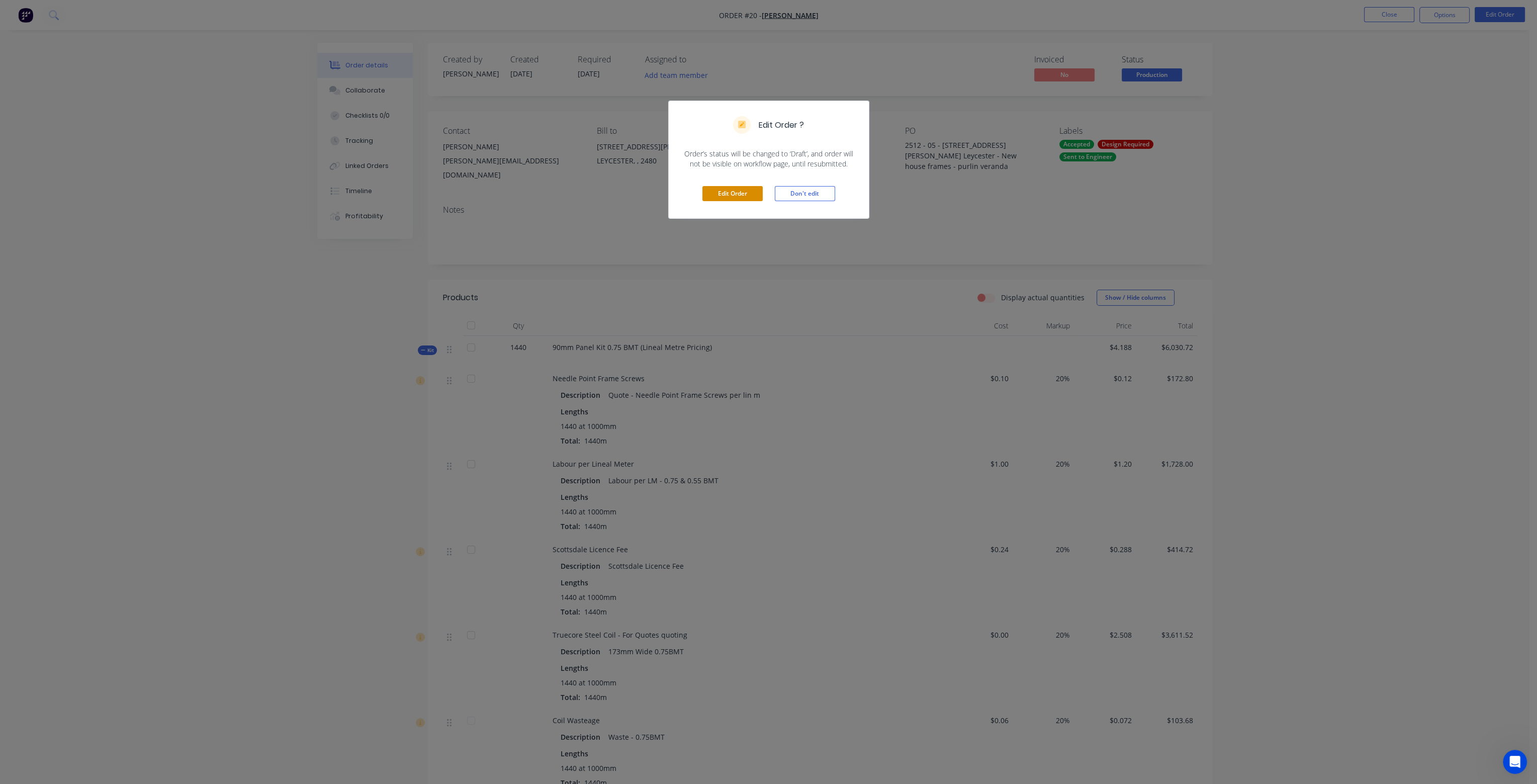
click at [736, 194] on button "Edit Order" at bounding box center [732, 193] width 60 height 15
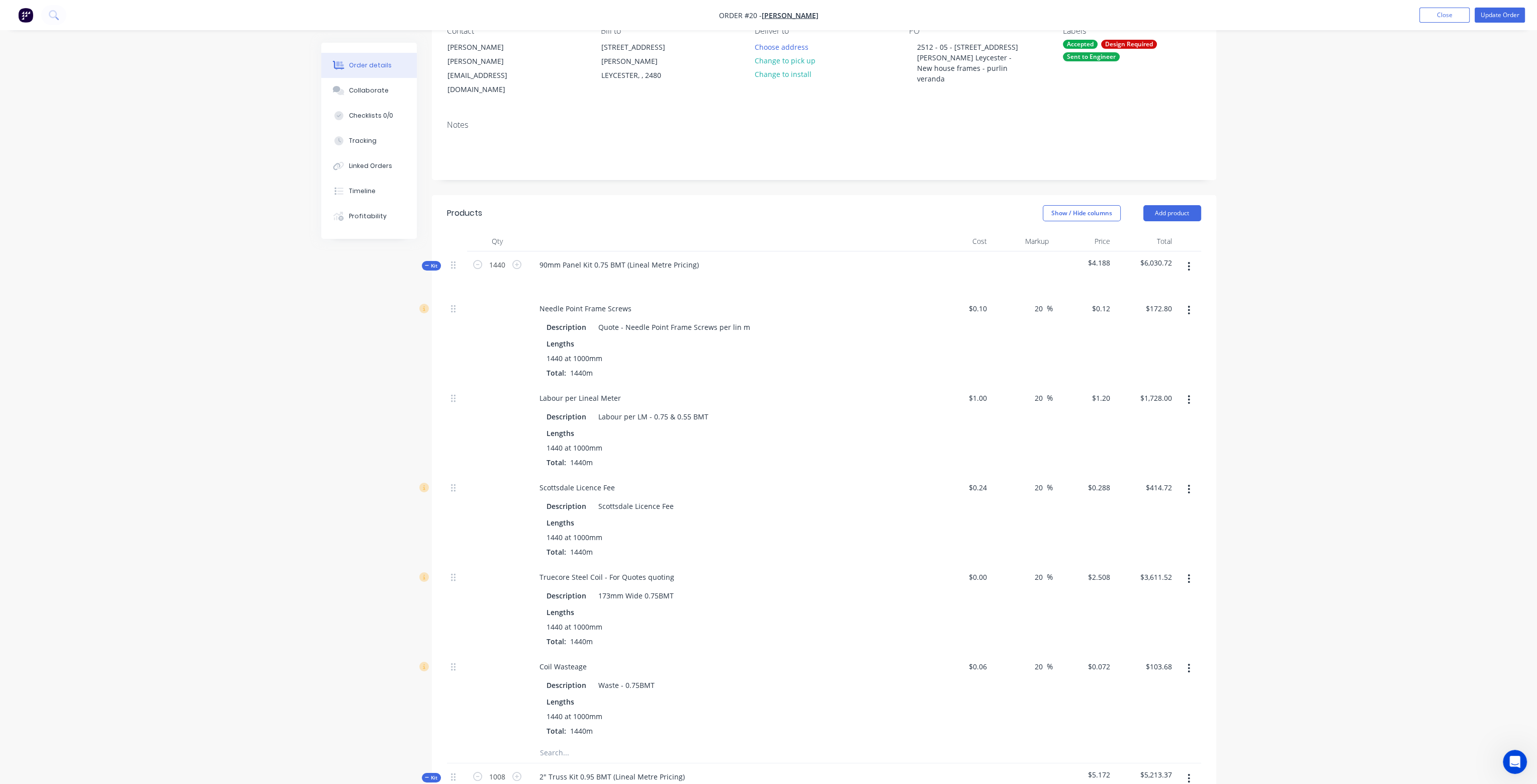
scroll to position [151, 0]
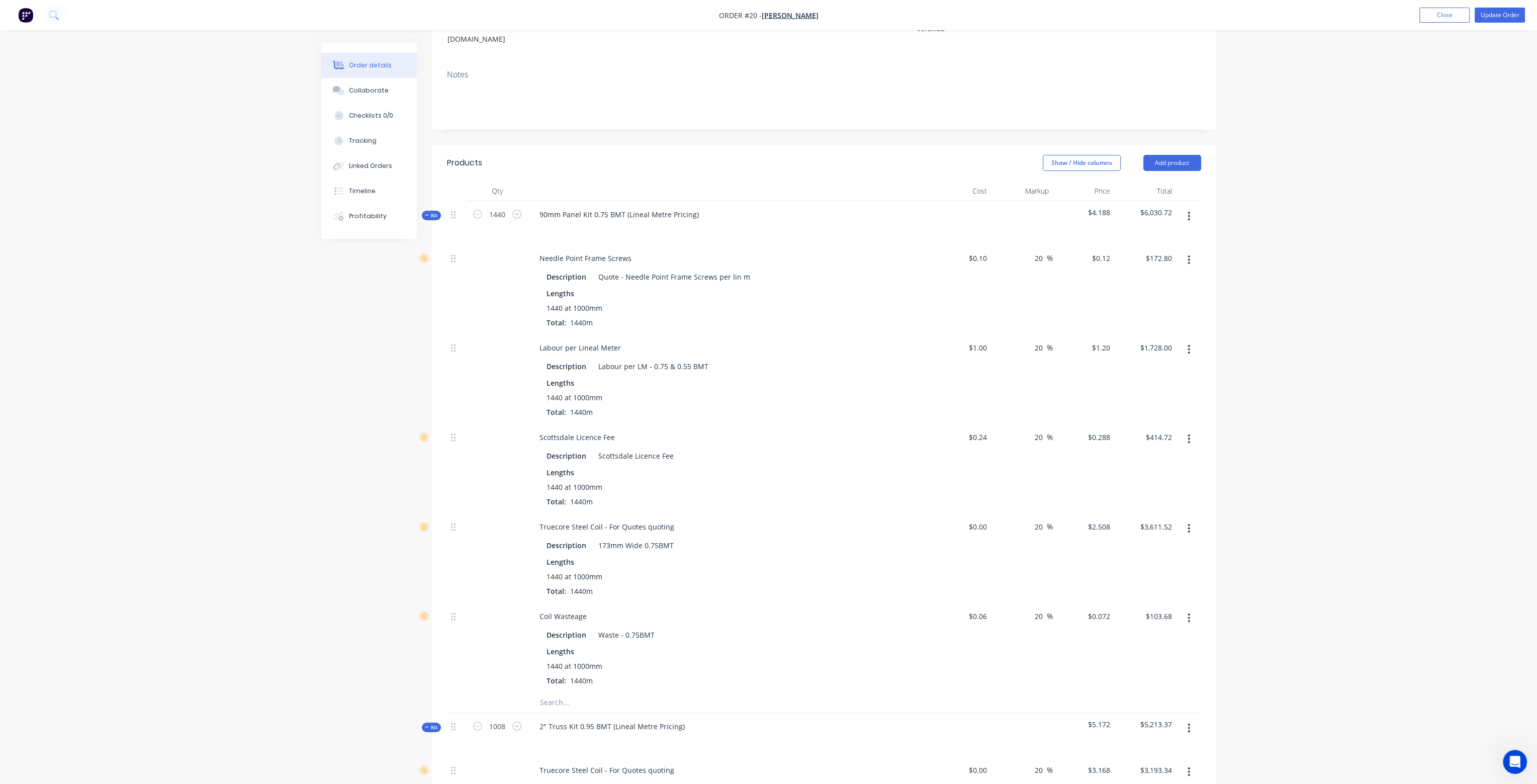
click at [1190, 211] on icon "button" at bounding box center [1189, 216] width 3 height 11
click at [1152, 235] on div "Add product to kit" at bounding box center [1153, 243] width 78 height 15
click at [1138, 356] on div "Labour" at bounding box center [1153, 364] width 78 height 15
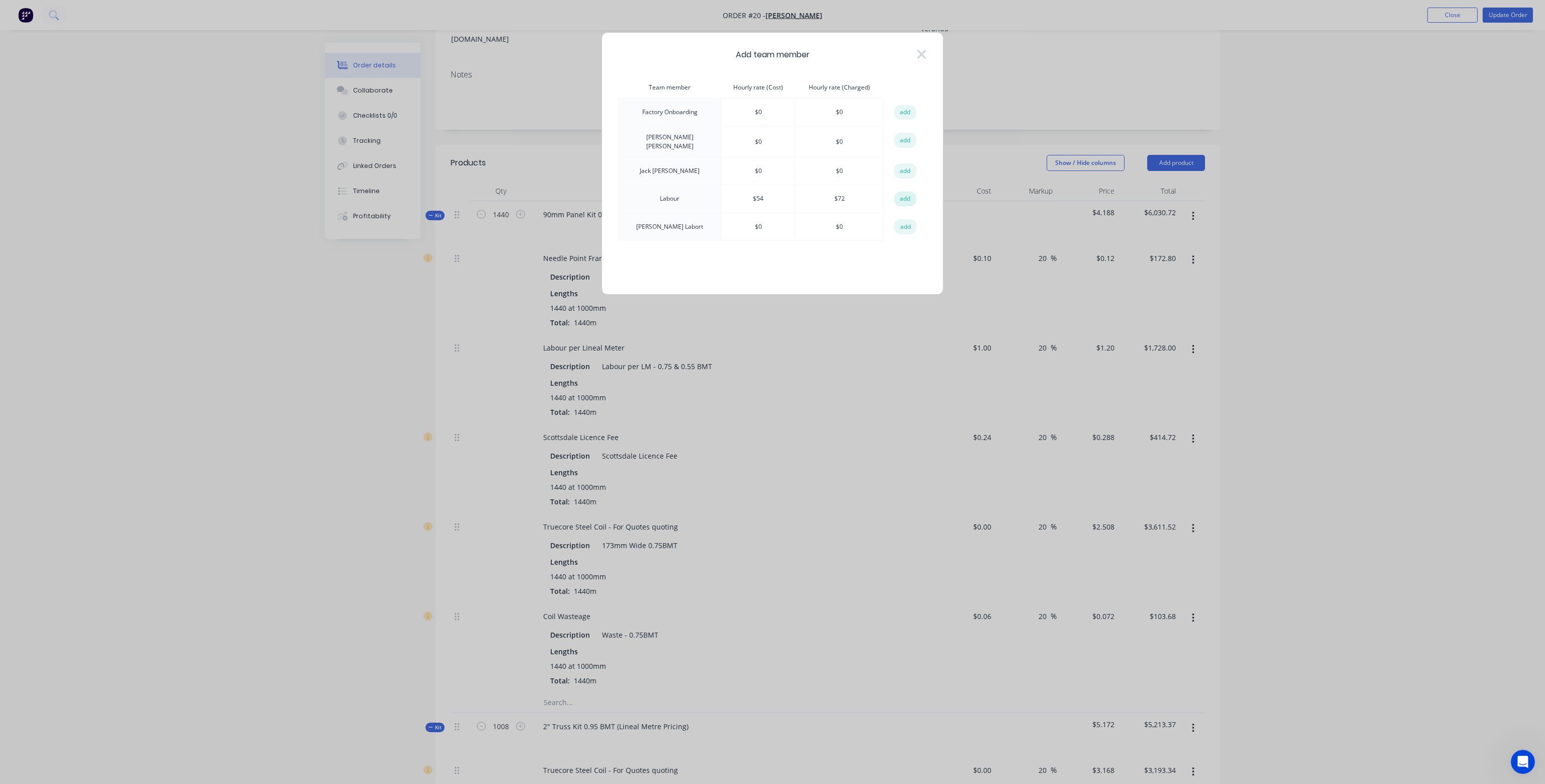
click at [907, 193] on button "add" at bounding box center [905, 199] width 22 height 15
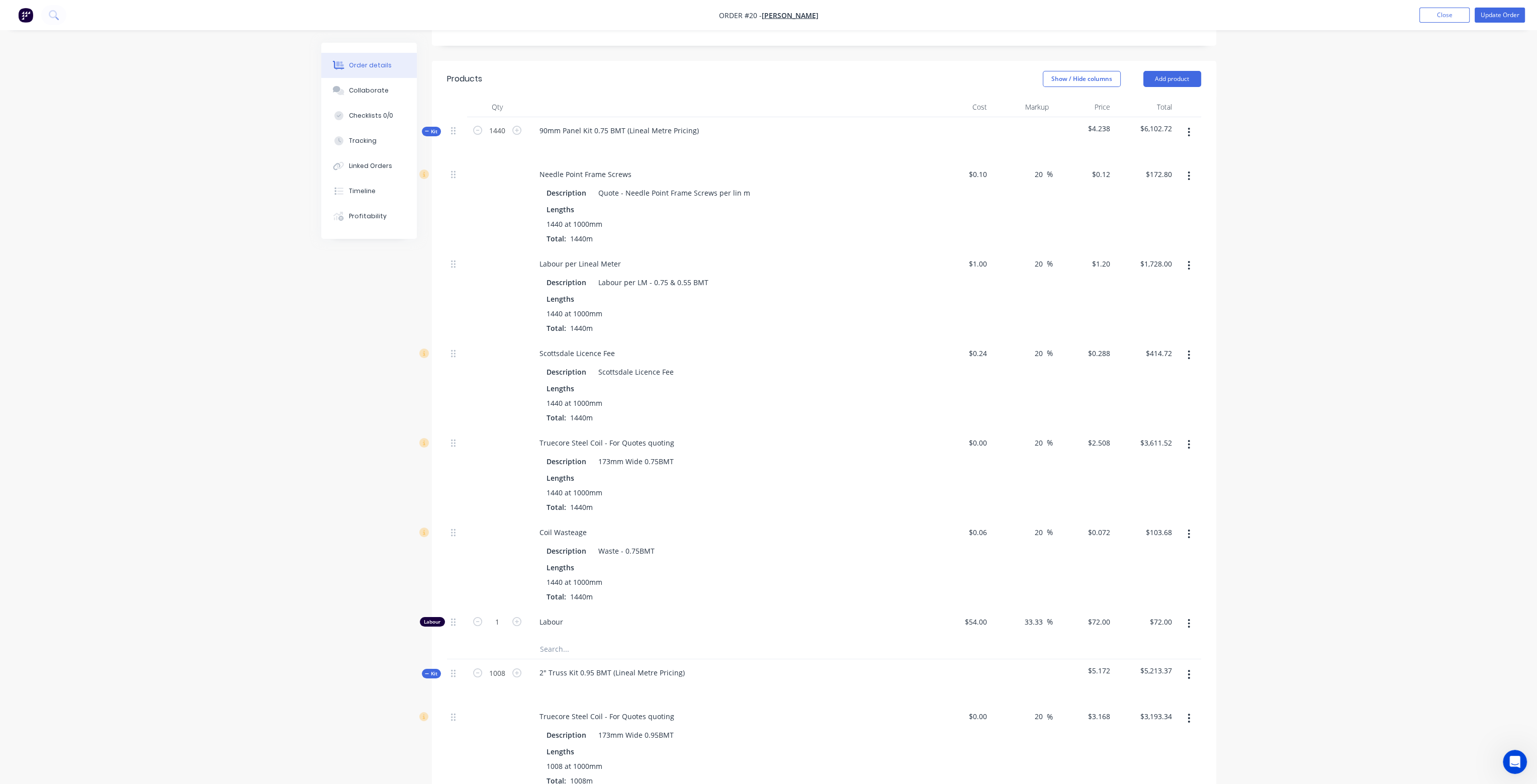
scroll to position [251, 0]
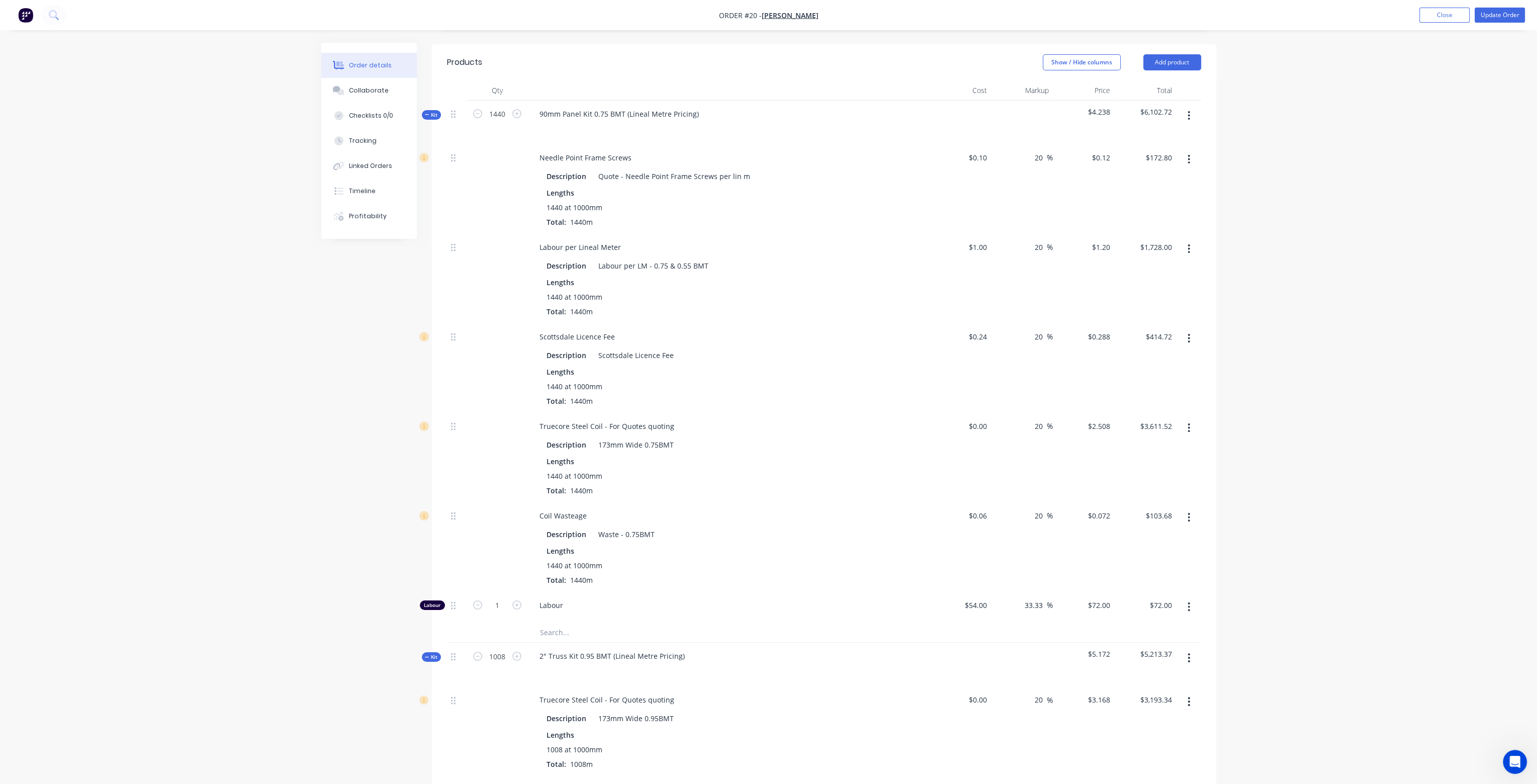
drag, startPoint x: 1026, startPoint y: 581, endPoint x: 1071, endPoint y: 585, distance: 45.2
click at [1071, 592] on div "Labour 1 Labour $54.00 $54.00 33.33 33.33 % $72.00 $72.00 $72.00 $72.00" at bounding box center [824, 607] width 754 height 30
type input "-100"
click at [1069, 537] on div "$0.072 $0.072" at bounding box center [1084, 547] width 62 height 89
type input "$0.00"
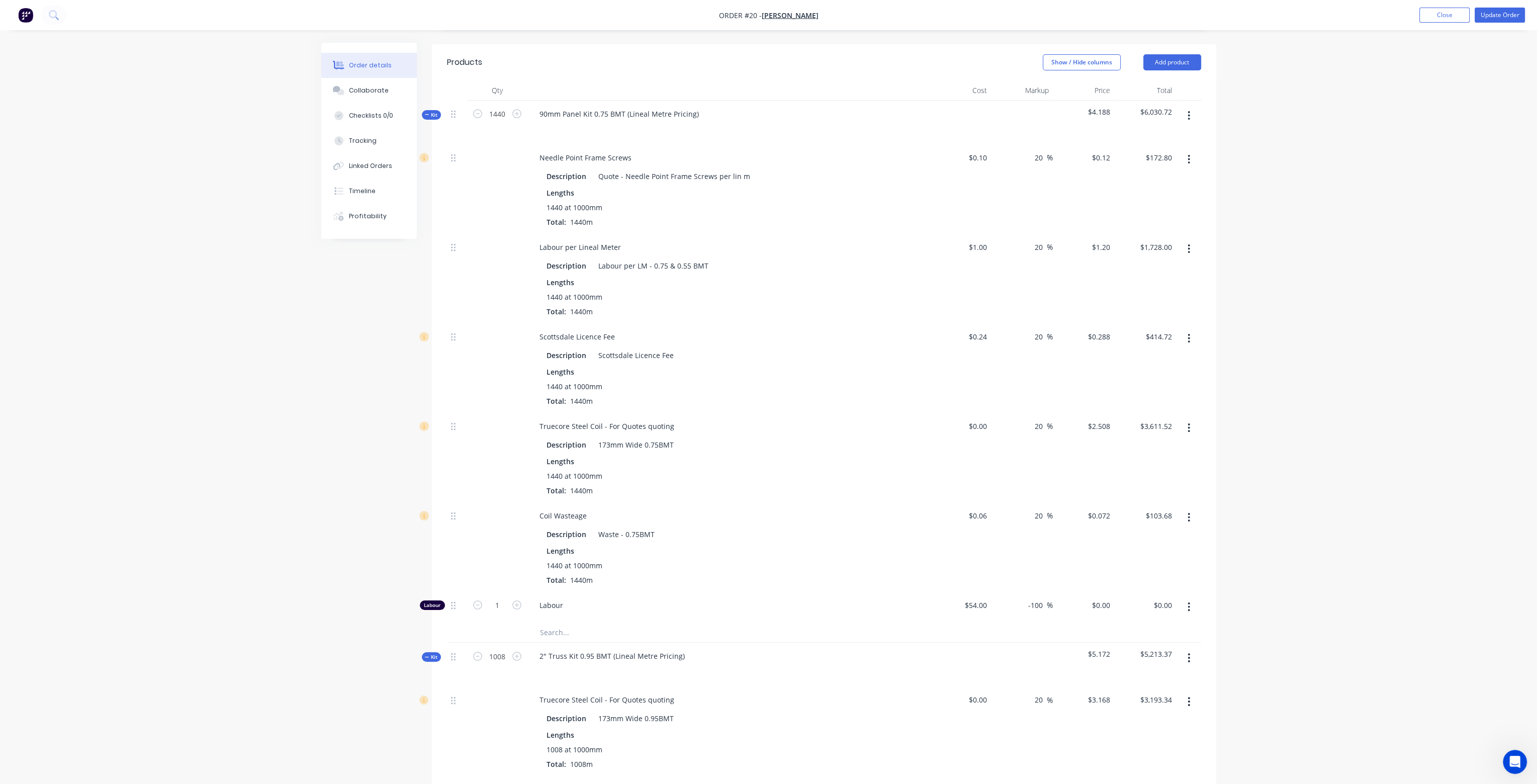
type input "$0.00"
type input "24"
click at [499, 512] on div at bounding box center [497, 547] width 60 height 89
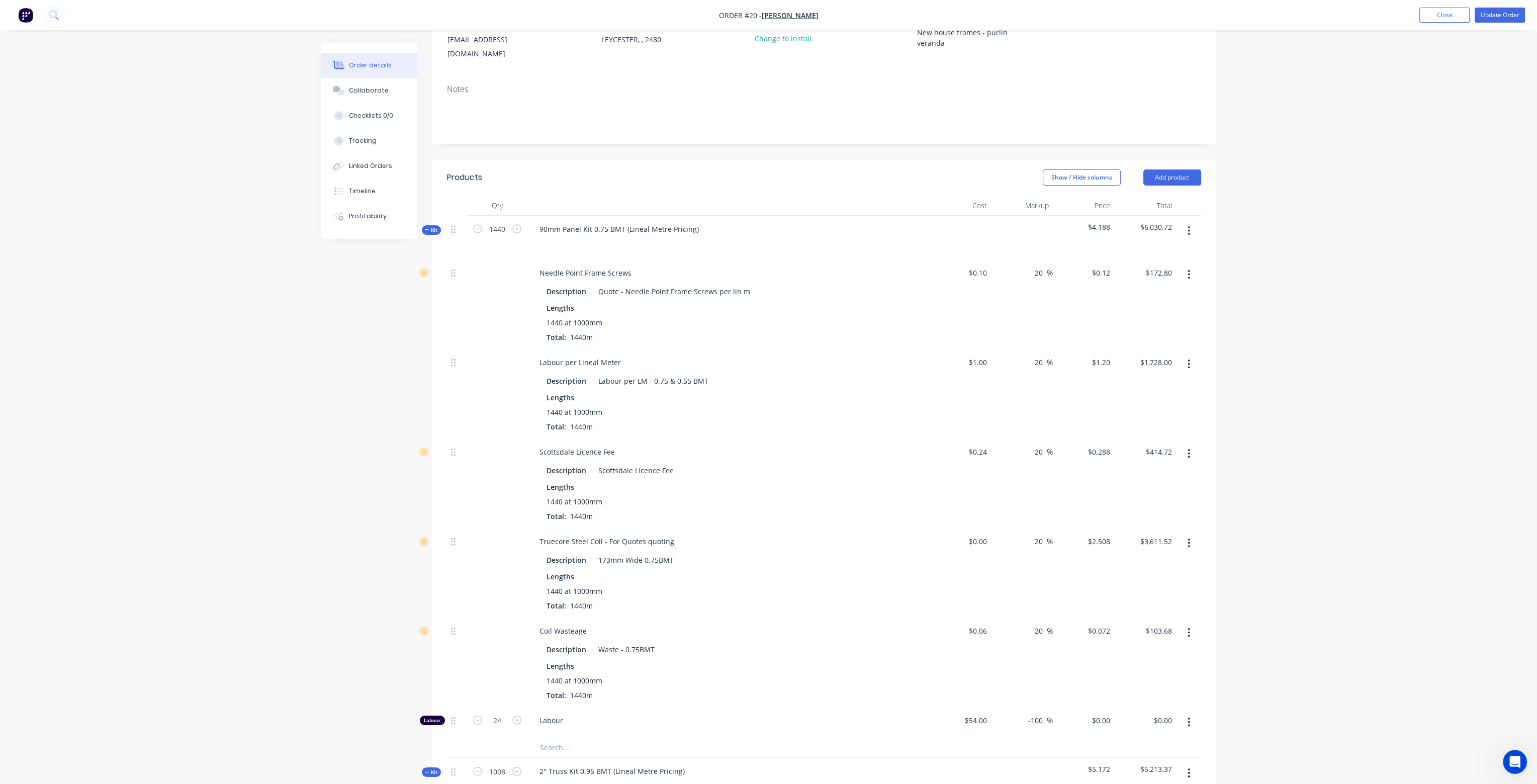
scroll to position [0, 0]
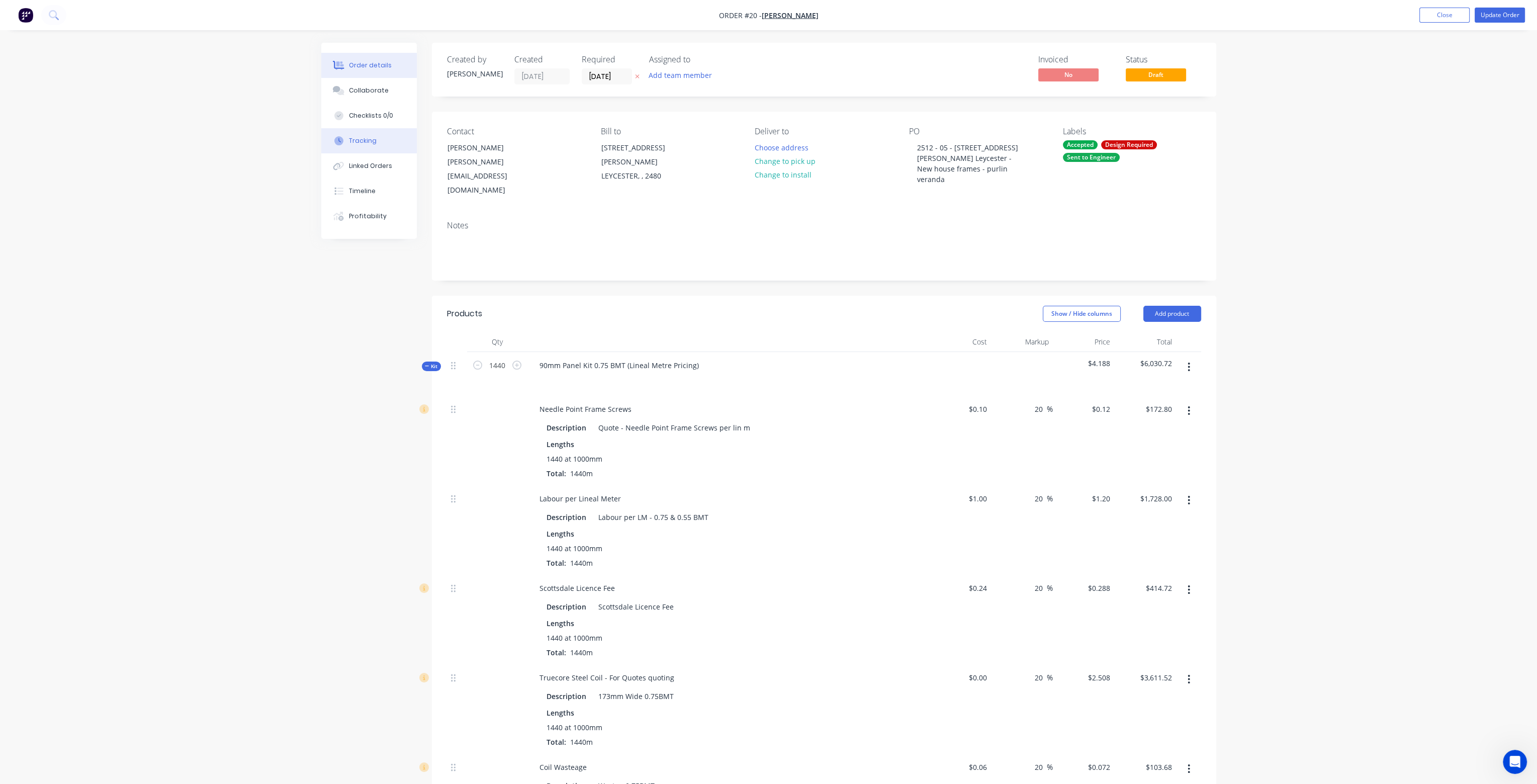
click at [358, 141] on div "Tracking" at bounding box center [362, 141] width 28 height 9
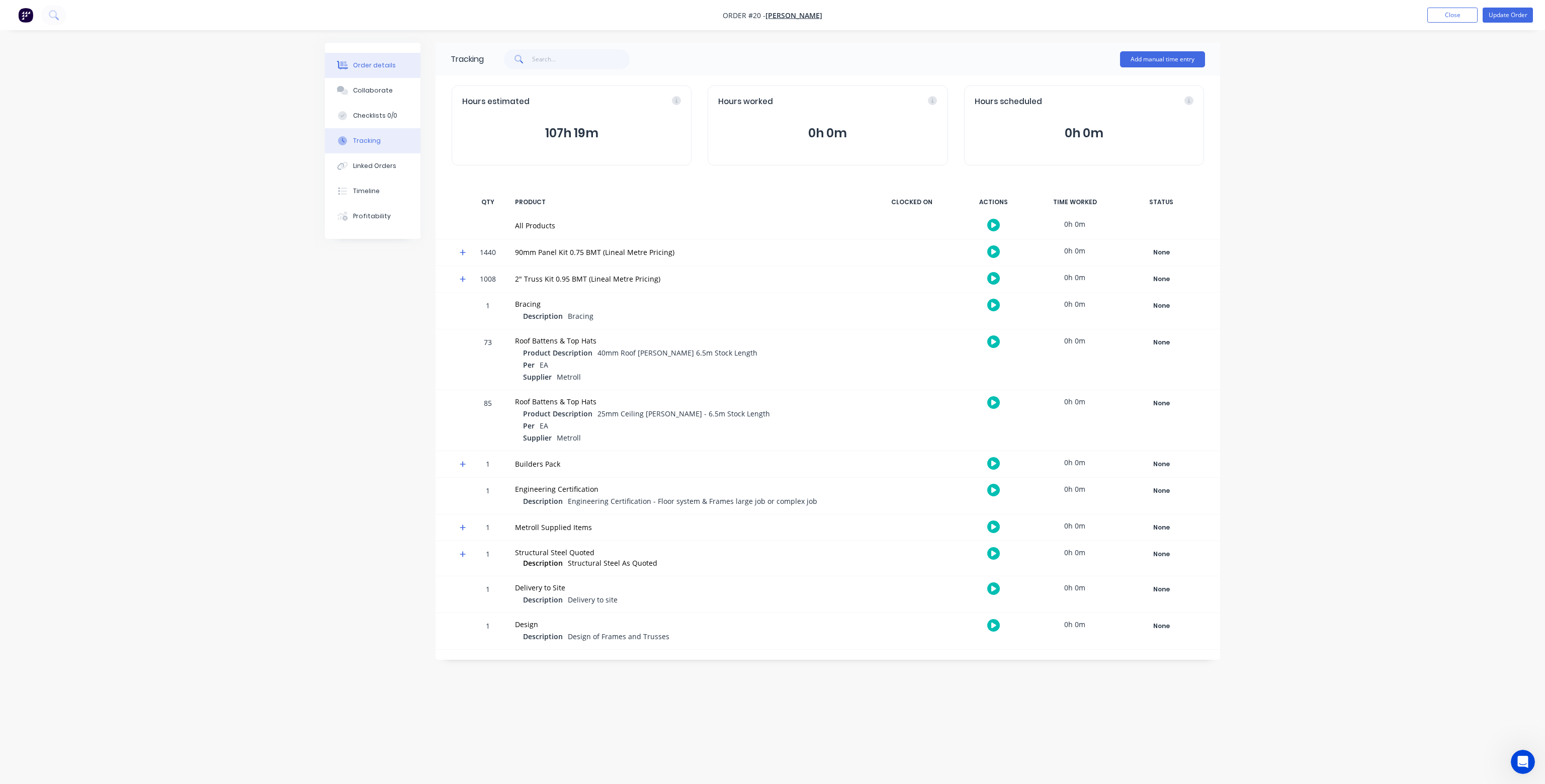
click at [376, 62] on div "Order details" at bounding box center [374, 65] width 43 height 9
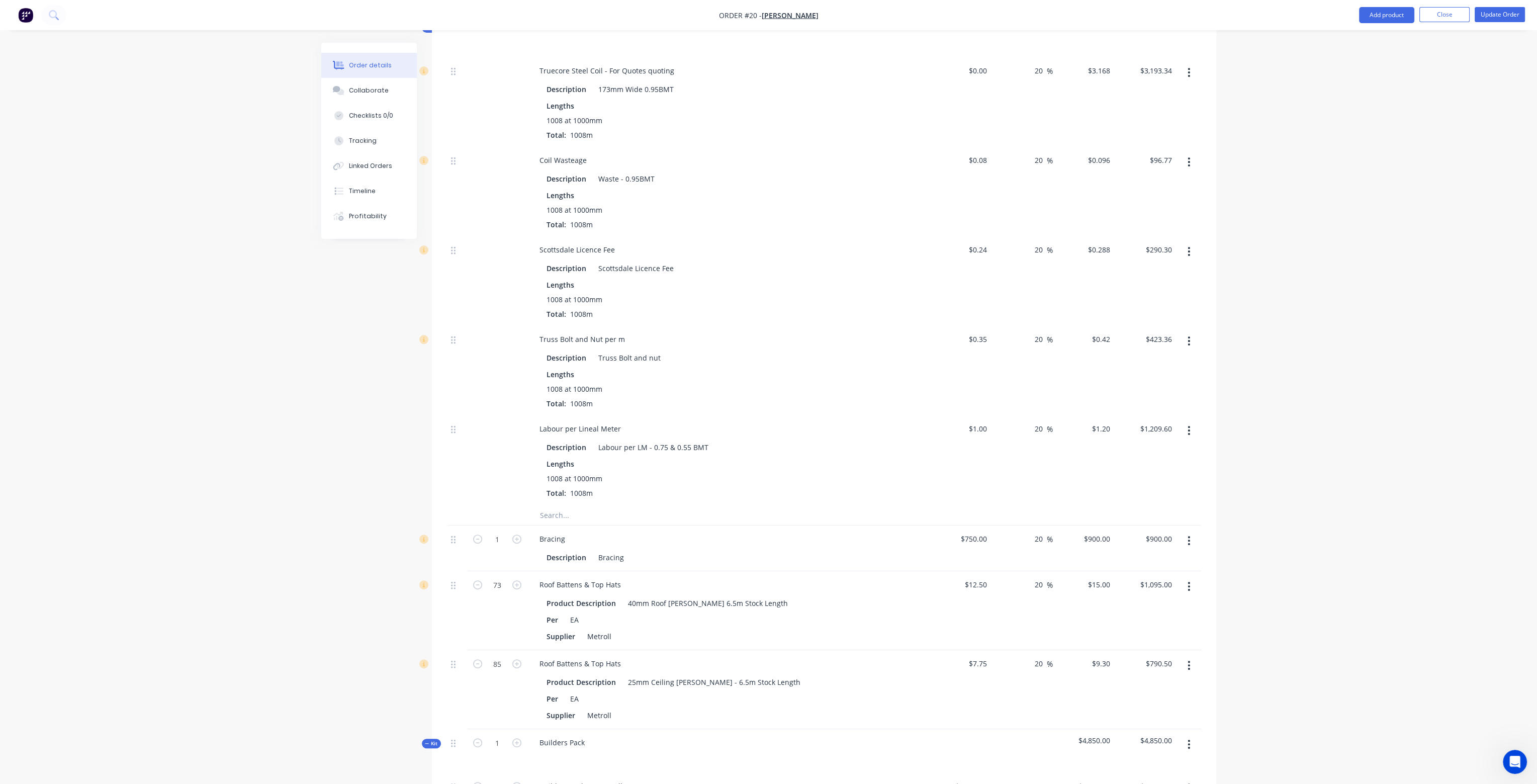
scroll to position [754, 0]
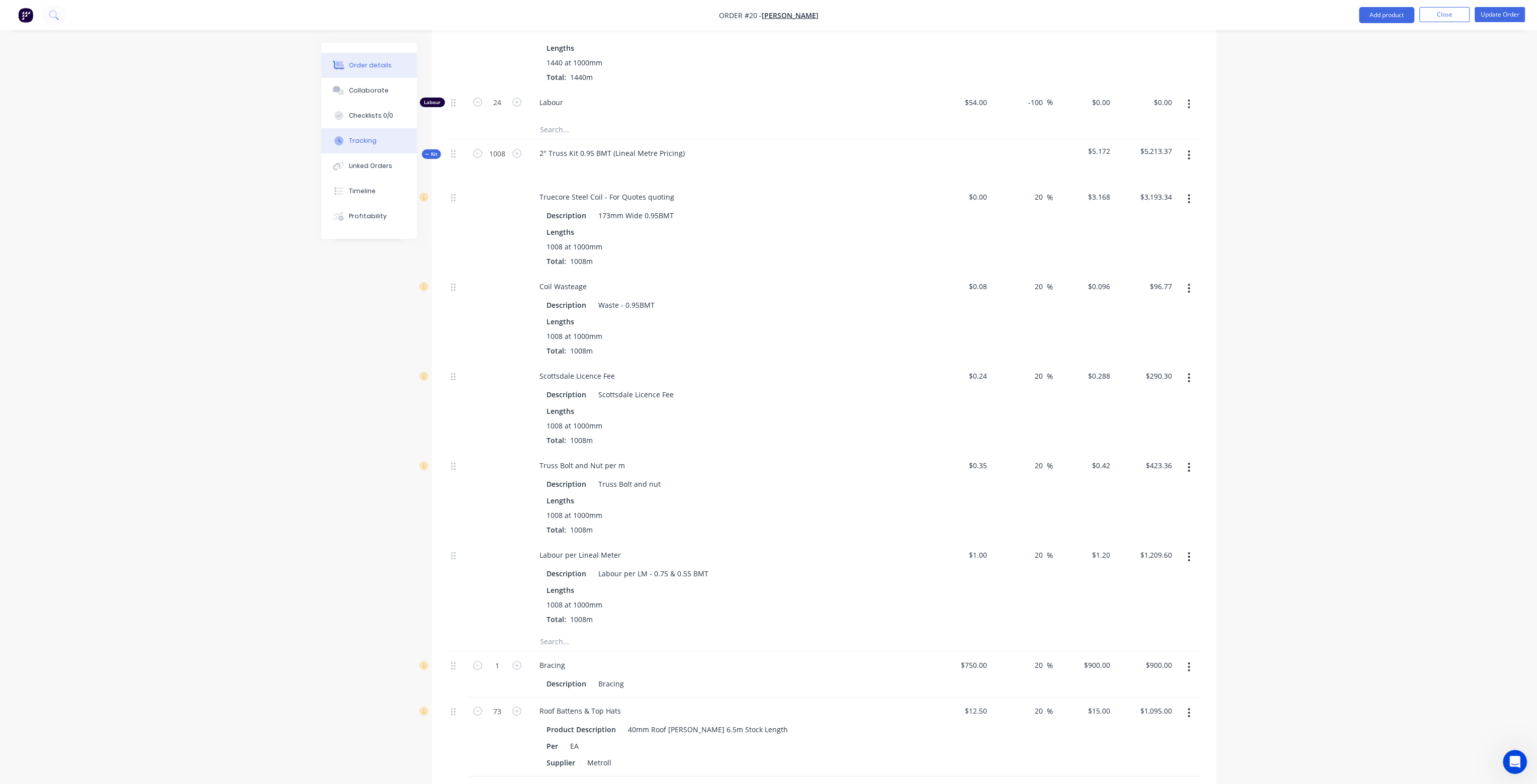
click at [368, 143] on div "Tracking" at bounding box center [362, 141] width 28 height 9
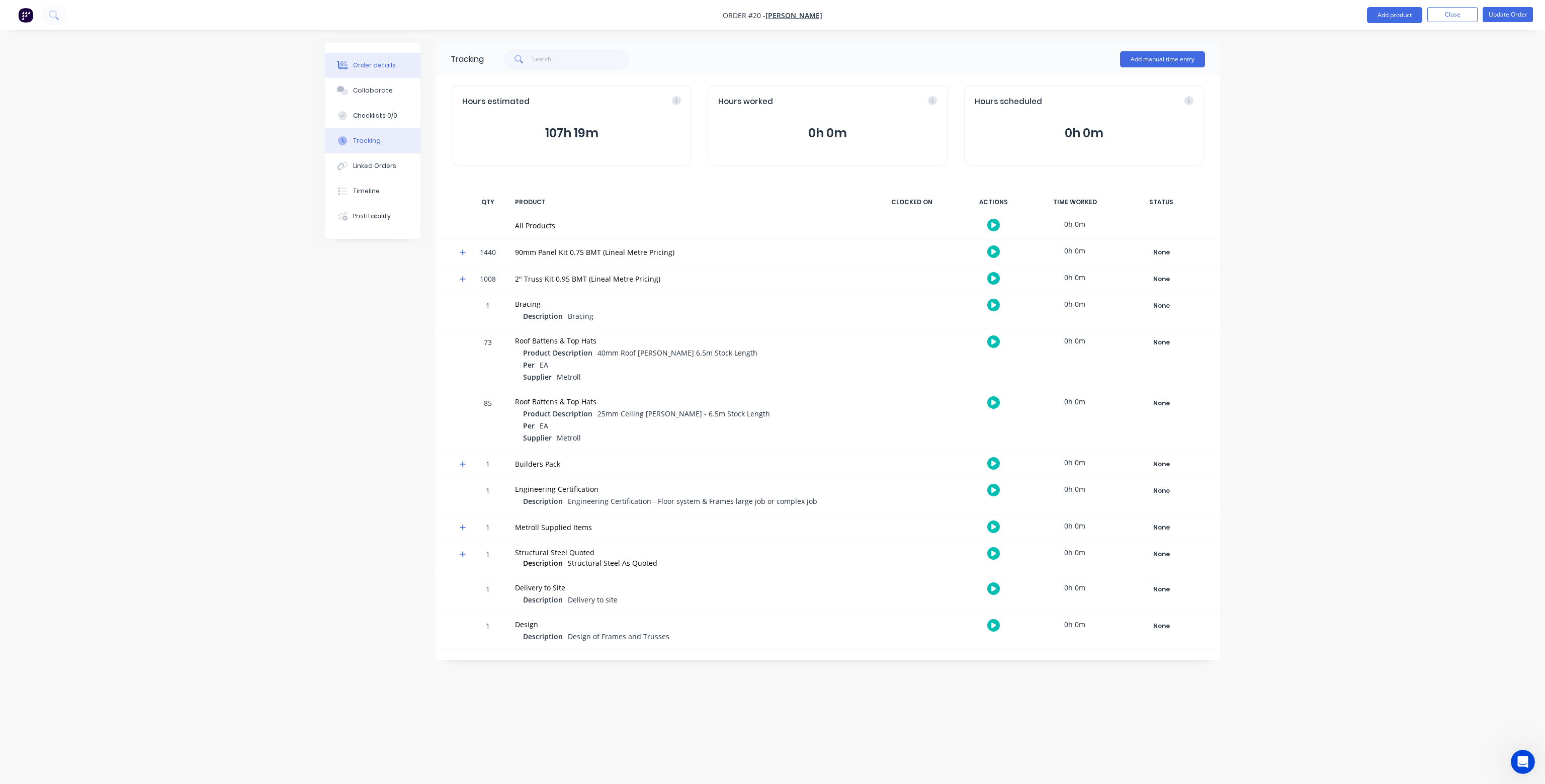
click at [366, 66] on div "Order details" at bounding box center [374, 65] width 43 height 9
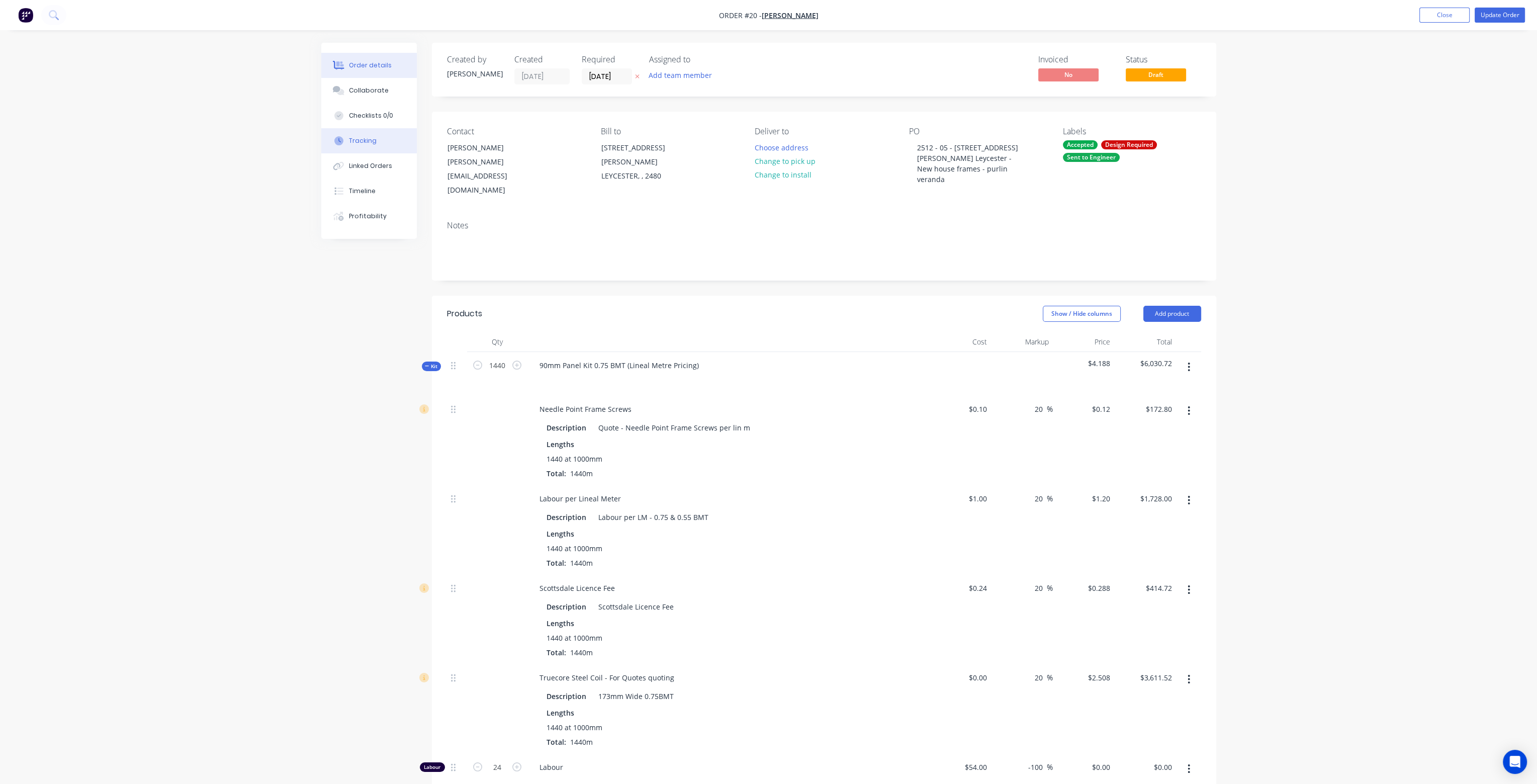
click at [362, 141] on div "Tracking" at bounding box center [362, 141] width 28 height 9
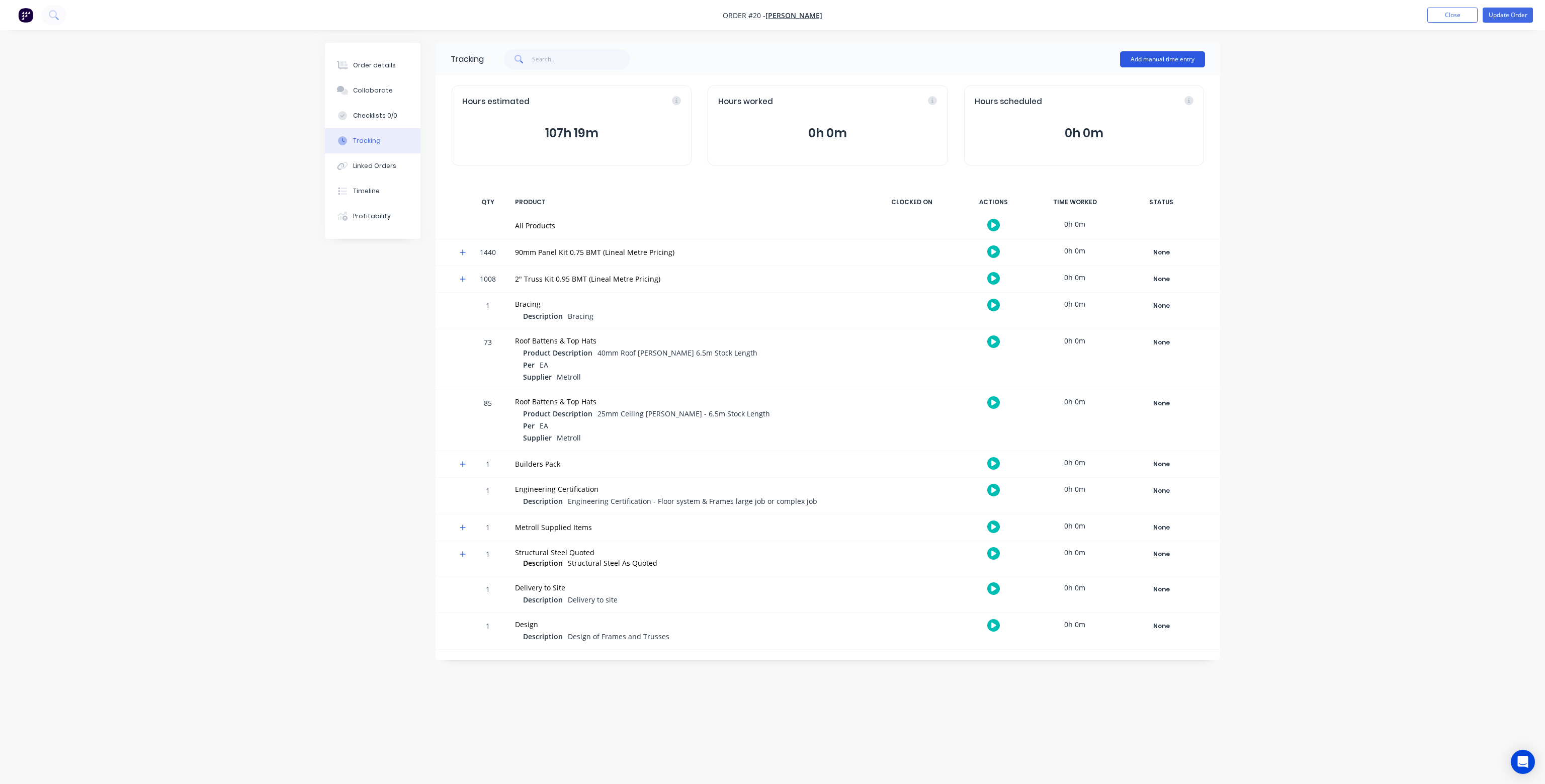
click at [1171, 59] on button "Add manual time entry" at bounding box center [1163, 59] width 85 height 16
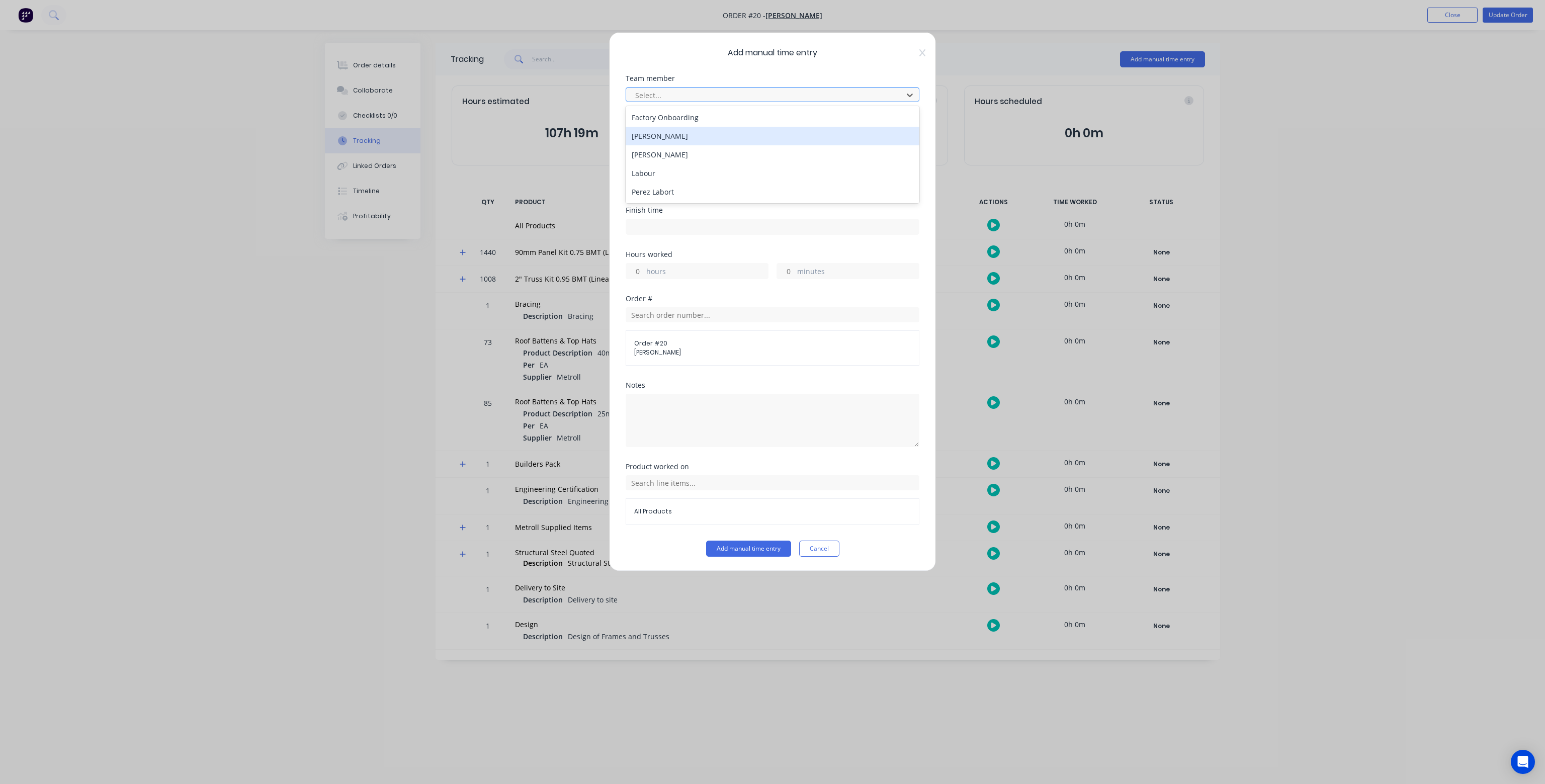
click at [656, 134] on div "[PERSON_NAME]" at bounding box center [773, 136] width 293 height 19
click at [769, 93] on div at bounding box center [766, 95] width 264 height 13
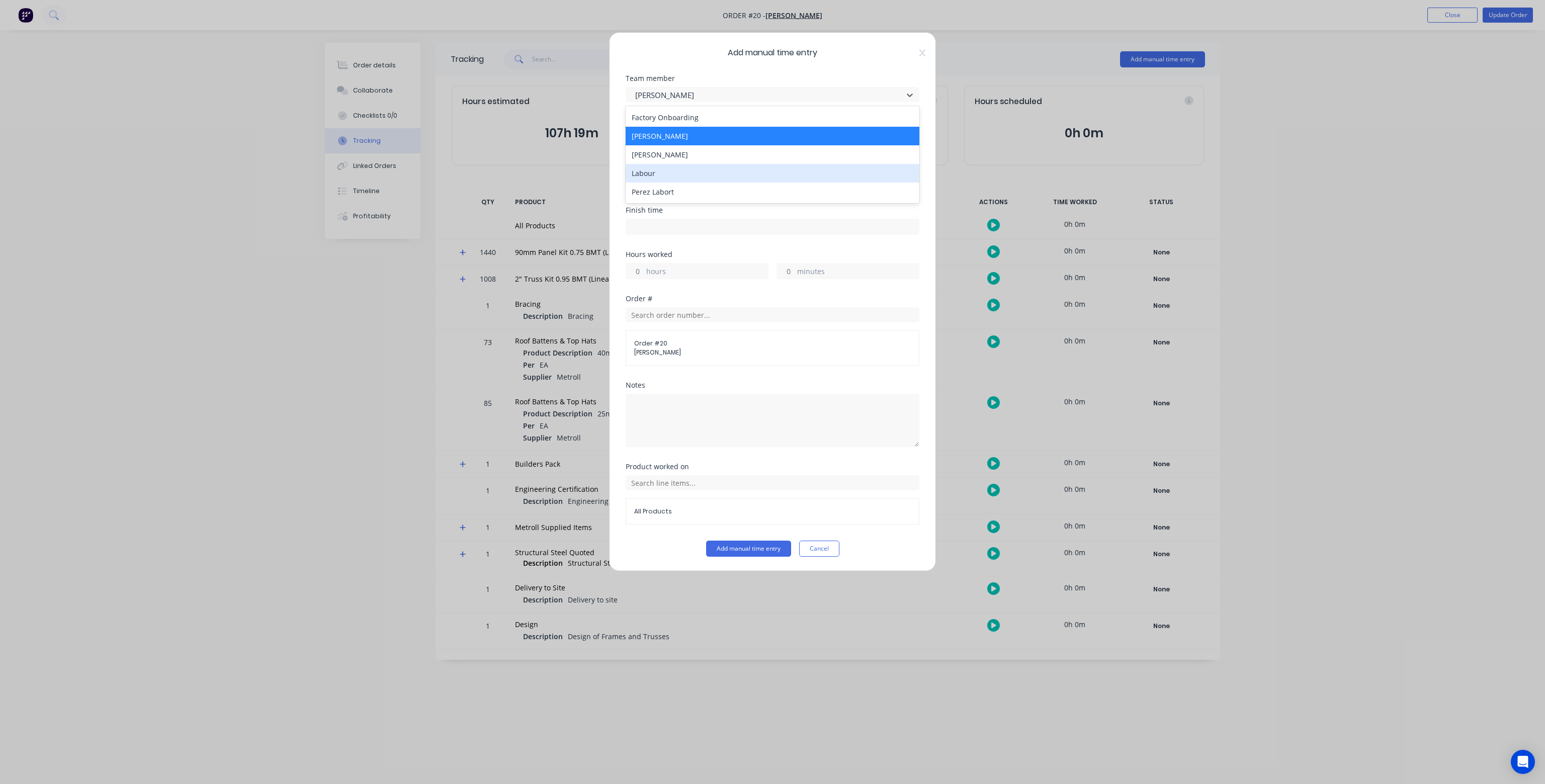
click at [665, 170] on div "Labour" at bounding box center [773, 174] width 293 height 19
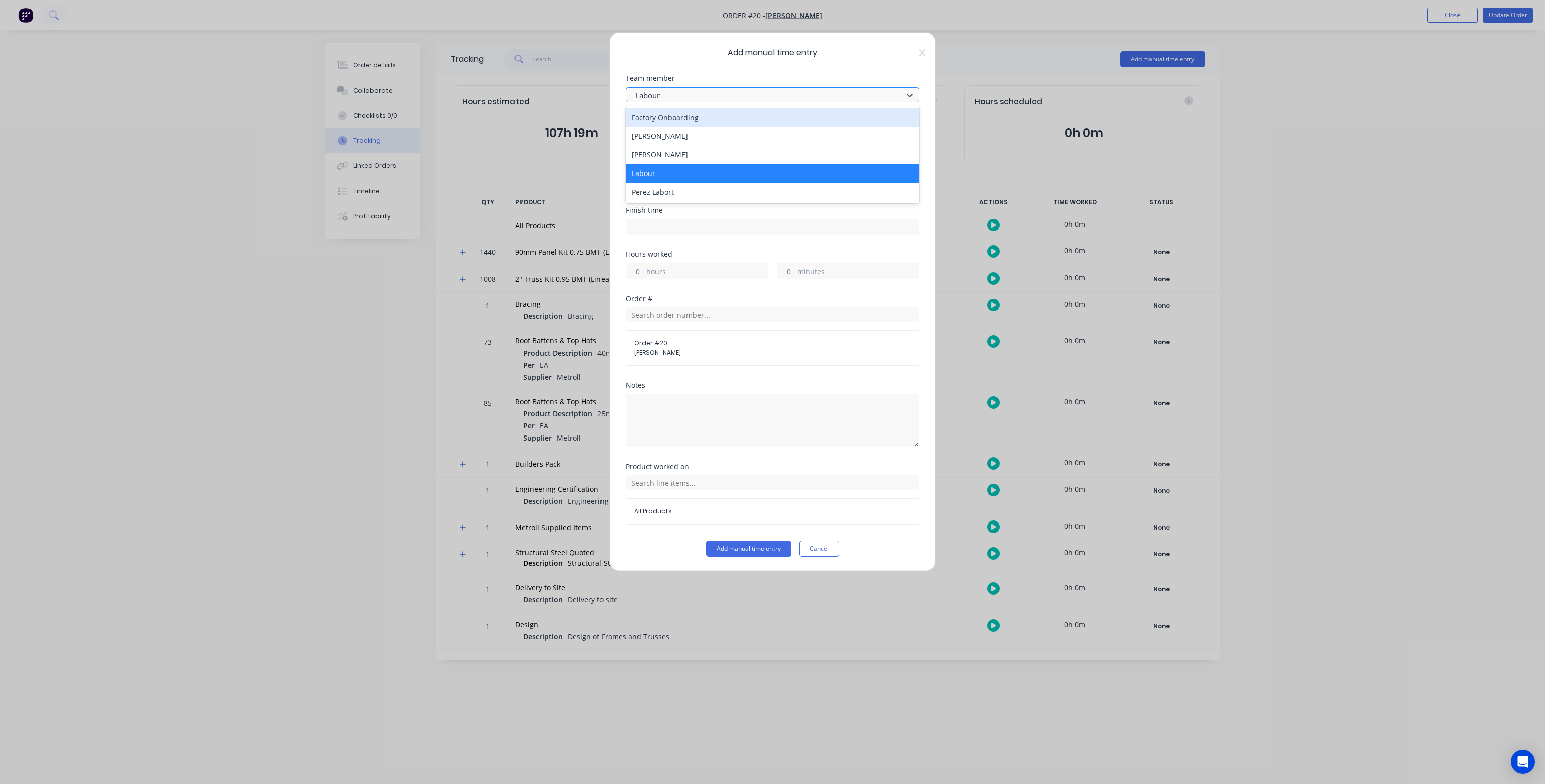
click at [713, 97] on div at bounding box center [766, 95] width 264 height 13
click at [699, 138] on div "[PERSON_NAME]" at bounding box center [773, 136] width 293 height 19
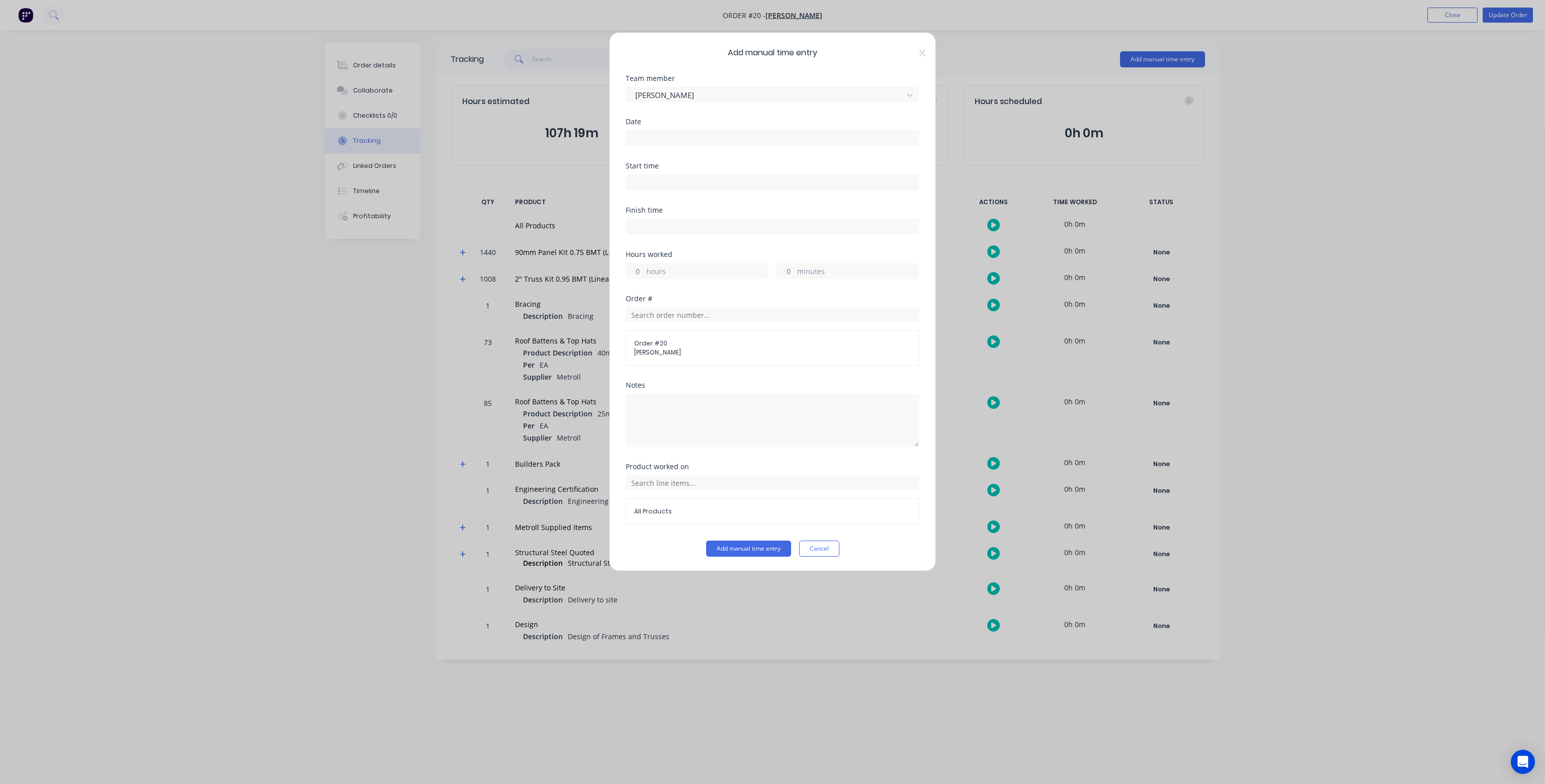
click at [699, 138] on input at bounding box center [772, 138] width 293 height 15
click at [661, 205] on div "8" at bounding box center [660, 208] width 15 height 15
type input "[DATE]"
click at [666, 184] on input at bounding box center [772, 182] width 293 height 15
click at [700, 232] on div "AM" at bounding box center [702, 235] width 24 height 17
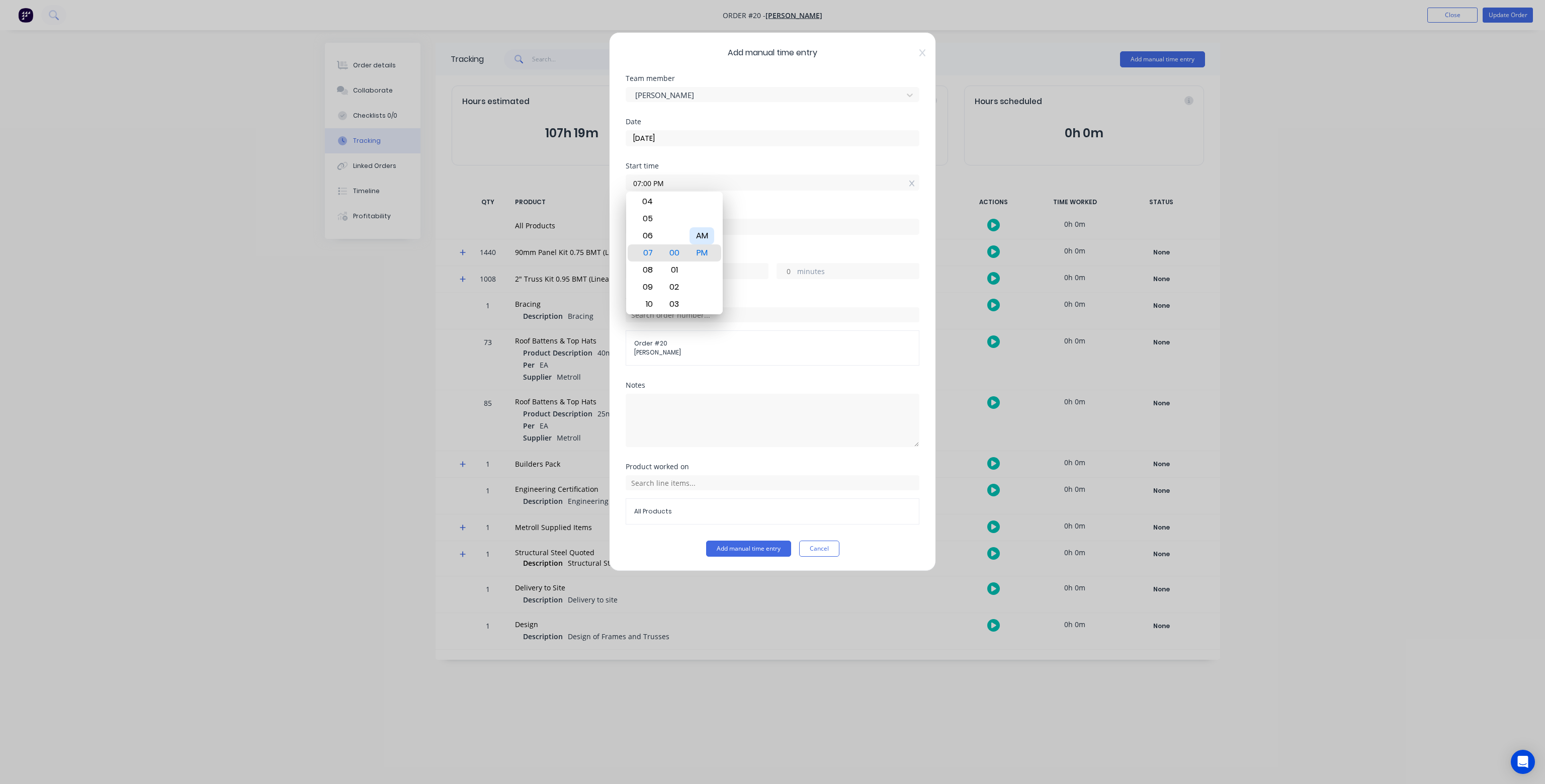
type input "07:00 AM"
click at [763, 205] on div "Start time 07:00 AM" at bounding box center [773, 184] width 293 height 44
click at [666, 270] on label "hours" at bounding box center [707, 272] width 122 height 13
click at [644, 270] on input "hours" at bounding box center [635, 271] width 18 height 15
type input "8"
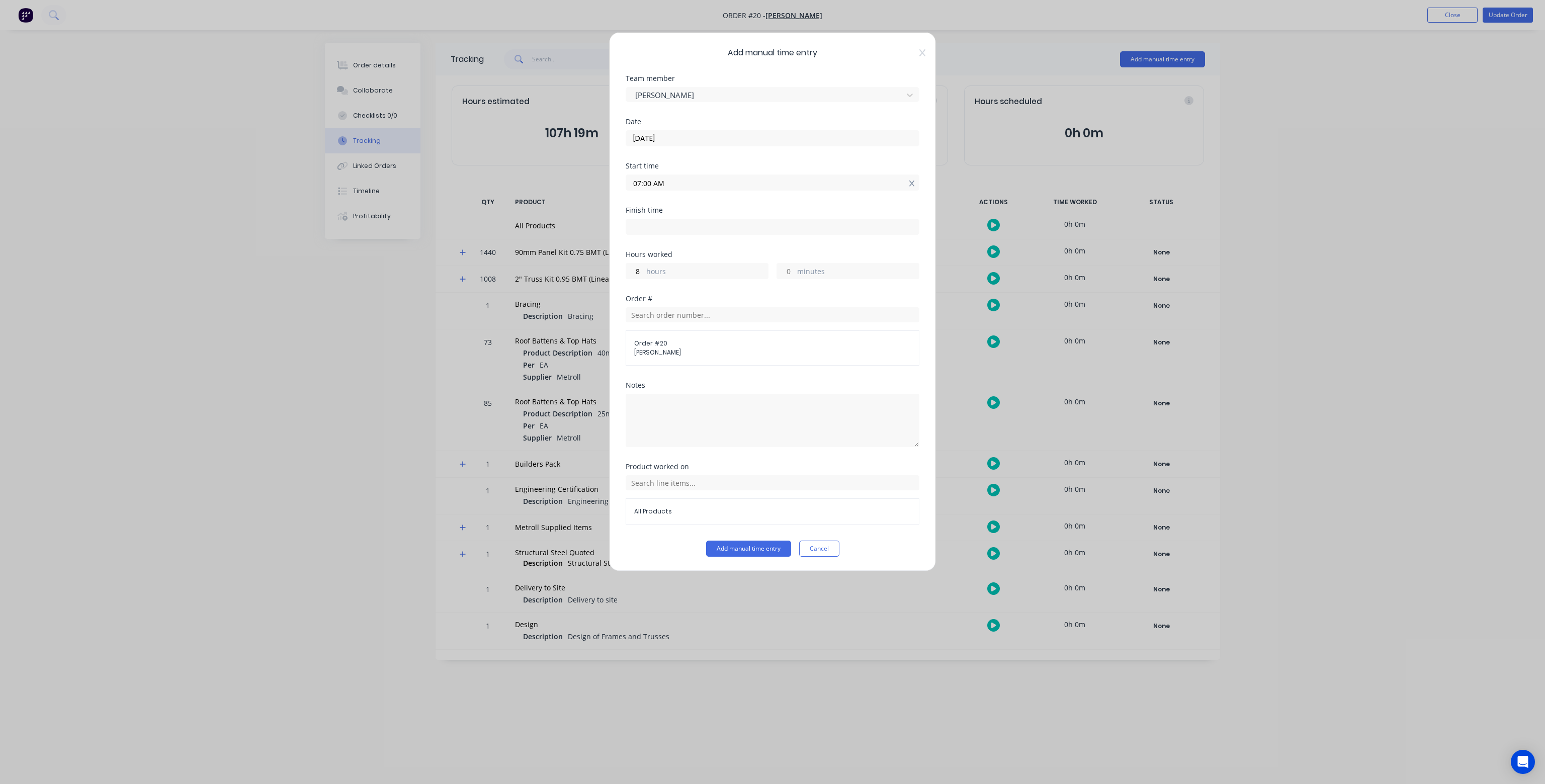
type input "03:00 PM"
click at [914, 184] on icon at bounding box center [912, 183] width 5 height 7
click at [634, 277] on input "hours" at bounding box center [635, 278] width 18 height 15
type input "8"
click at [734, 251] on div "Finish time 03:00 PM" at bounding box center [773, 236] width 293 height 44
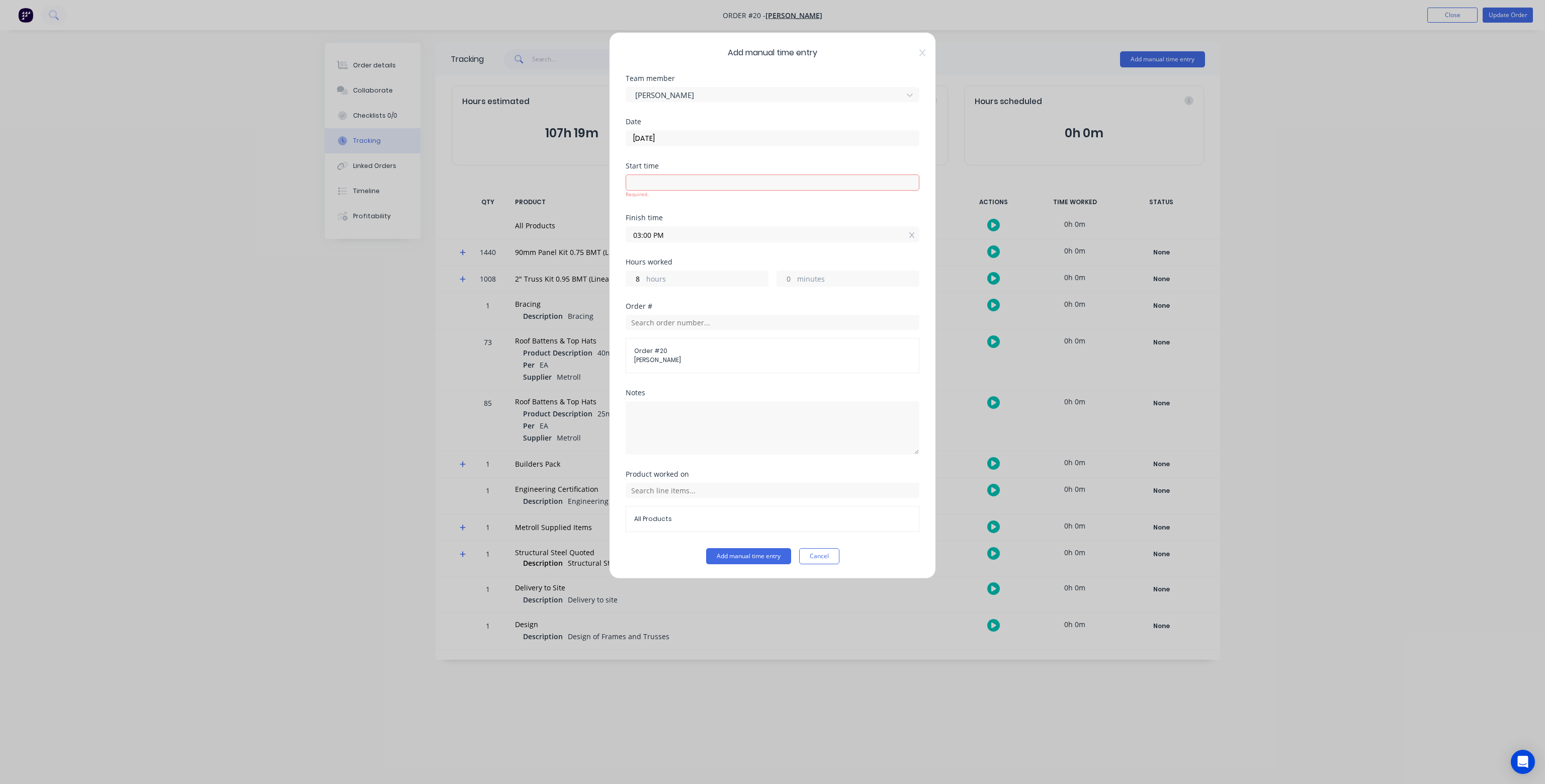
click at [698, 392] on div "Notes" at bounding box center [773, 393] width 293 height 7
click at [911, 233] on icon at bounding box center [911, 235] width 5 height 6
click at [671, 499] on input "text" at bounding box center [773, 497] width 293 height 15
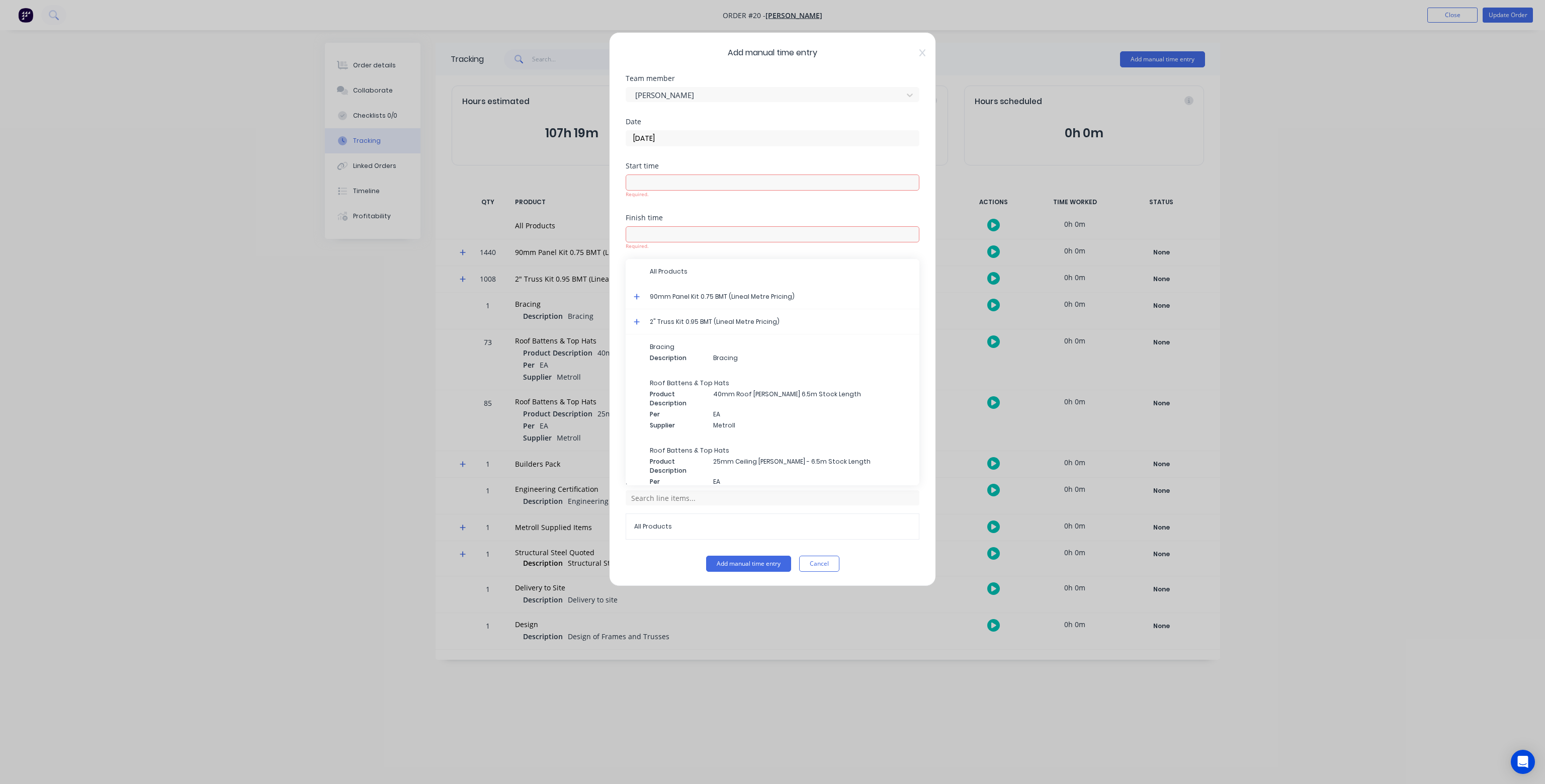
click at [637, 295] on icon at bounding box center [636, 296] width 6 height 6
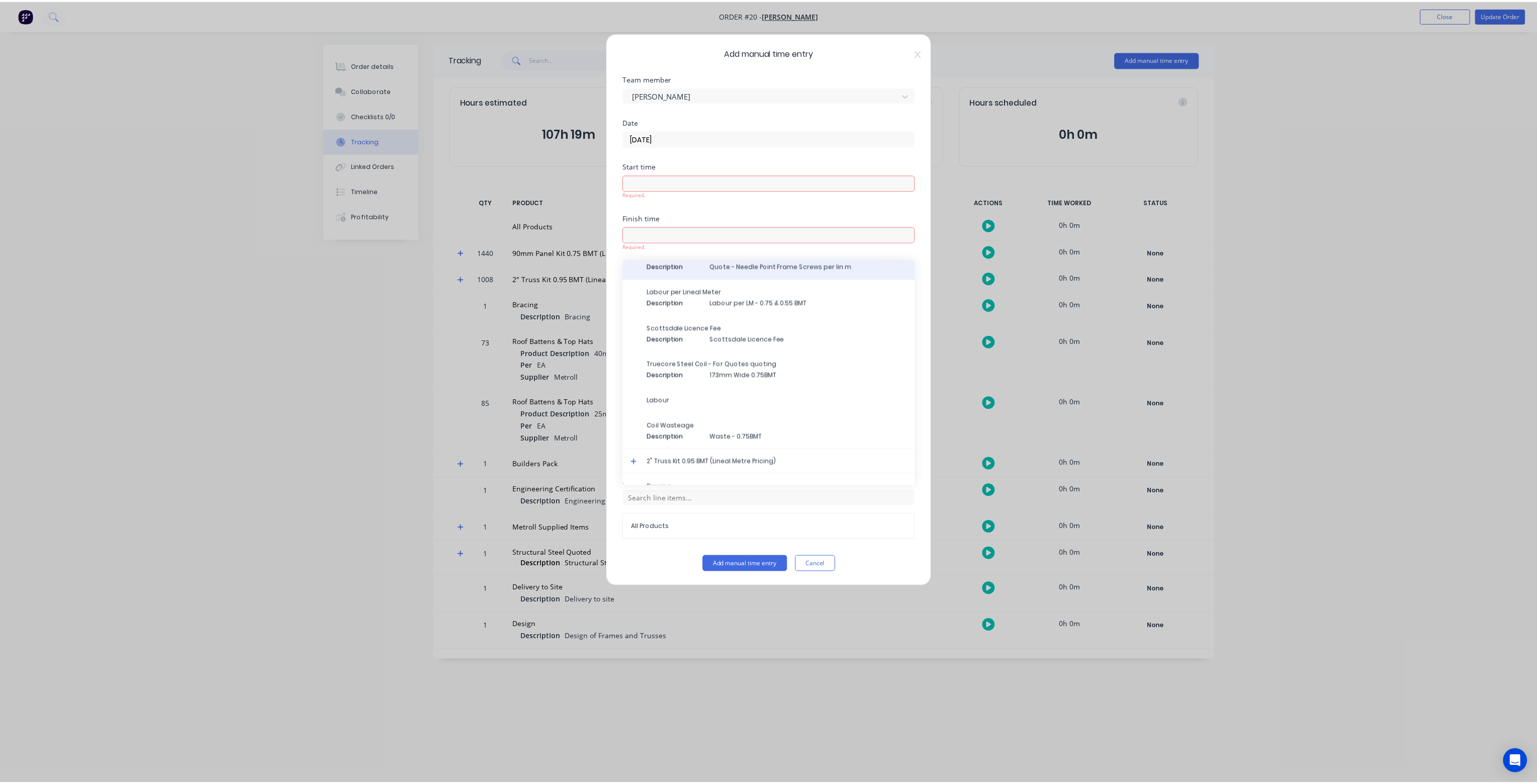
scroll to position [101, 0]
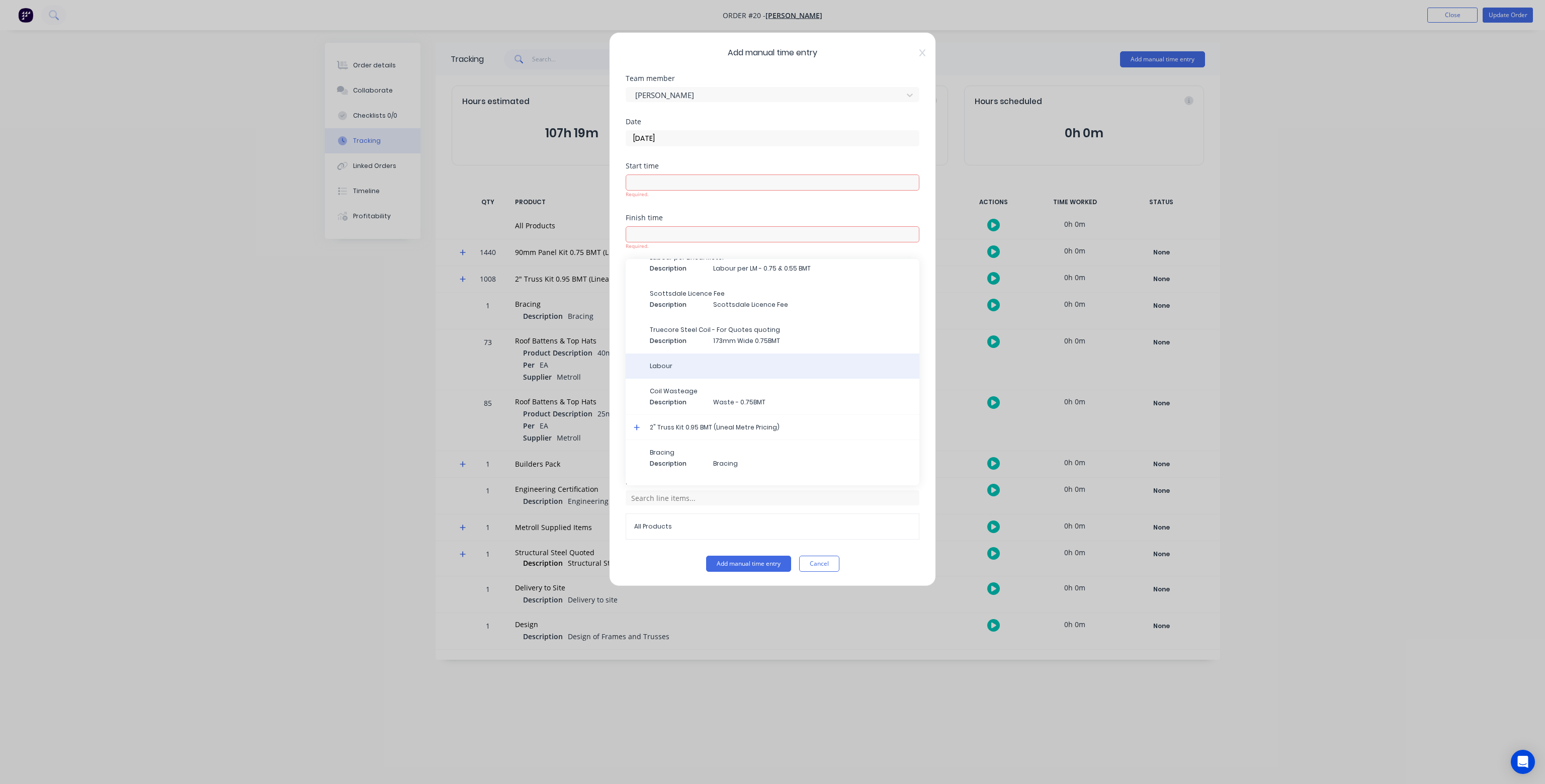
click at [675, 365] on span "Labour" at bounding box center [780, 366] width 262 height 9
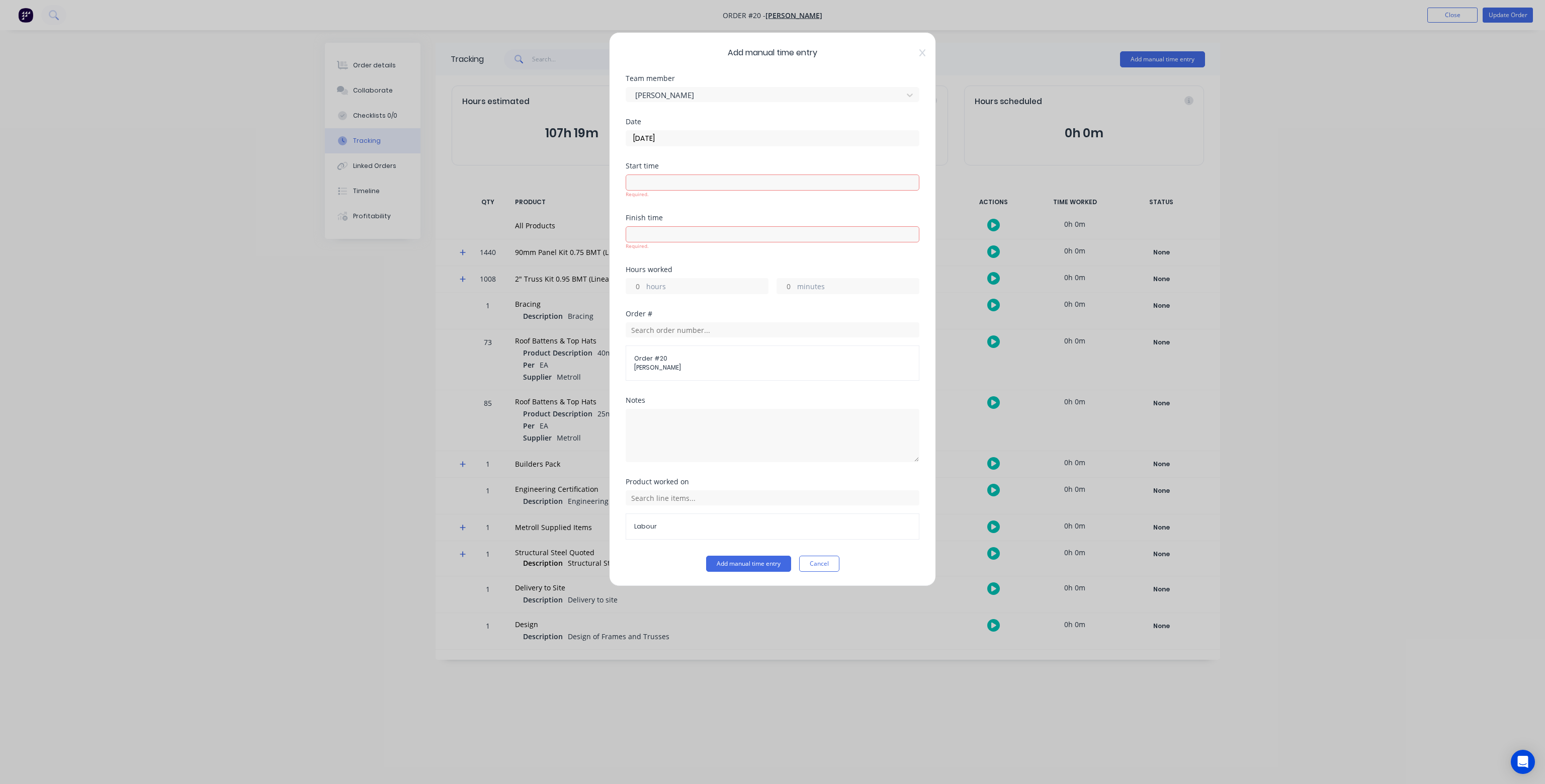
click at [640, 182] on input at bounding box center [772, 182] width 293 height 15
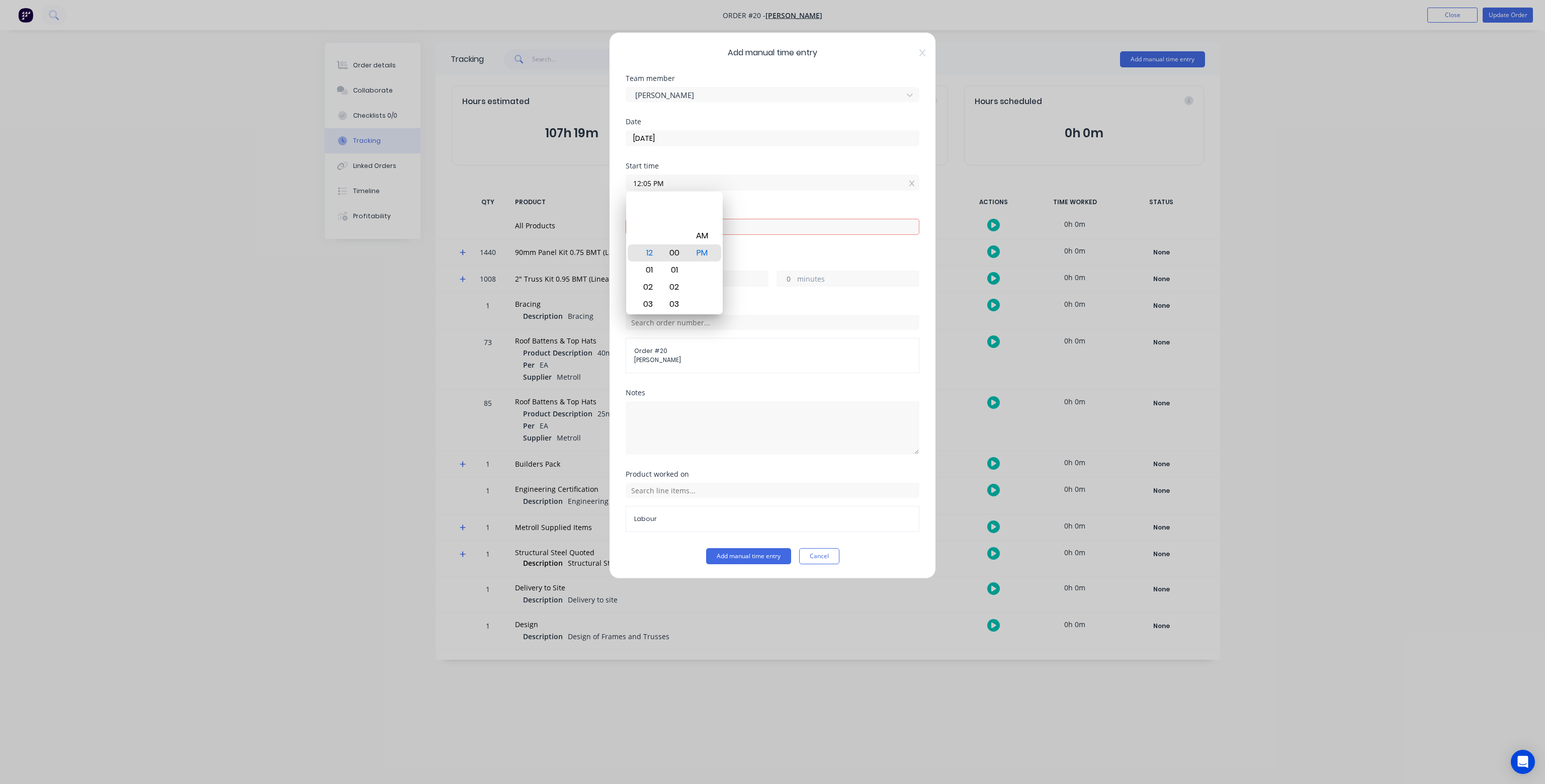
type input "12:00 PM"
click at [674, 251] on div "00" at bounding box center [674, 253] width 24 height 17
click at [775, 242] on div "Finish time Required." at bounding box center [773, 232] width 293 height 52
click at [718, 226] on input at bounding box center [772, 226] width 293 height 15
type input "12:51 PM"
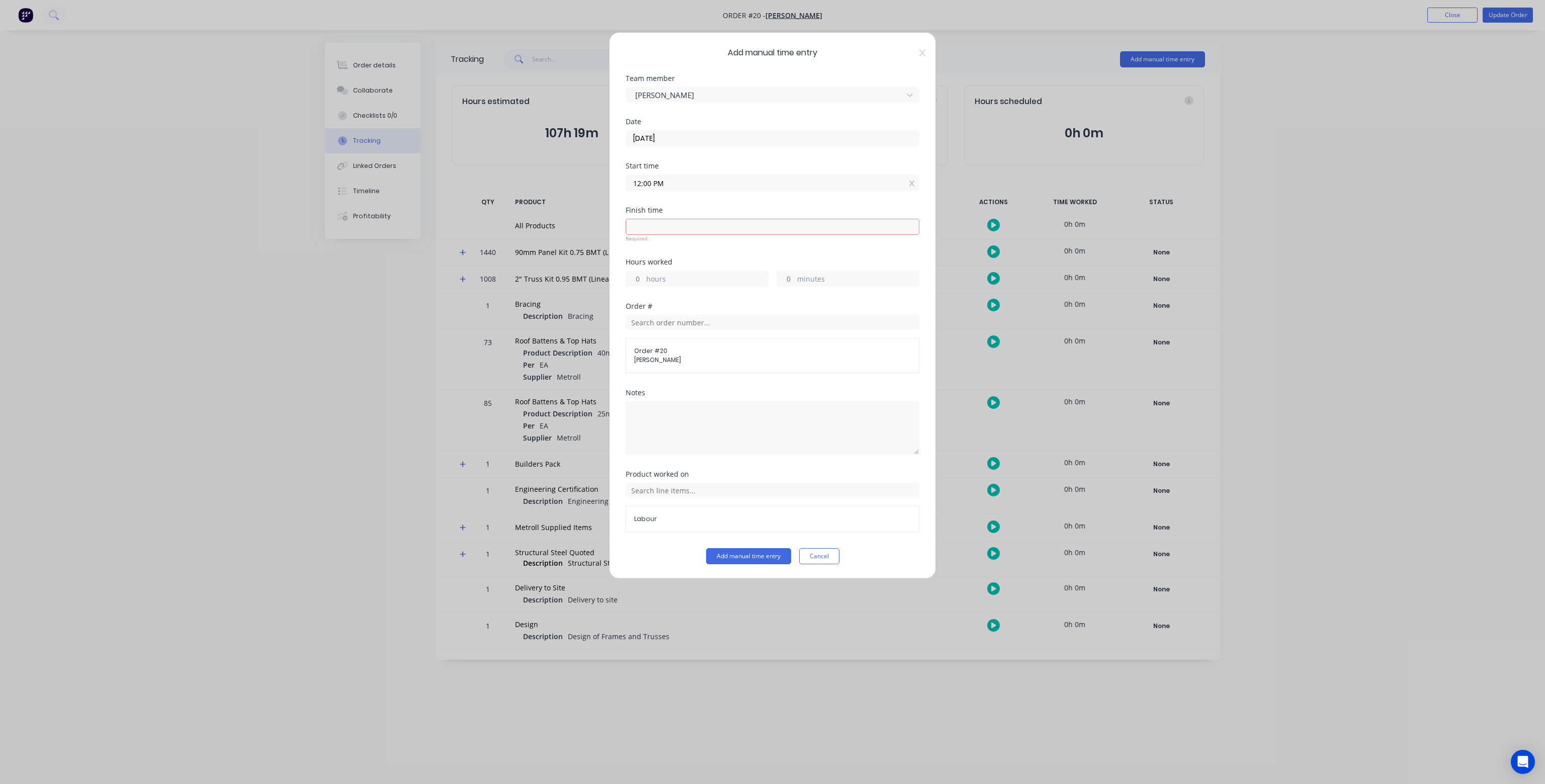
type input "0"
type input "51"
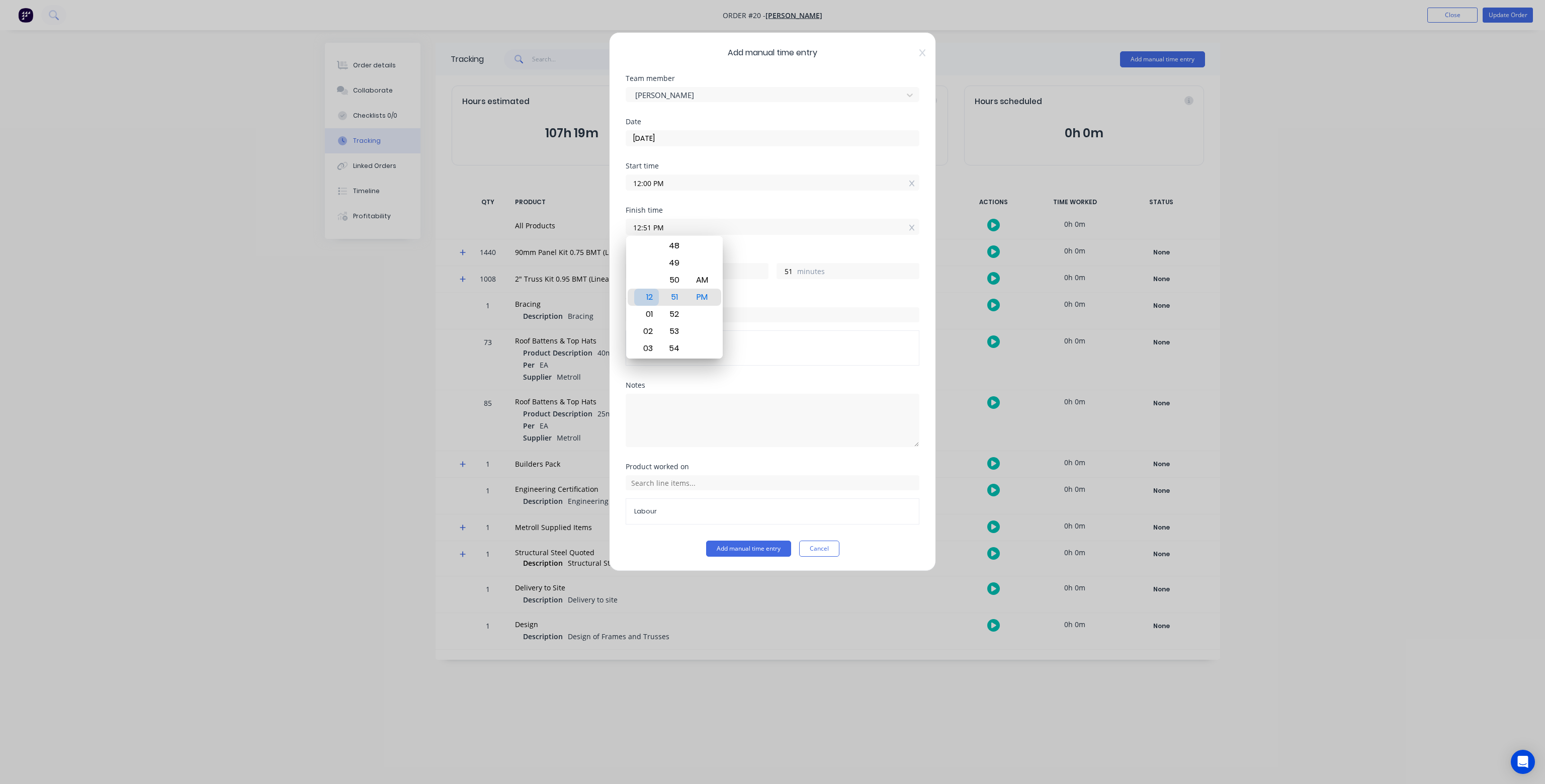
click at [648, 302] on div "12" at bounding box center [646, 297] width 24 height 17
click at [654, 316] on div "01" at bounding box center [646, 314] width 24 height 17
type input "01:51 PM"
type input "1"
click at [743, 543] on button "Add manual time entry" at bounding box center [749, 549] width 85 height 16
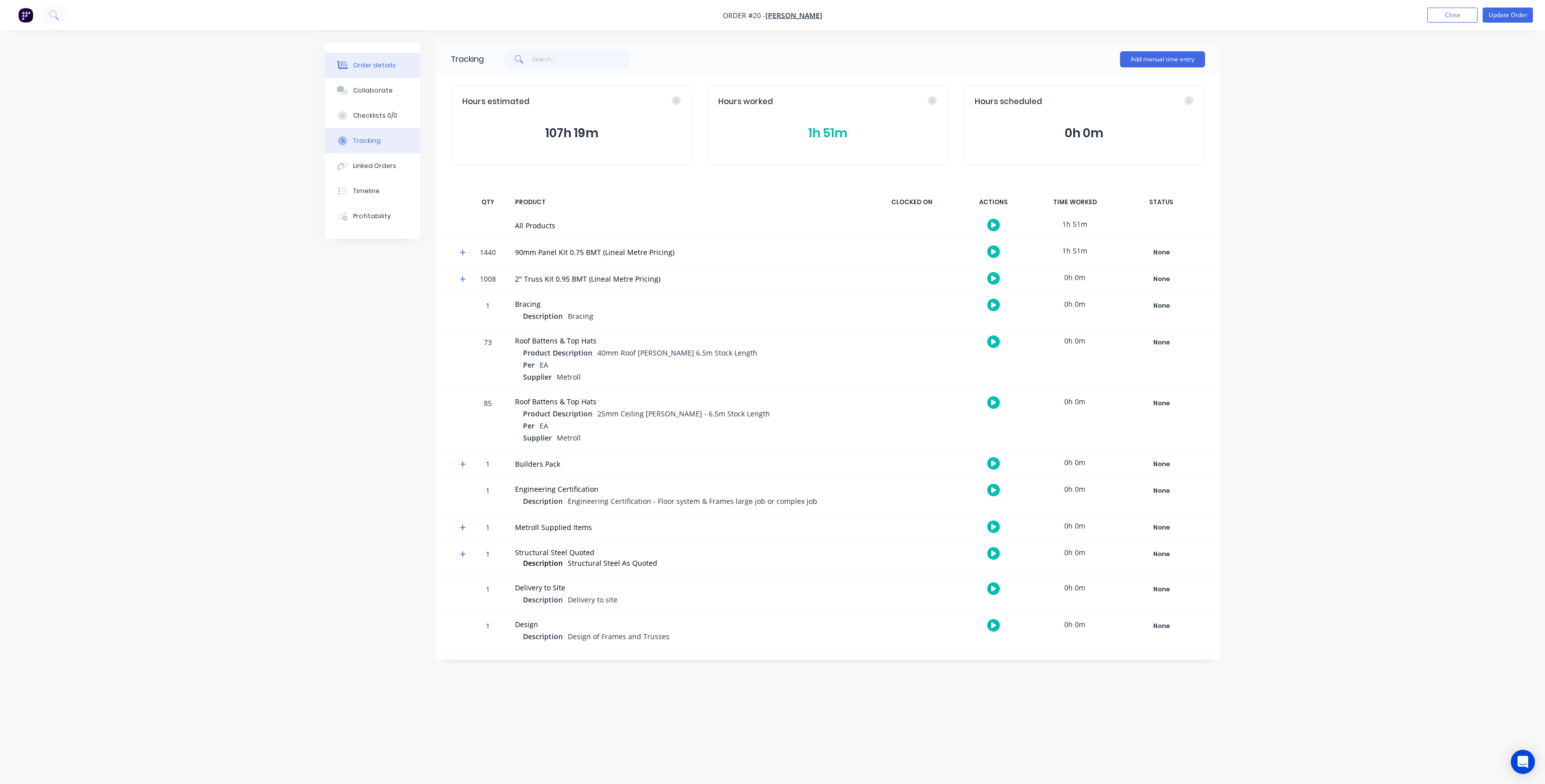
click at [375, 66] on div "Order details" at bounding box center [374, 65] width 43 height 9
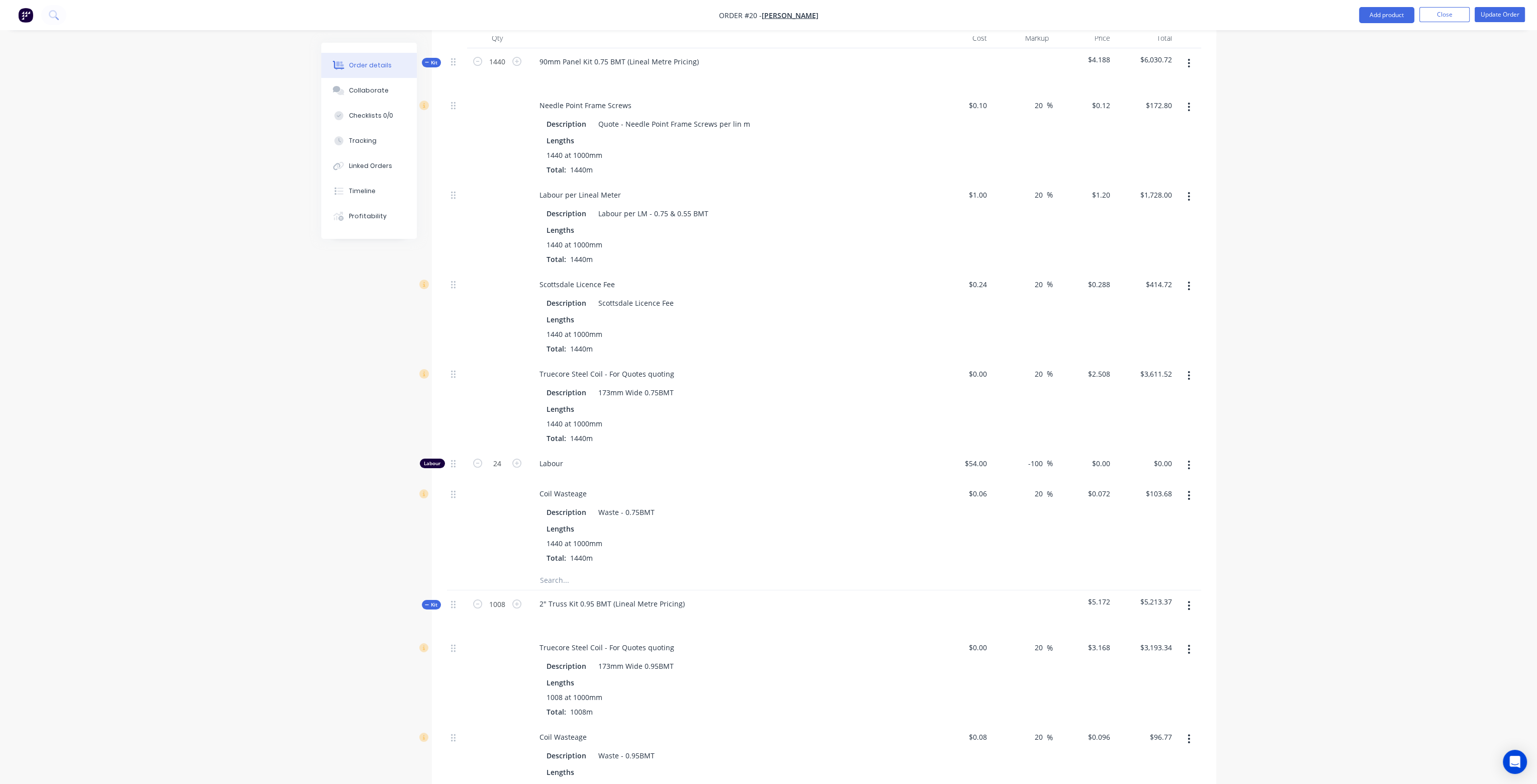
scroll to position [352, 0]
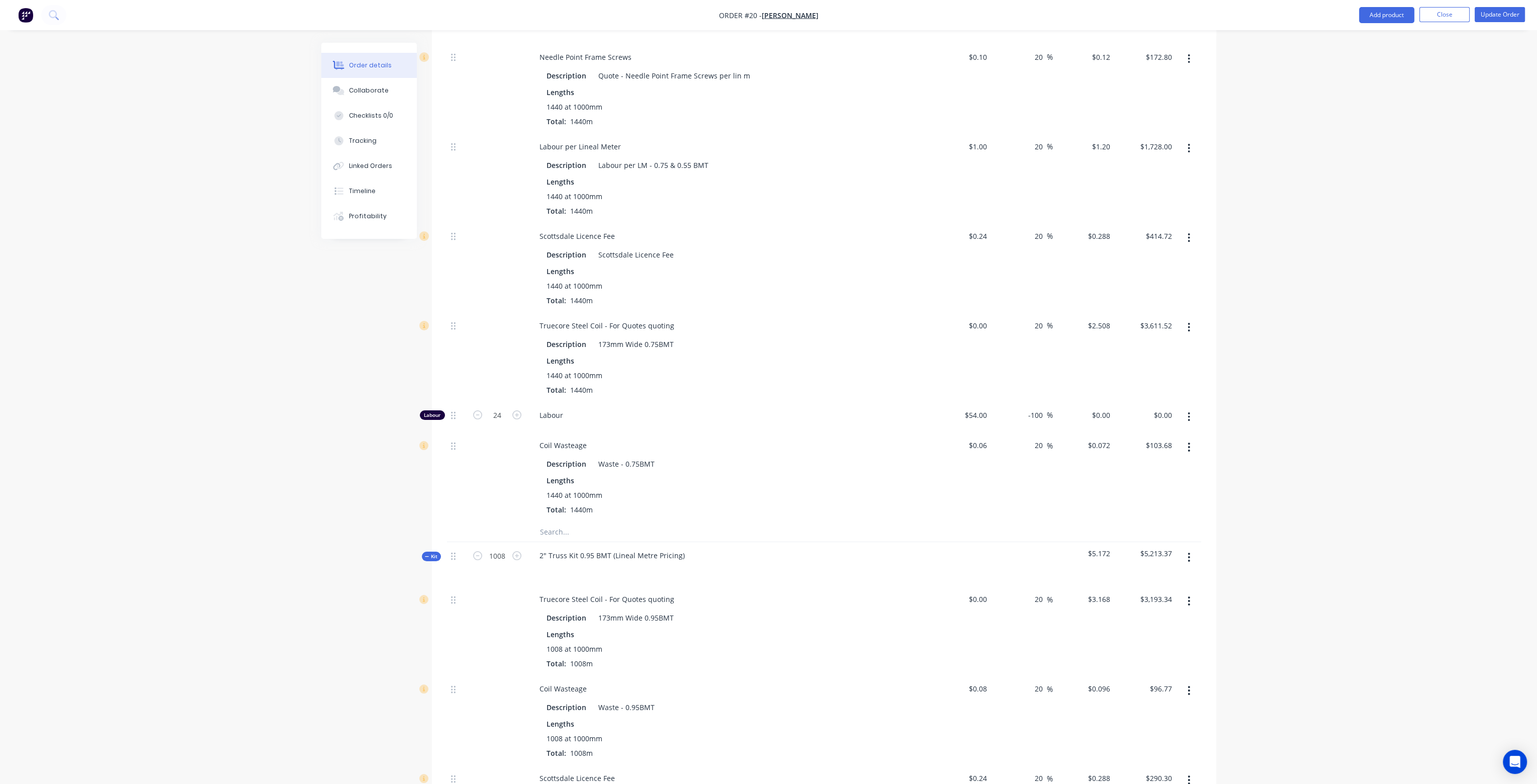
click at [1190, 412] on icon "button" at bounding box center [1189, 417] width 3 height 11
click at [1166, 359] on div "$3,611.52 $3,611.52" at bounding box center [1146, 357] width 62 height 89
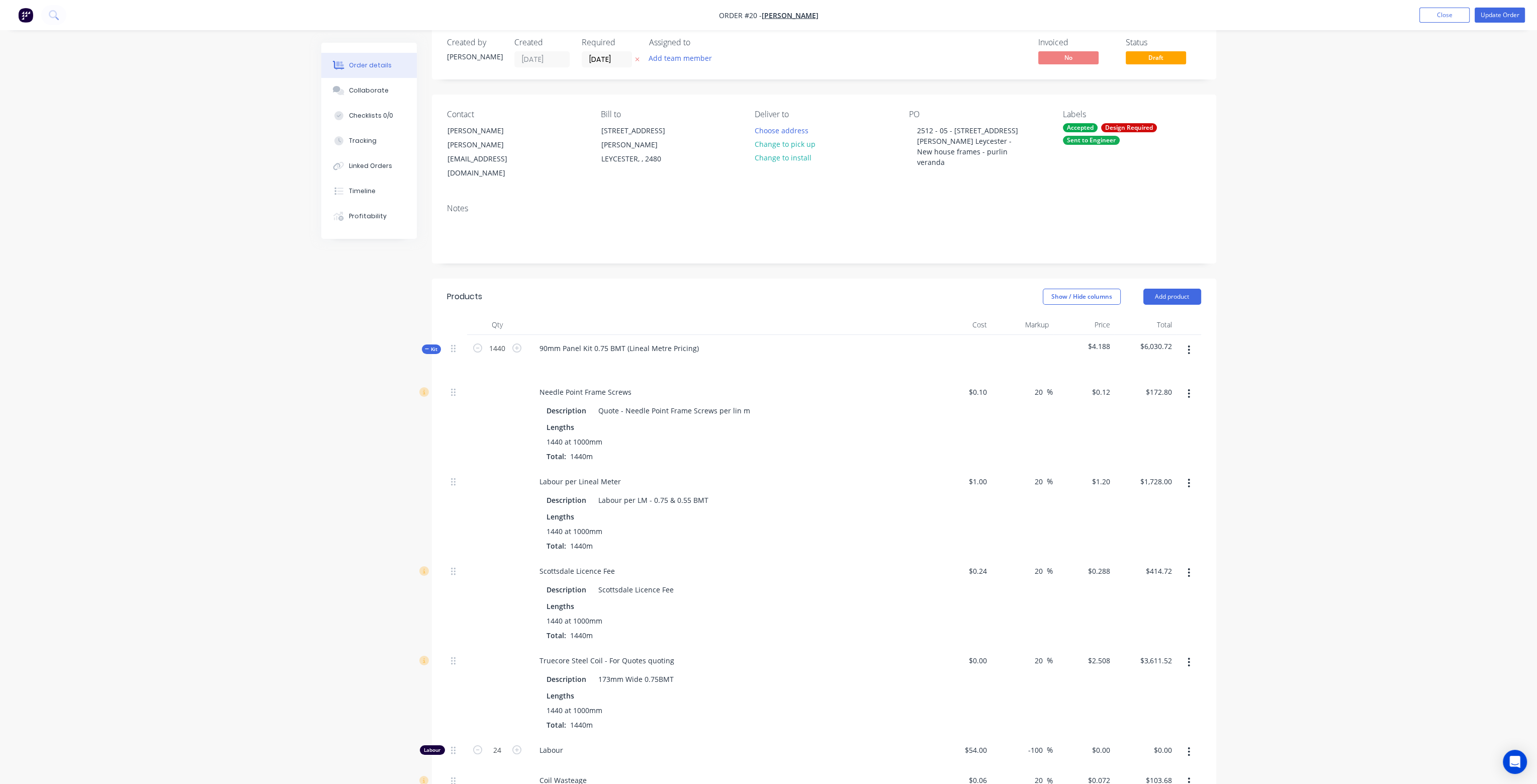
scroll to position [0, 0]
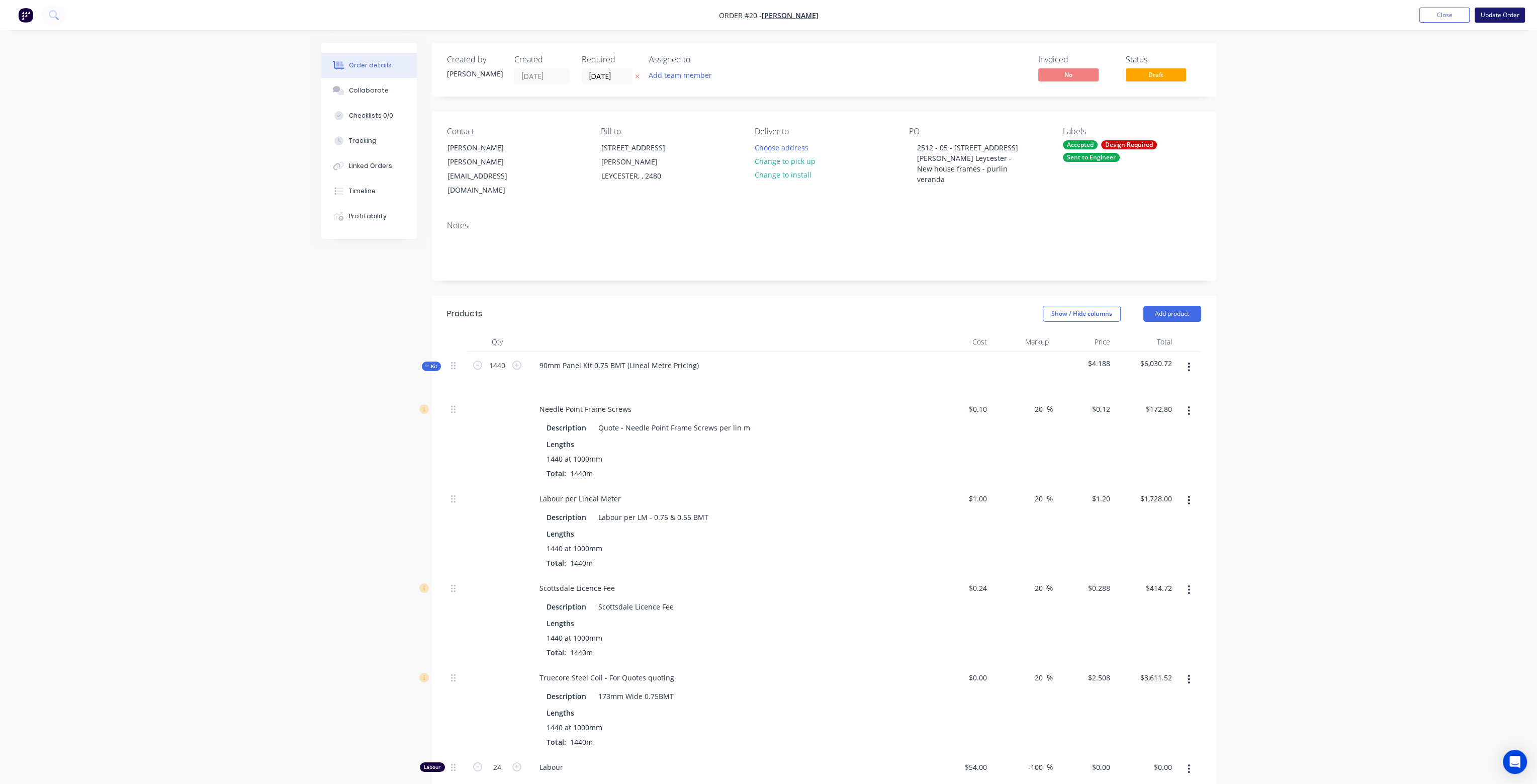
click at [1513, 18] on button "Update Order" at bounding box center [1500, 15] width 50 height 15
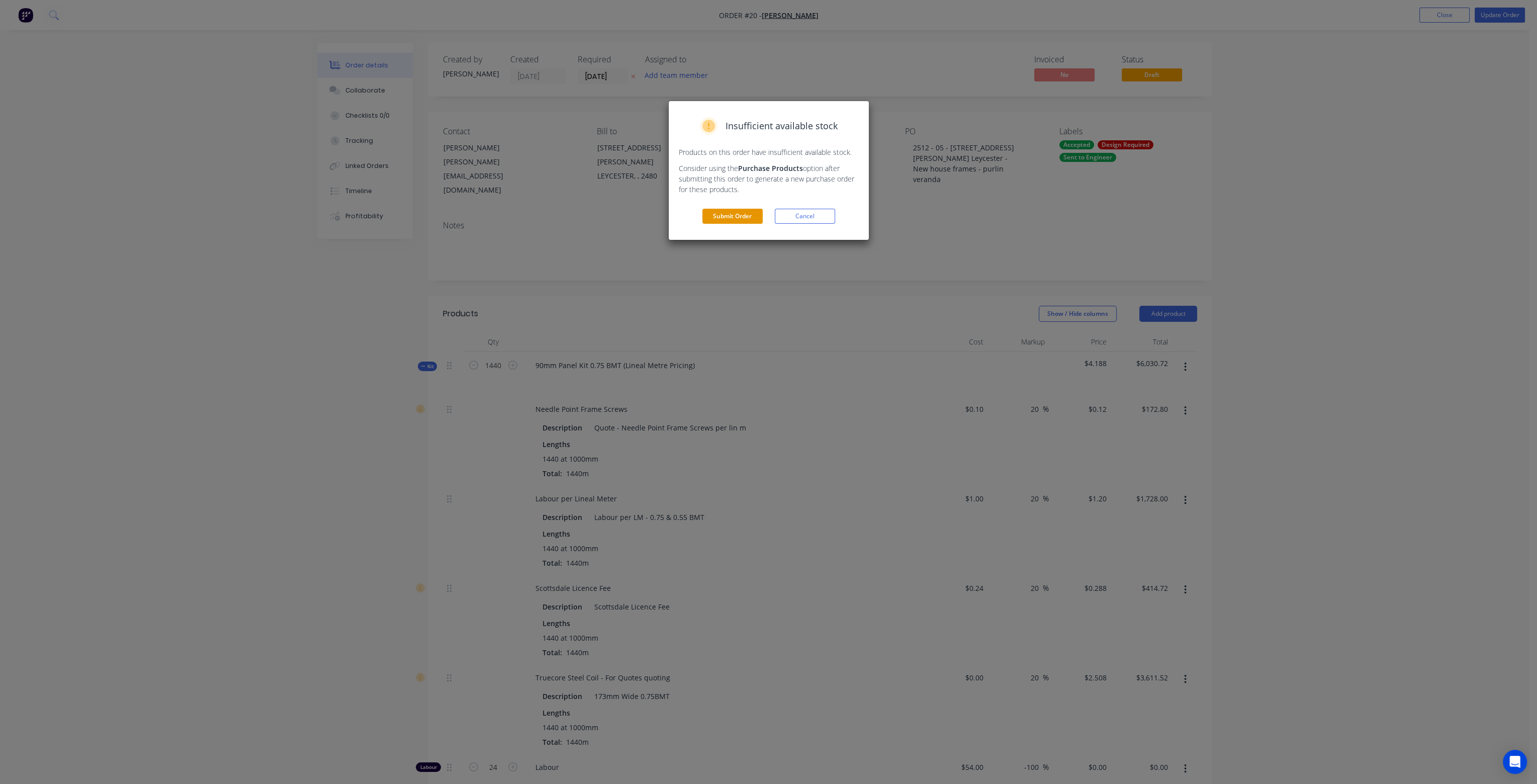
click at [726, 217] on button "Submit Order" at bounding box center [732, 216] width 60 height 15
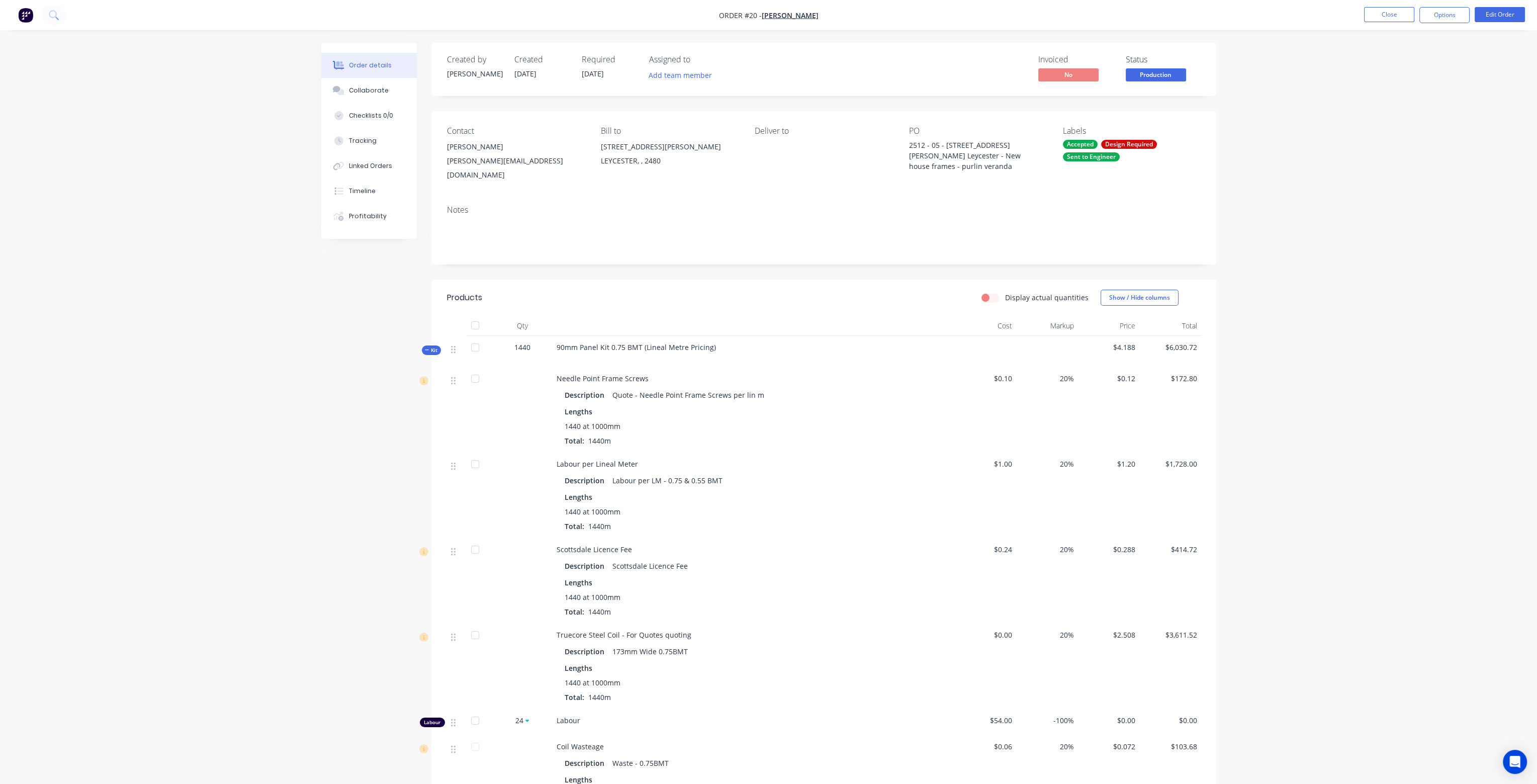
click at [1005, 292] on label "Display actual quantities" at bounding box center [1047, 297] width 84 height 11
click at [990, 292] on input "Display actual quantities" at bounding box center [985, 297] width 8 height 9
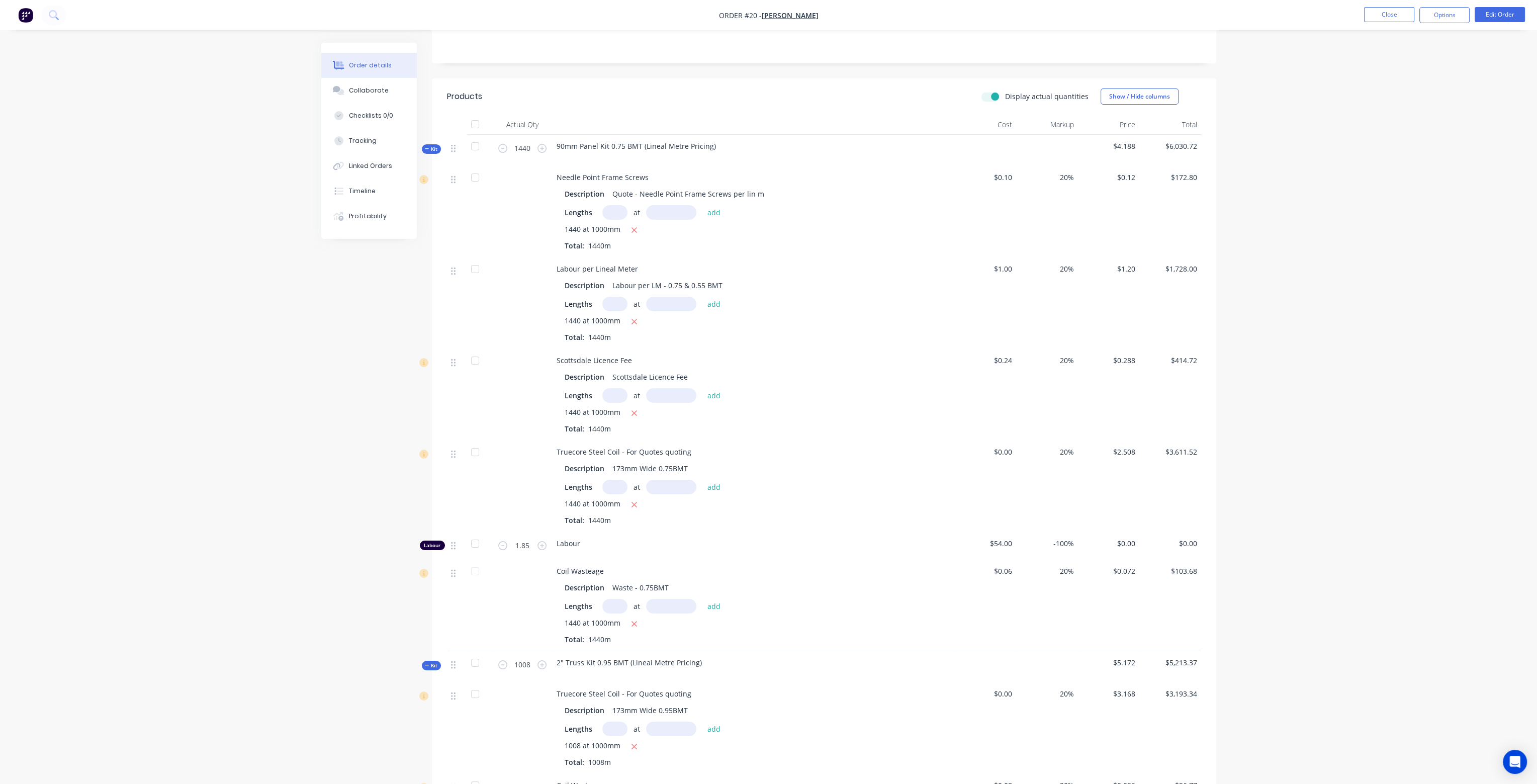
scroll to position [201, 0]
click at [1005, 91] on label "Display actual quantities" at bounding box center [1047, 97] width 84 height 11
click at [989, 91] on input "Display actual quantities" at bounding box center [985, 96] width 8 height 9
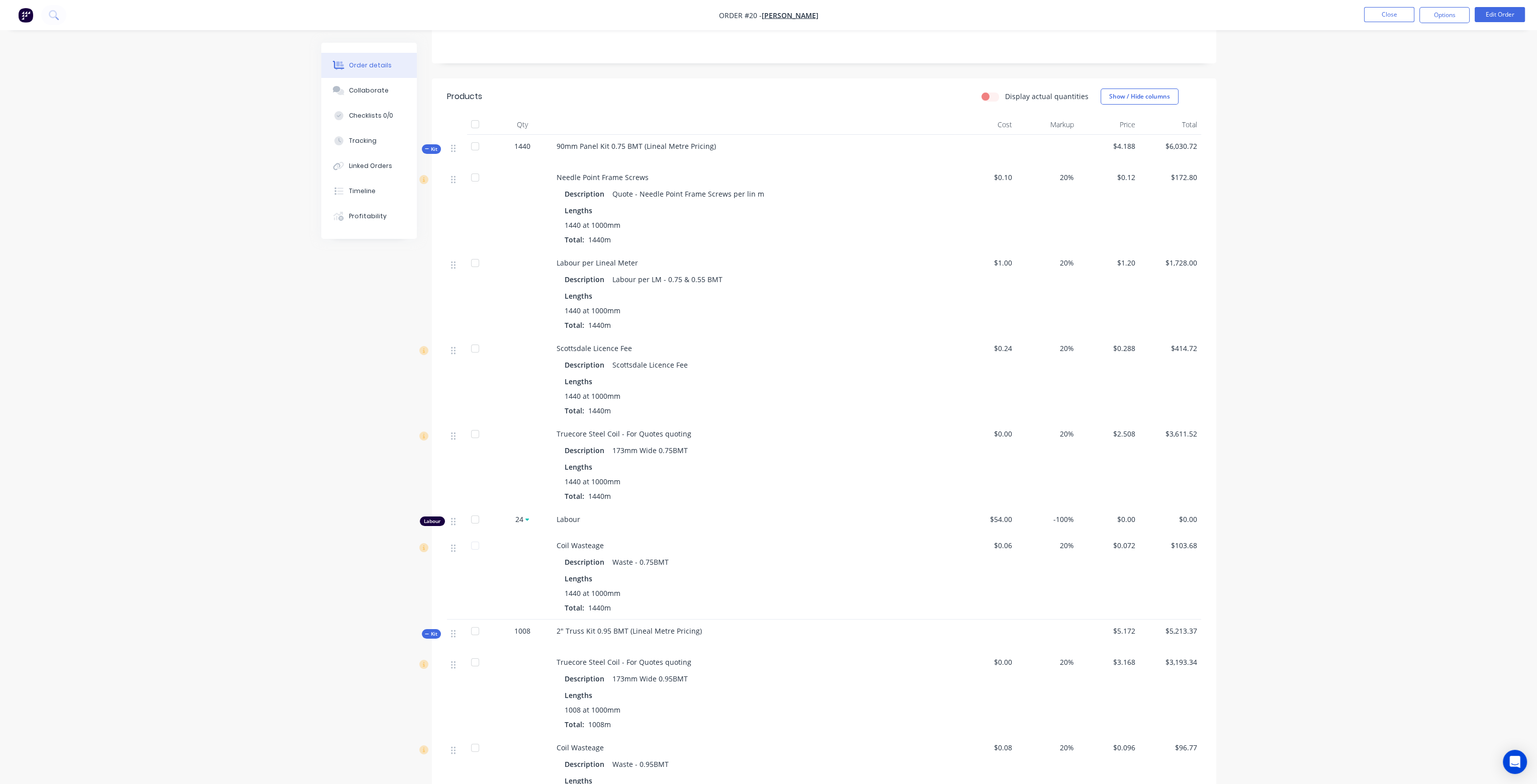
click at [1005, 91] on label "Display actual quantities" at bounding box center [1047, 97] width 84 height 11
click at [990, 91] on input "Display actual quantities" at bounding box center [985, 96] width 8 height 9
checkbox input "true"
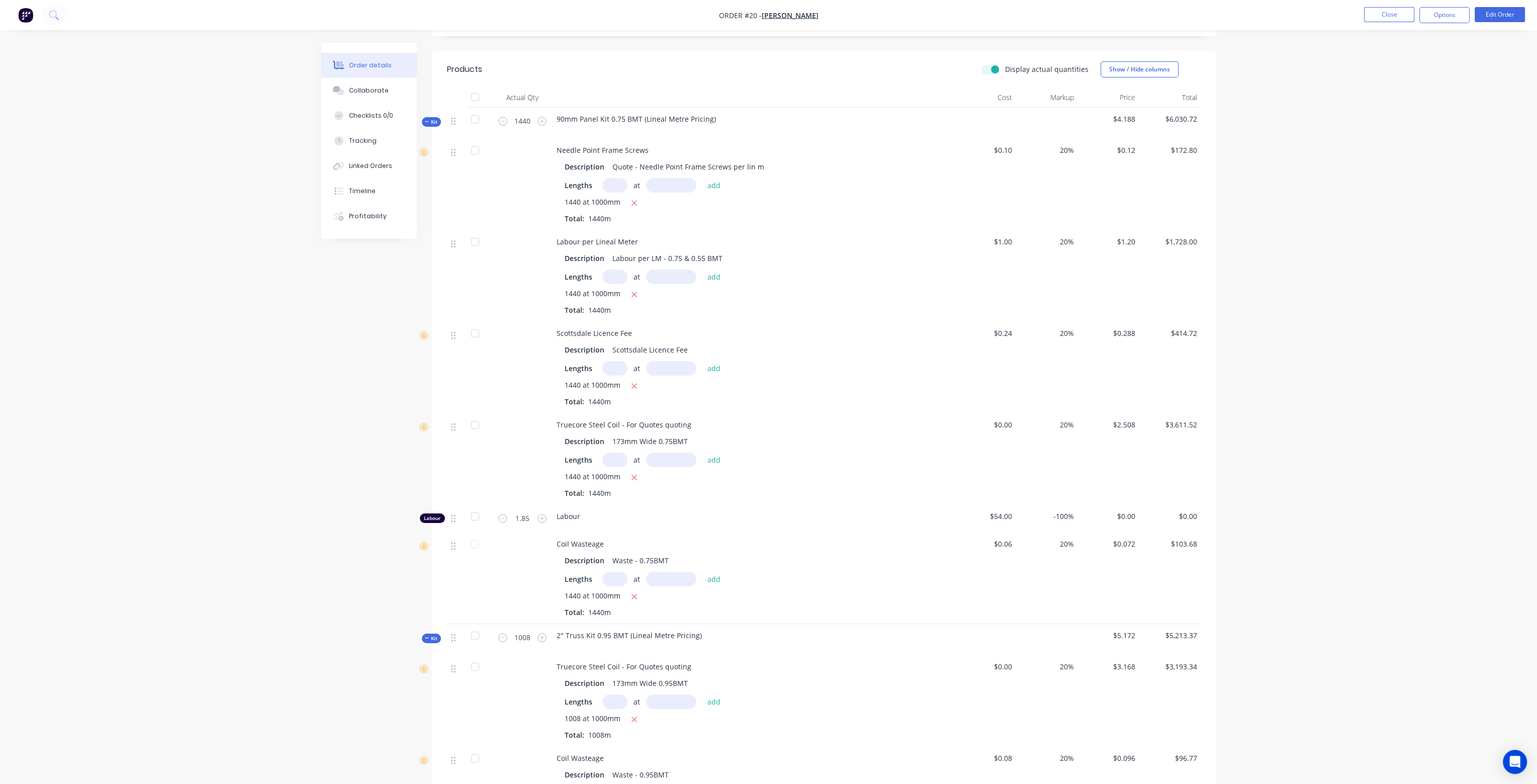
scroll to position [251, 0]
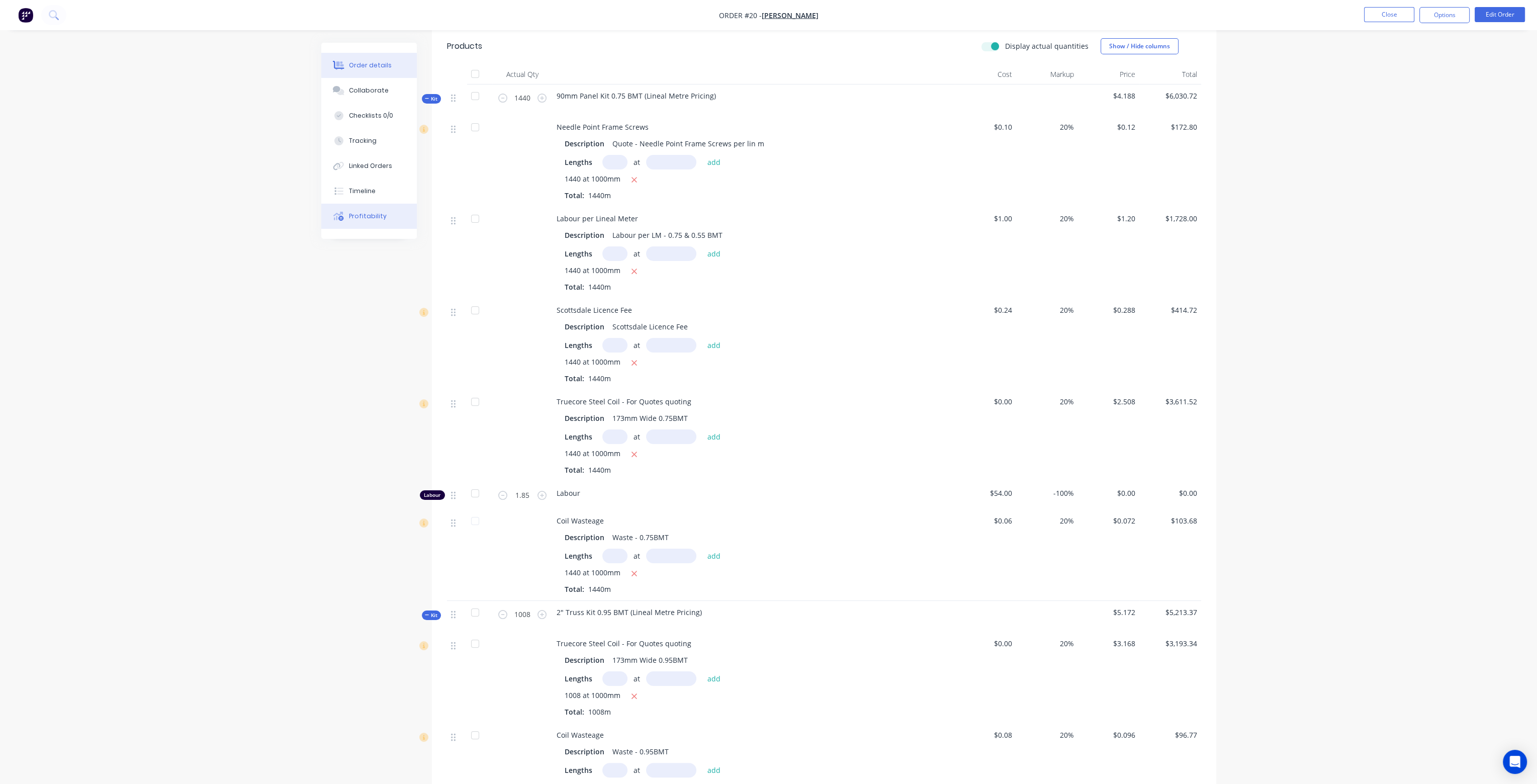
click at [357, 214] on div "Profitability" at bounding box center [368, 216] width 38 height 9
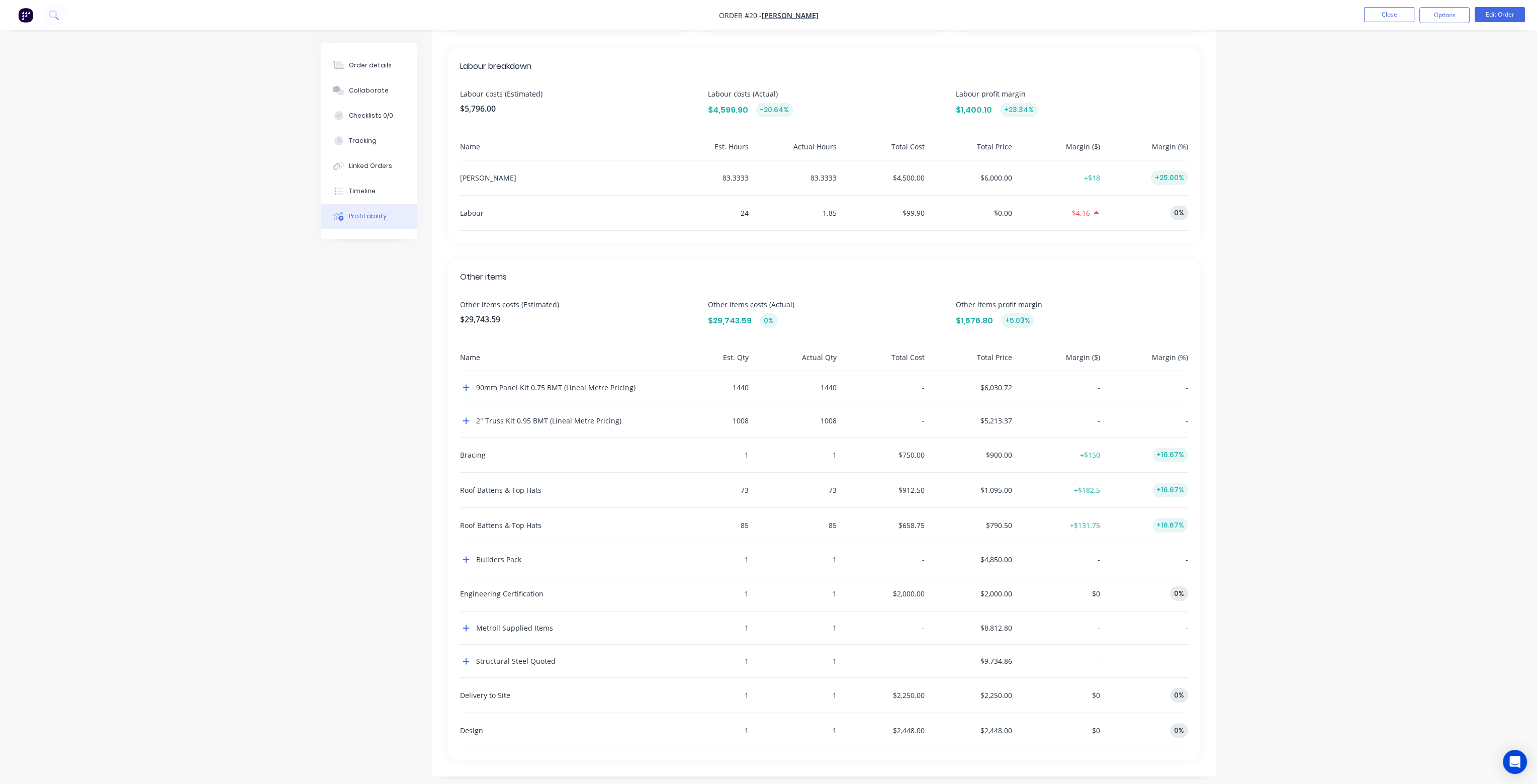
scroll to position [264, 0]
click at [462, 380] on button "button" at bounding box center [466, 381] width 12 height 12
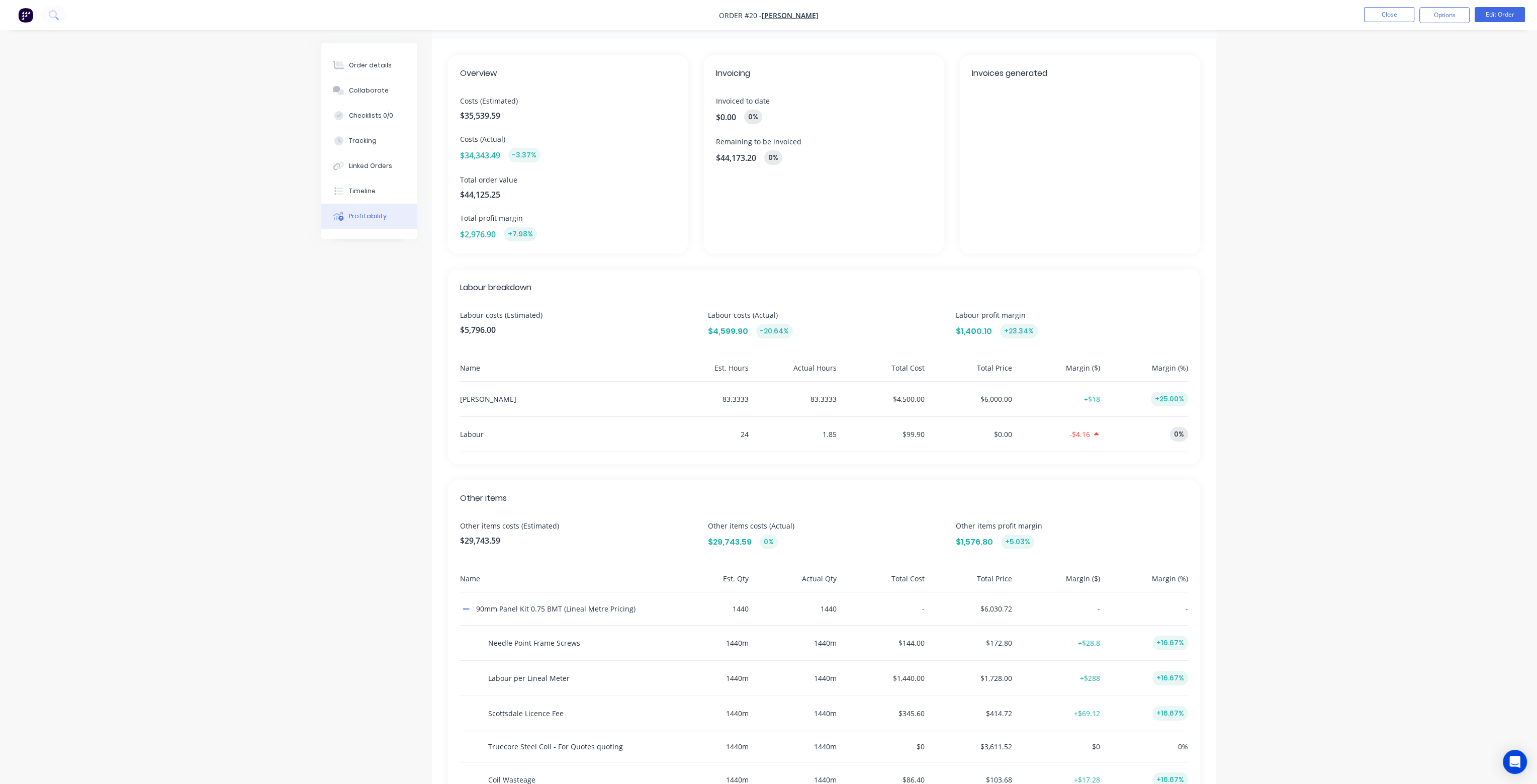
scroll to position [0, 0]
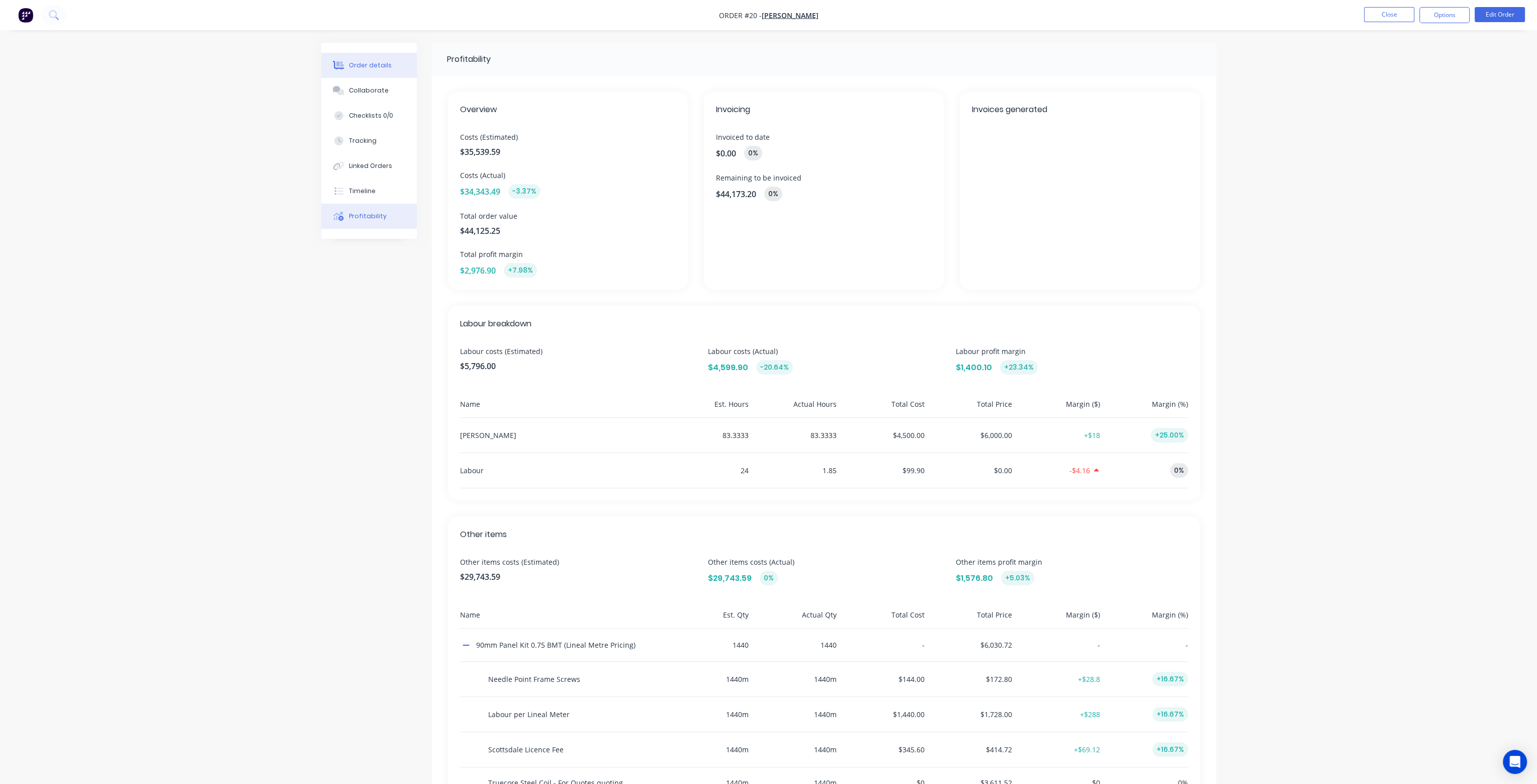
click at [363, 64] on div "Order details" at bounding box center [370, 65] width 43 height 9
